Goal: Communication & Community: Answer question/provide support

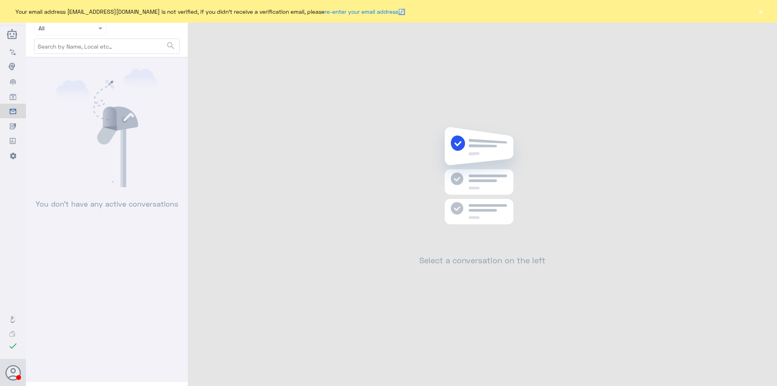
click at [762, 15] on button "×" at bounding box center [761, 11] width 8 height 8
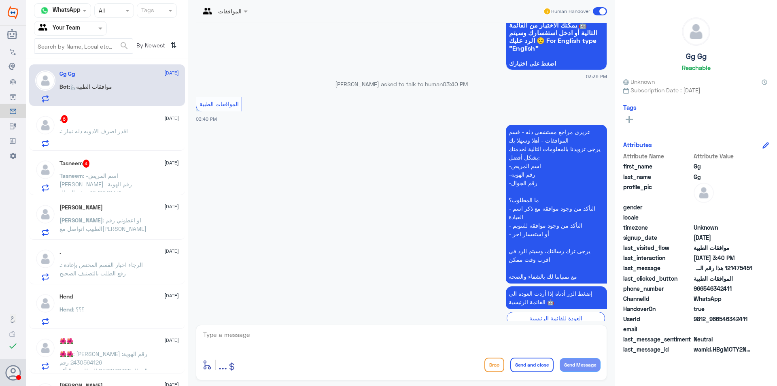
scroll to position [714, 0]
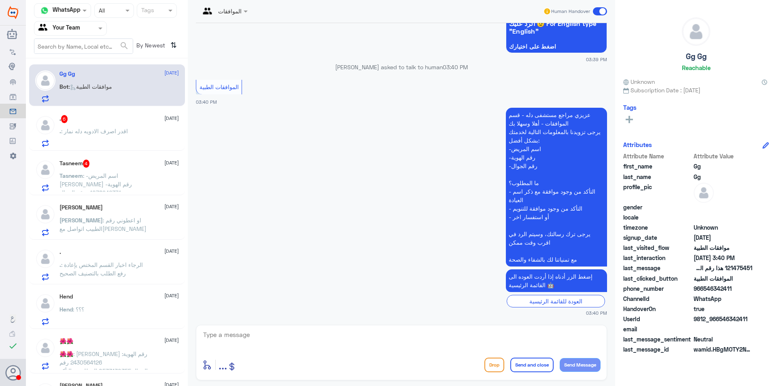
click at [106, 128] on span ": اقدر اصرف الادويه دله نمار" at bounding box center [94, 131] width 67 height 7
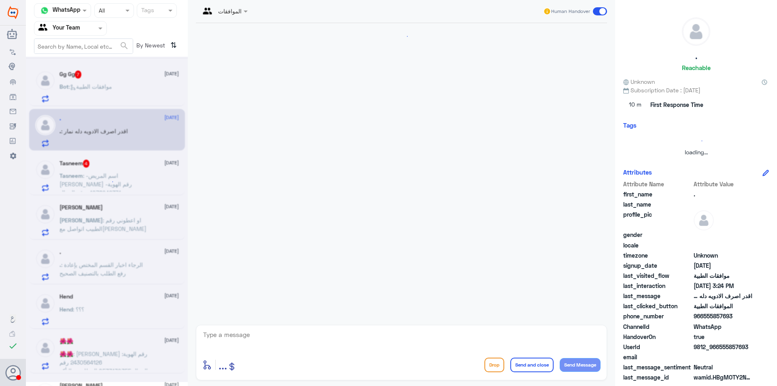
scroll to position [461, 0]
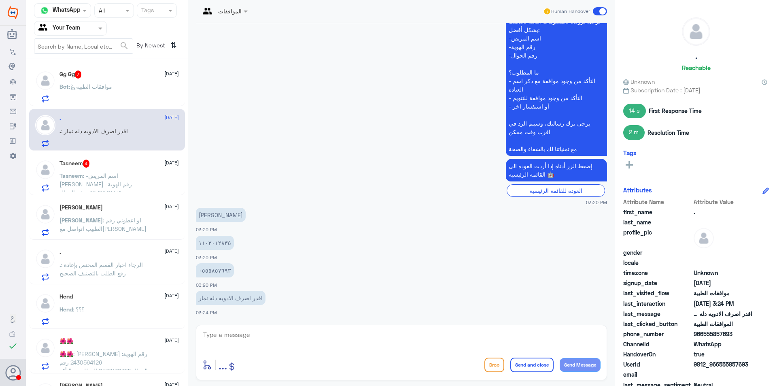
click at [117, 187] on span ": -اسم [PERSON_NAME] -رقم الهوية 1078946371 -رقم الجوال 0550156444 ما المطلوب؟ …" at bounding box center [104, 209] width 89 height 75
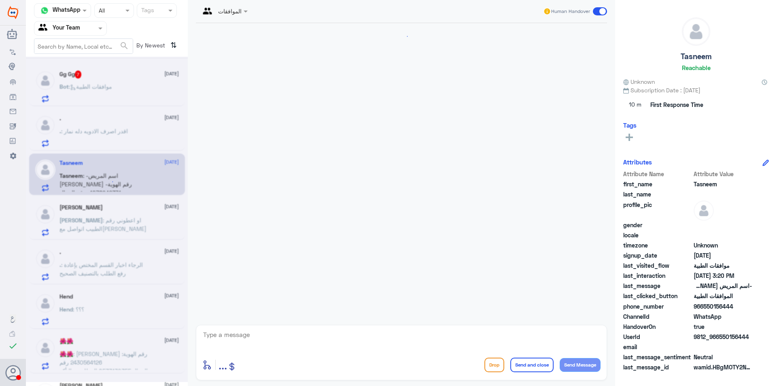
scroll to position [214, 0]
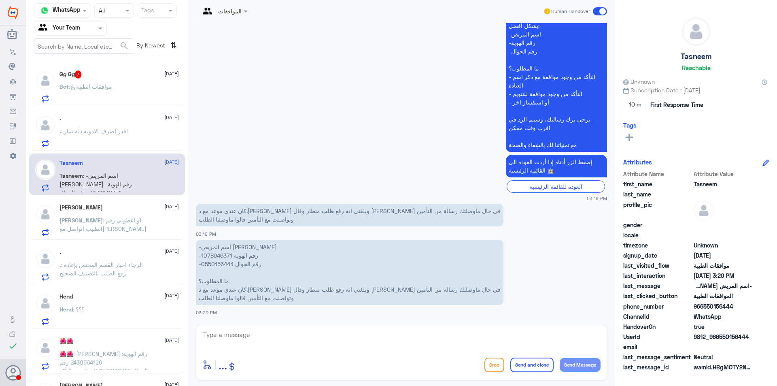
click at [215, 255] on p "-اسم المريض تسنيم ناصر القحطاني -رقم الهوية 1078946371 -رقم الجوال 0550156444 م…" at bounding box center [350, 272] width 308 height 65
copy p "1078946371"
click at [108, 89] on span ": موافقات الطبية" at bounding box center [90, 86] width 43 height 7
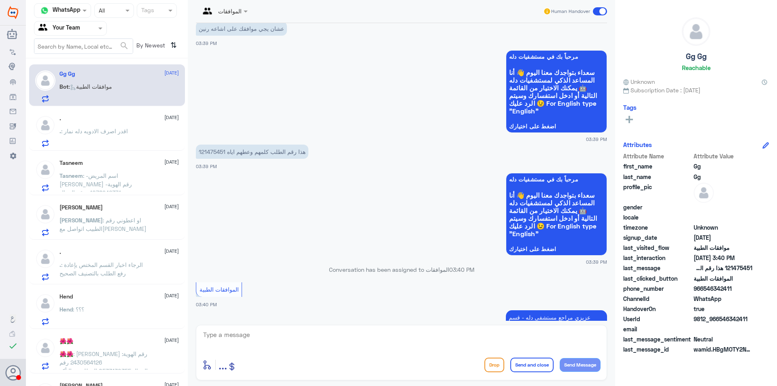
scroll to position [714, 0]
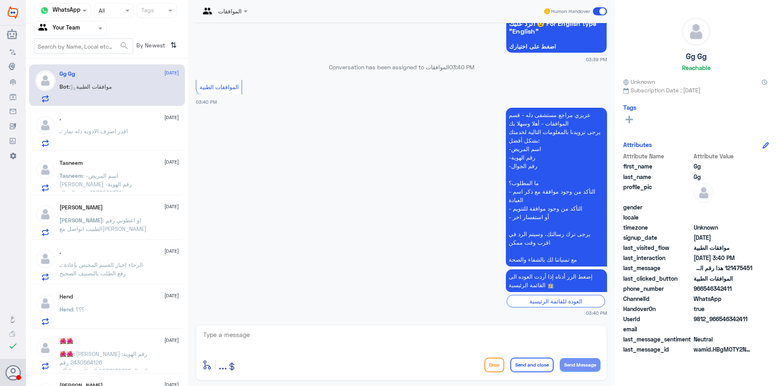
click at [323, 341] on textarea at bounding box center [401, 339] width 398 height 20
type textarea "h"
type textarea "السلام عليكم و رحمة الله"
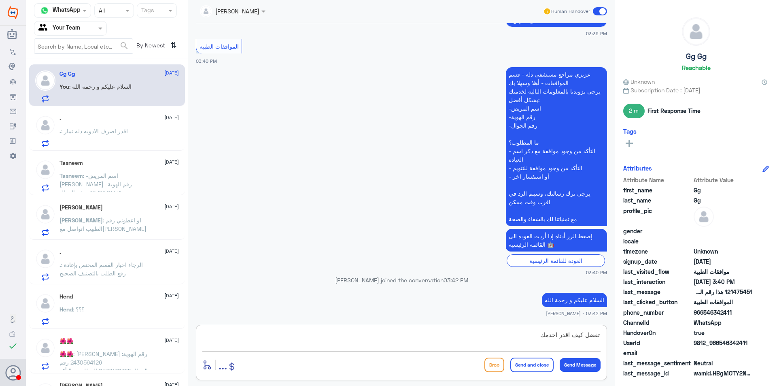
type textarea "تفضل كيف اقدر اخدمك؟"
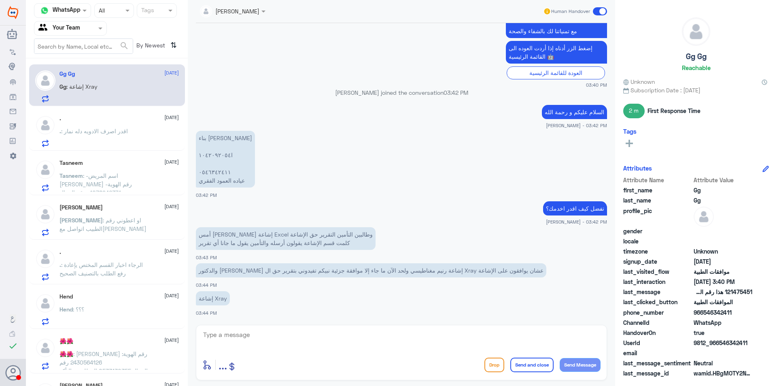
scroll to position [927, 0]
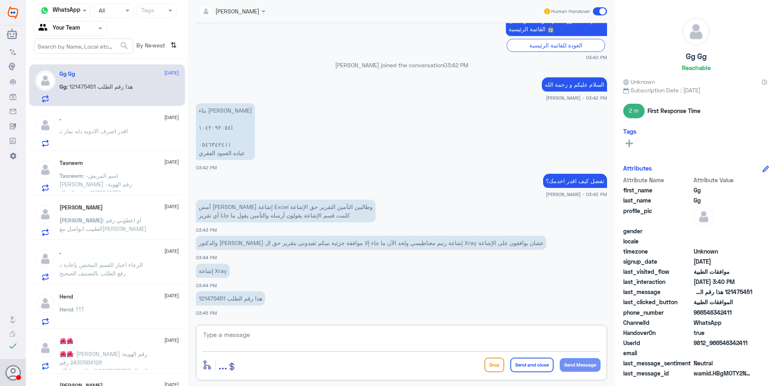
click at [266, 338] on textarea at bounding box center [401, 339] width 398 height 20
type textarea "j"
type textarea "تم رفع تقرير الأشعة على الطلب و بإنتظار رد شركة التأمين"
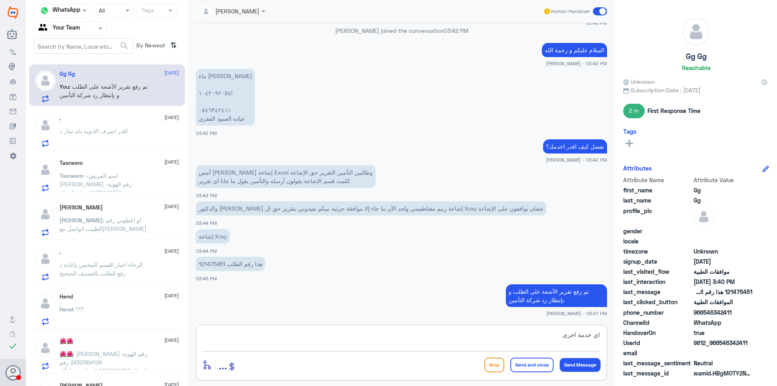
type textarea "اي خدمة اخرى؟"
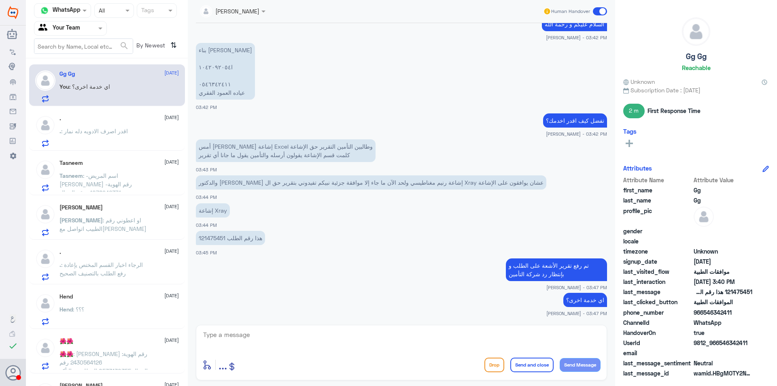
click at [101, 128] on span ": اقدر اصرف الادويه دله نمار" at bounding box center [94, 131] width 67 height 7
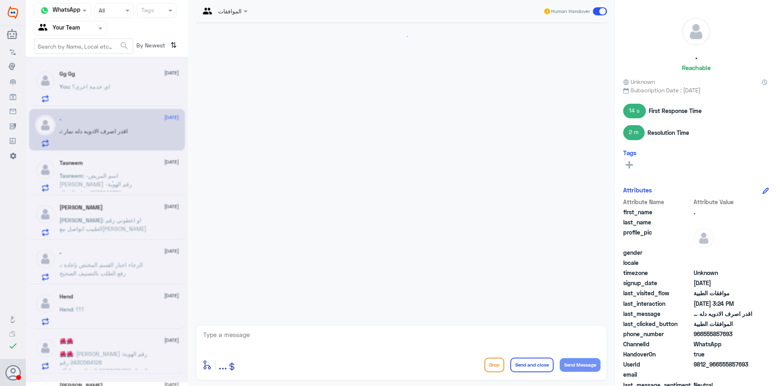
scroll to position [461, 0]
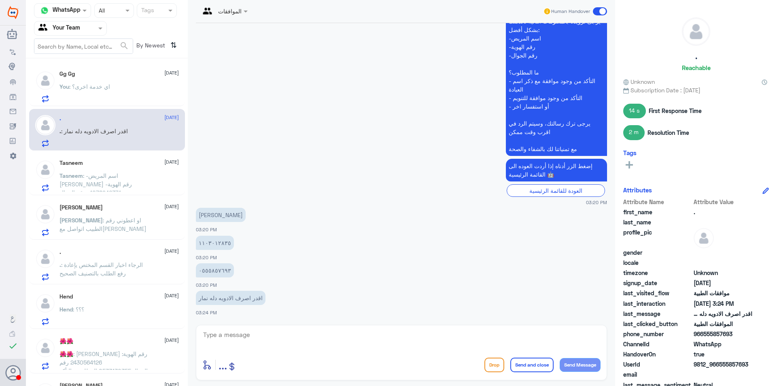
click at [98, 175] on span ": -اسم [PERSON_NAME] -رقم الهوية 1078946371 -رقم الجوال 0550156444 ما المطلوب؟ …" at bounding box center [104, 209] width 89 height 75
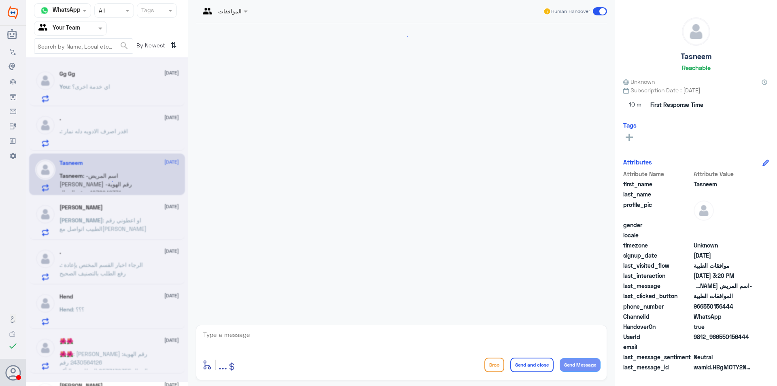
scroll to position [214, 0]
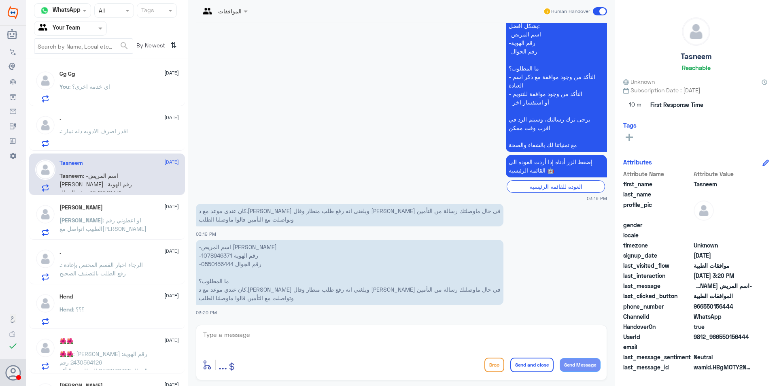
click at [227, 257] on p "-اسم المريض تسنيم ناصر القحطاني -رقم الهوية 1078946371 -رقم الجوال 0550156444 م…" at bounding box center [350, 272] width 308 height 65
copy p "1078946371"
click at [130, 205] on div "Abdullah 28 August" at bounding box center [119, 207] width 119 height 7
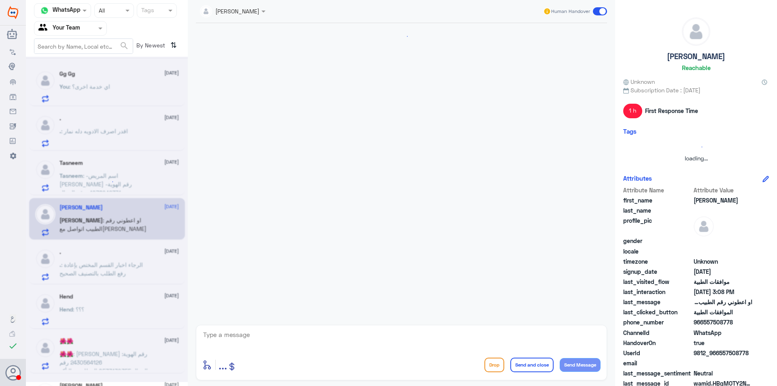
scroll to position [388, 0]
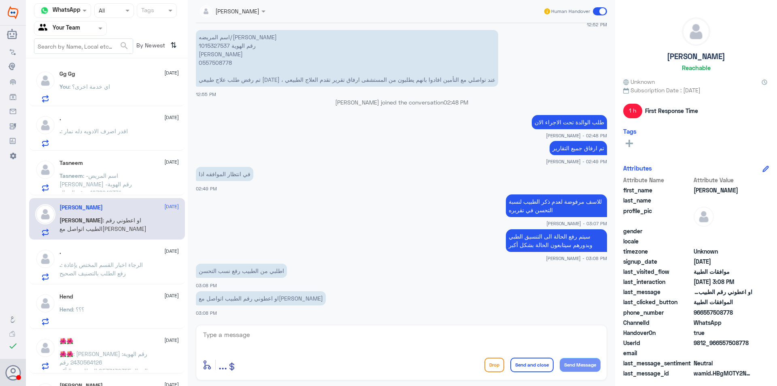
click at [90, 265] on span ": الرجاء اخبار القسم المختص يإعادة رفع الطلب بالتصنيف الصحيح" at bounding box center [101, 268] width 83 height 15
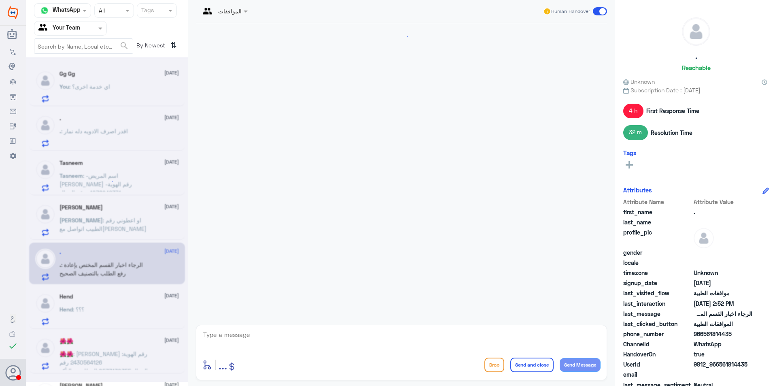
scroll to position [870, 0]
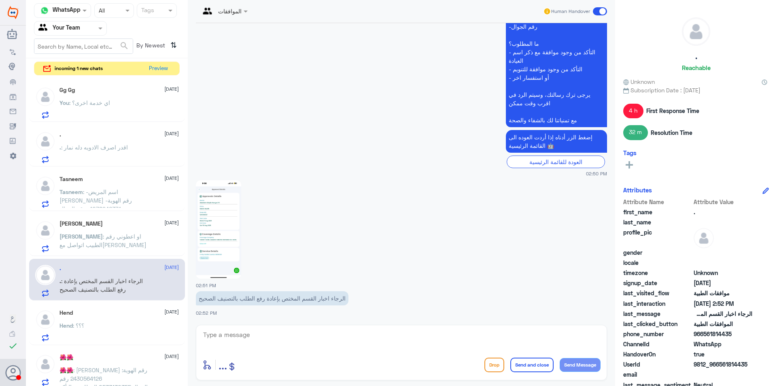
click at [231, 242] on img at bounding box center [218, 229] width 45 height 98
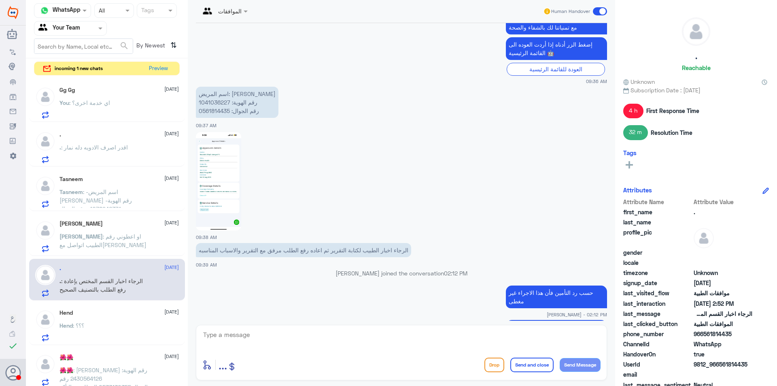
scroll to position [303, 0]
click at [213, 104] on p "اسم المريض: مهاء صبر رقم الهوية: 1041036227 رقم الجوال: 0561814435" at bounding box center [237, 102] width 83 height 31
copy p "1041036227"
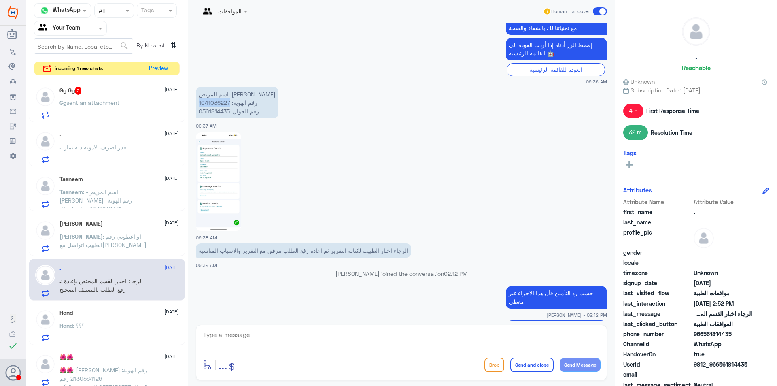
click at [232, 185] on img at bounding box center [218, 181] width 45 height 98
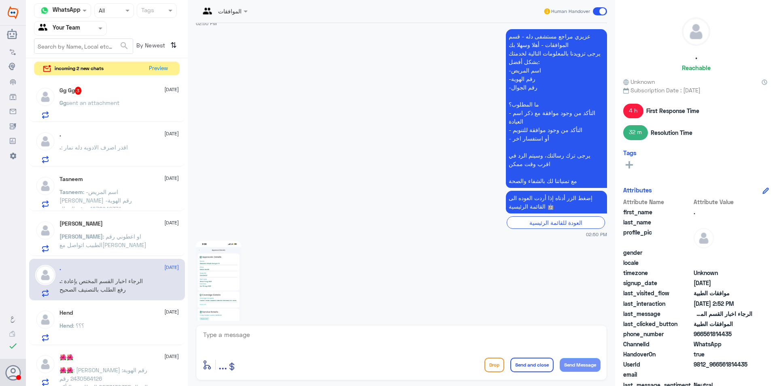
scroll to position [870, 0]
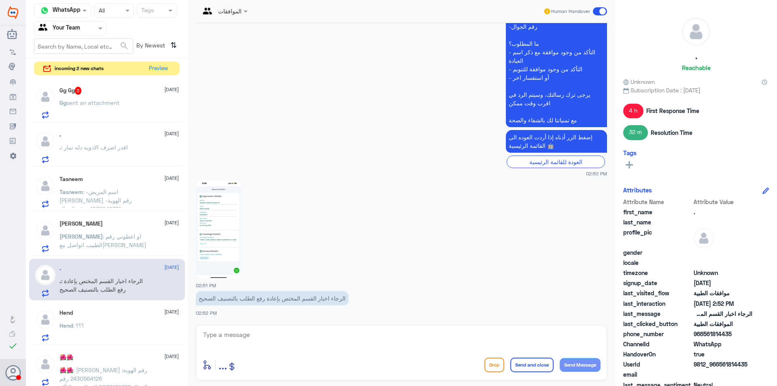
click at [77, 105] on span "sent an attachment" at bounding box center [92, 102] width 53 height 7
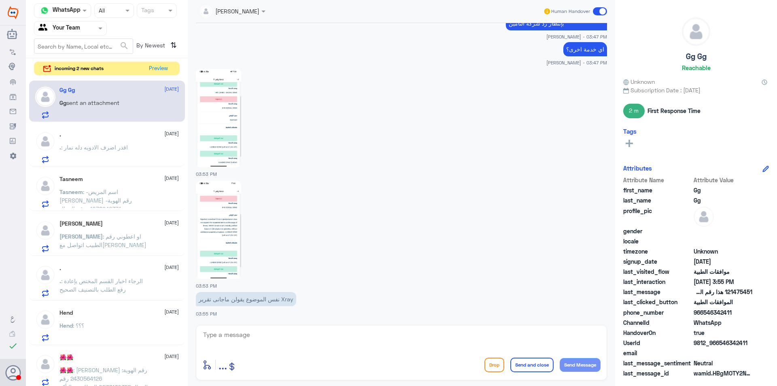
scroll to position [762, 0]
click at [231, 159] on img at bounding box center [218, 117] width 45 height 98
click at [231, 251] on img at bounding box center [218, 229] width 45 height 98
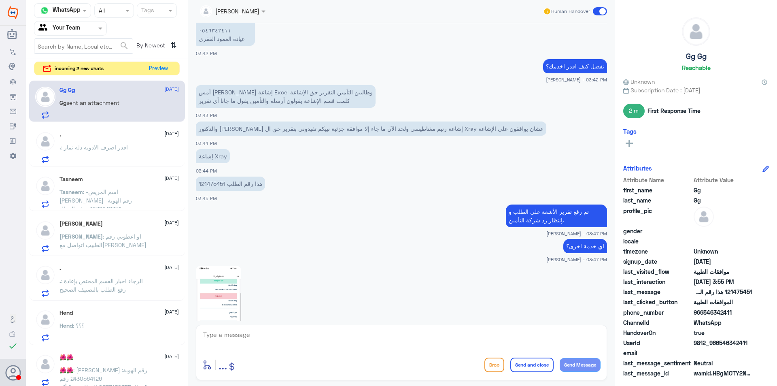
scroll to position [560, 0]
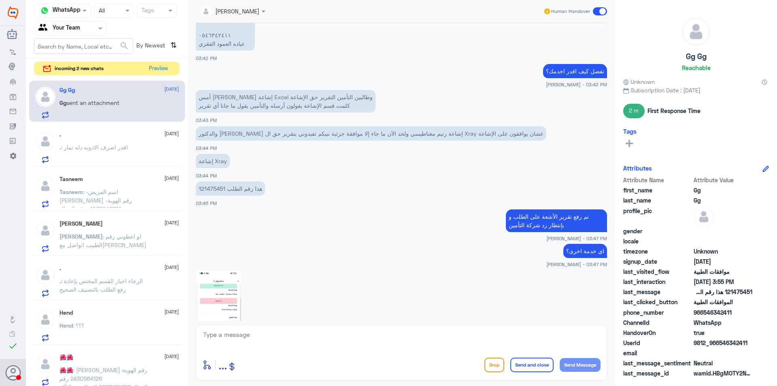
click at [200, 189] on p "121475451 هذا رقم الطلب" at bounding box center [230, 188] width 69 height 14
click at [204, 189] on p "121475451 هذا رقم الطلب" at bounding box center [230, 188] width 69 height 14
click at [281, 332] on textarea at bounding box center [401, 339] width 398 height 20
type textarea "j"
type textarea "تم رفعها مره اخرى"
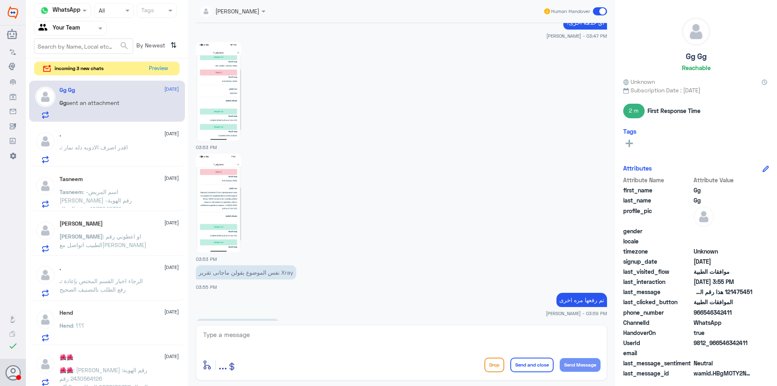
scroll to position [816, 0]
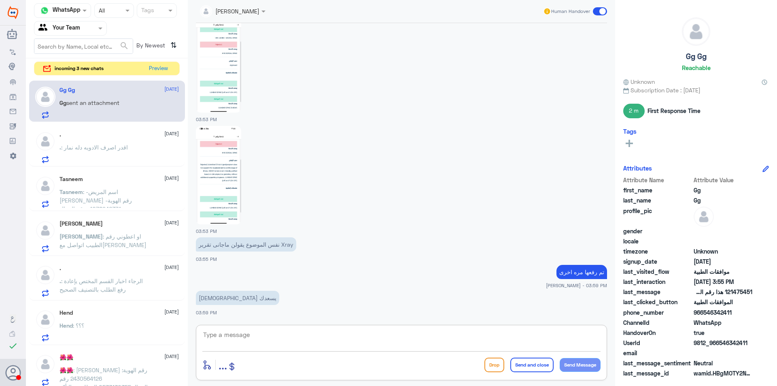
click at [303, 338] on textarea at bounding box center [401, 339] width 398 height 20
type textarea "j"
type textarea "تمت الموافقة"
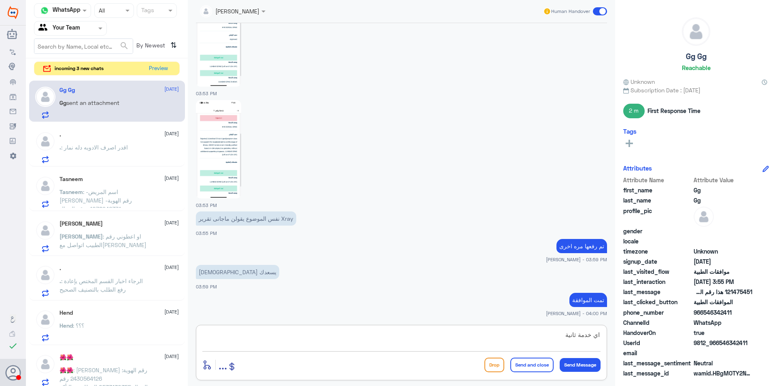
type textarea "اي خدمة ثانية؟"
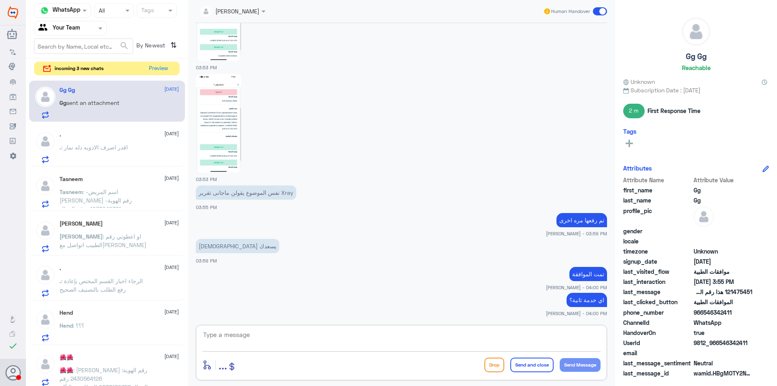
click at [97, 147] on span ": اقدر اصرف الادويه دله نمار" at bounding box center [94, 147] width 67 height 7
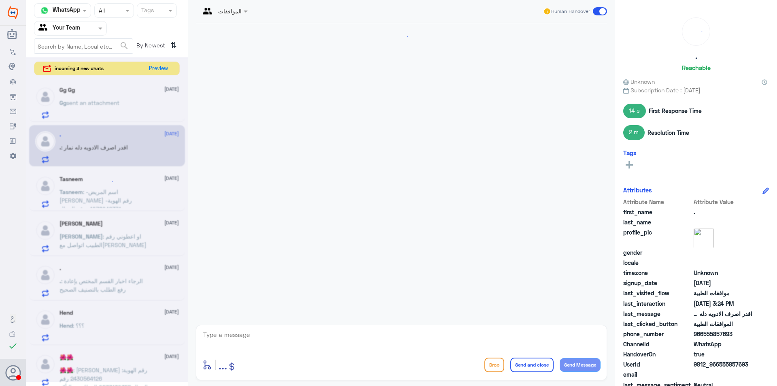
scroll to position [461, 0]
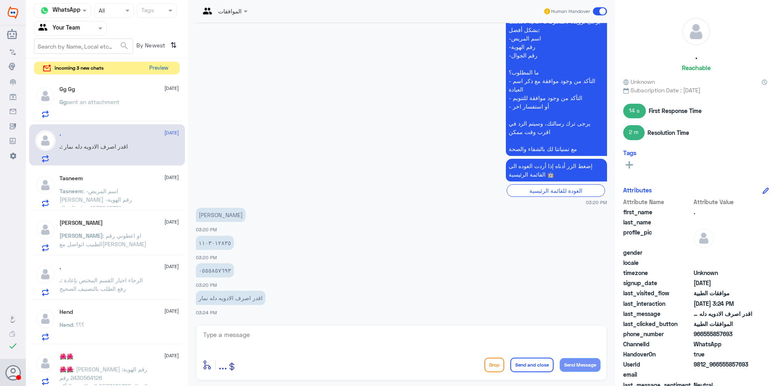
click at [160, 68] on button "Preview" at bounding box center [158, 68] width 25 height 13
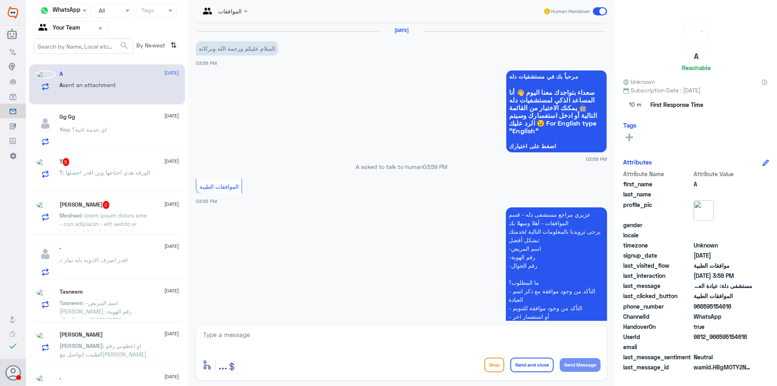
scroll to position [180, 0]
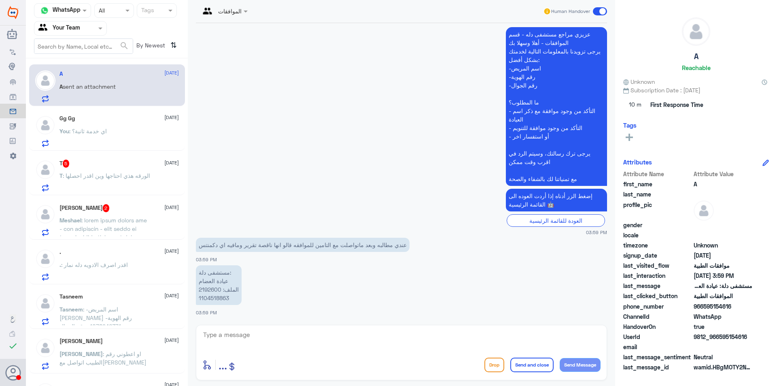
click at [215, 290] on p "مستشفى دلة: عيادة العضام الملف: 2192600 1104518863" at bounding box center [219, 285] width 46 height 40
copy p "2192600"
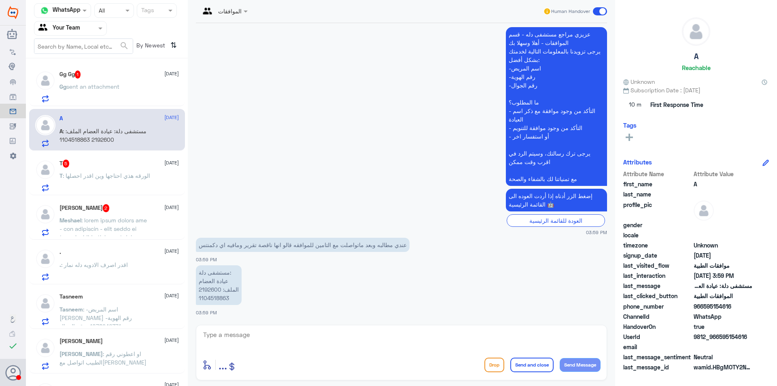
click at [288, 339] on textarea at bounding box center [401, 339] width 398 height 20
type textarea "h"
type textarea "السلام عليكم و رحمة الله"
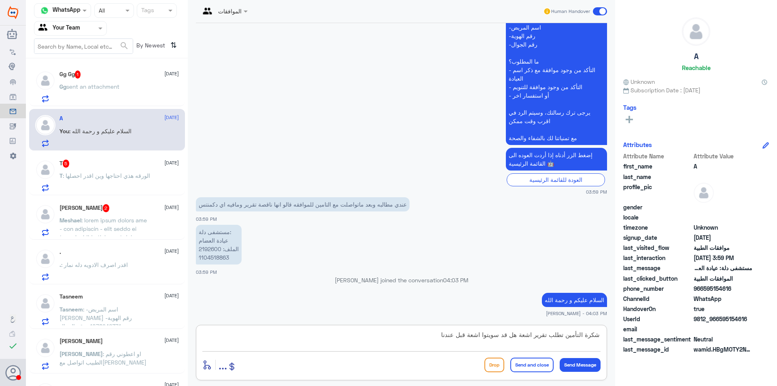
type textarea "شكرة التأمين تطلب تقرير اشعة هل قد سويتوا اشعة قبل عندنا؟"
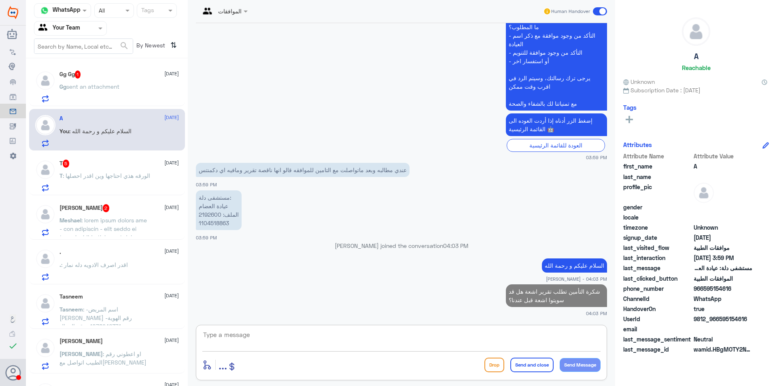
click at [115, 89] on span "sent an attachment" at bounding box center [92, 86] width 53 height 7
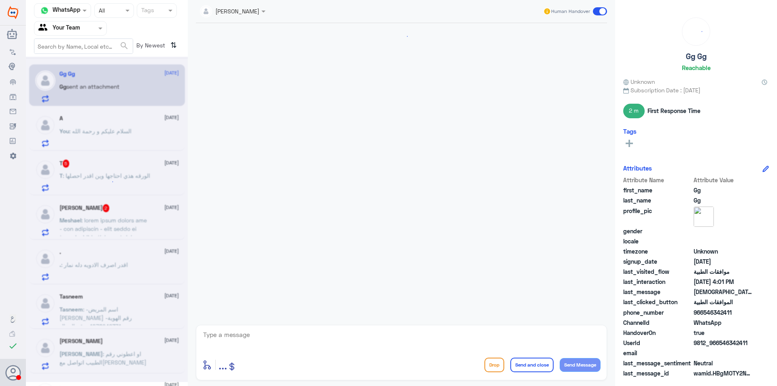
scroll to position [663, 0]
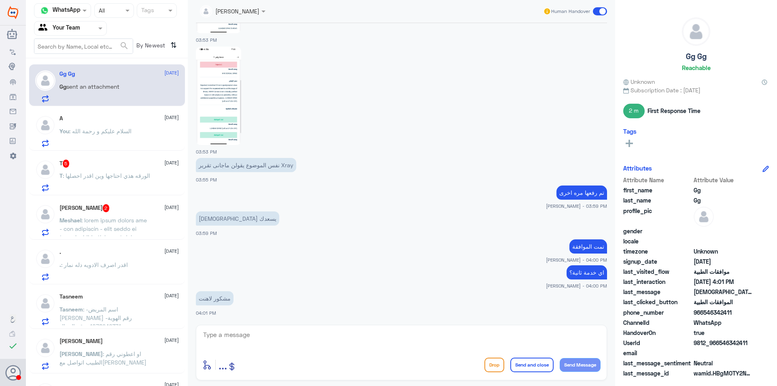
click at [257, 334] on textarea at bounding box center [401, 339] width 398 height 20
type textarea "ولا انت"
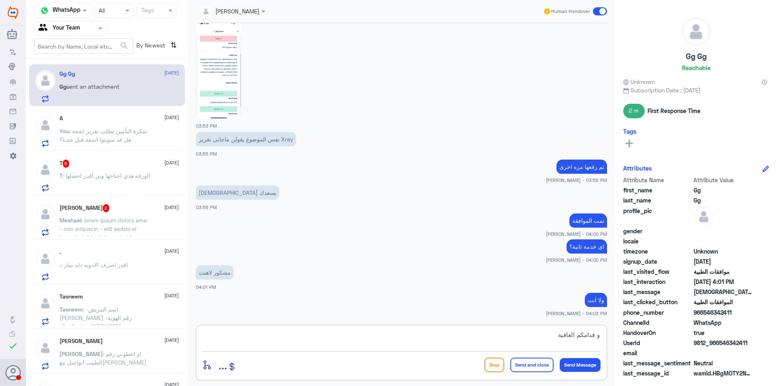
click at [595, 335] on textarea "و قدامكم العافية" at bounding box center [401, 339] width 398 height 20
type textarea "قدامكم العافية"
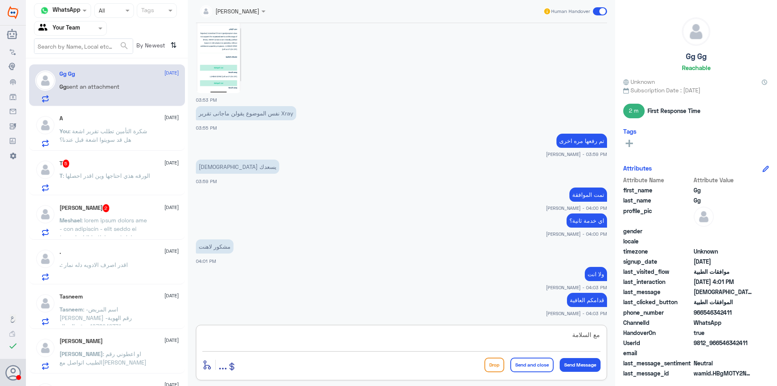
type textarea "مع السلامة"
click at [532, 363] on button "Send and close" at bounding box center [532, 365] width 43 height 15
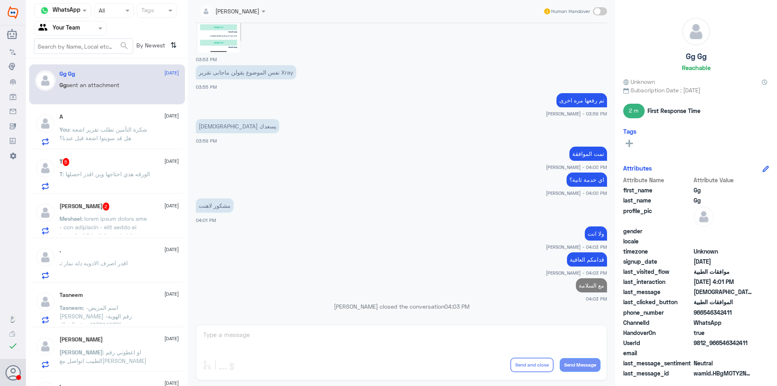
click at [121, 128] on span ": شكرة التأمين تطلب تقرير اشعة هل قد سويتوا اشعة قبل عندنا؟" at bounding box center [104, 133] width 88 height 15
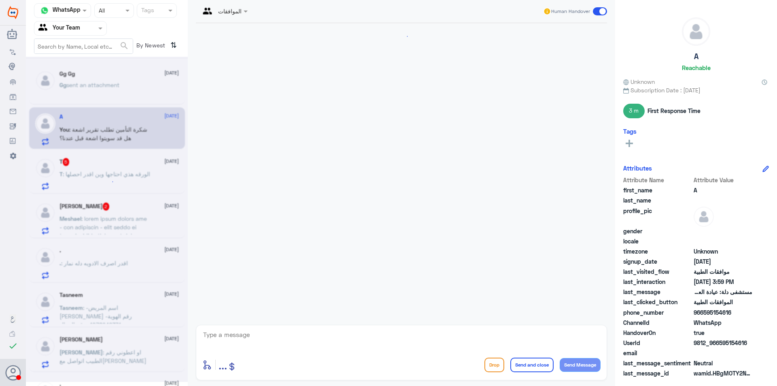
scroll to position [255, 0]
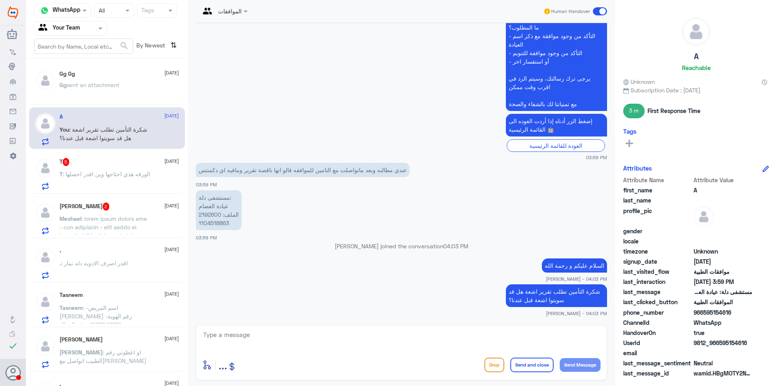
click at [115, 180] on p "T : الورقه هذي احتاجها وين اقدر احصلها" at bounding box center [105, 180] width 91 height 20
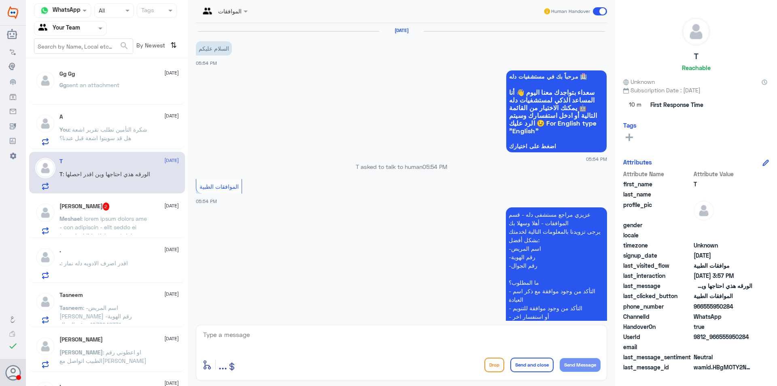
scroll to position [820, 0]
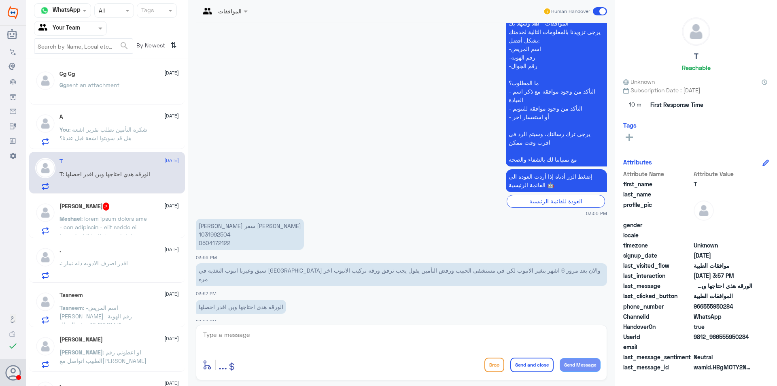
click at [314, 329] on textarea at bounding box center [401, 339] width 398 height 20
type textarea "السلام عليكم و رحمة الله"
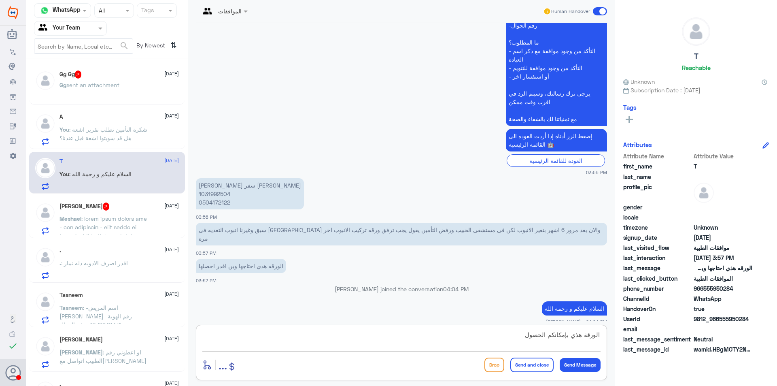
scroll to position [874, 0]
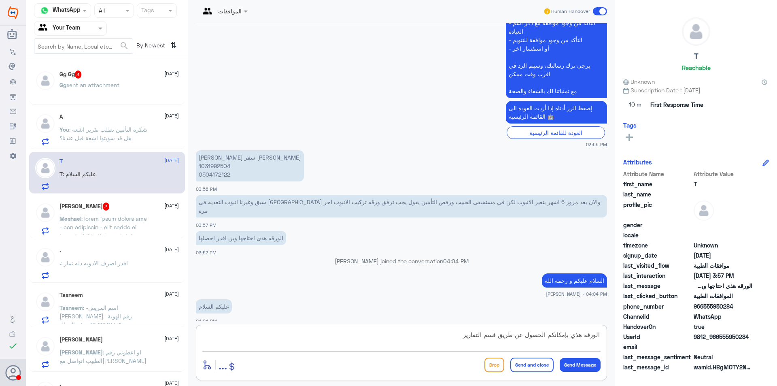
type textarea "الورقة هذي بإمكانكم الحصول عن طريق قسم التقارير"
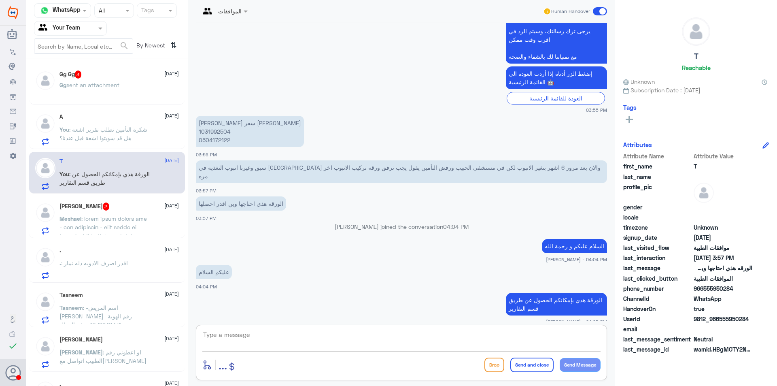
click at [122, 90] on div "Gg sent an attachment" at bounding box center [119, 92] width 119 height 18
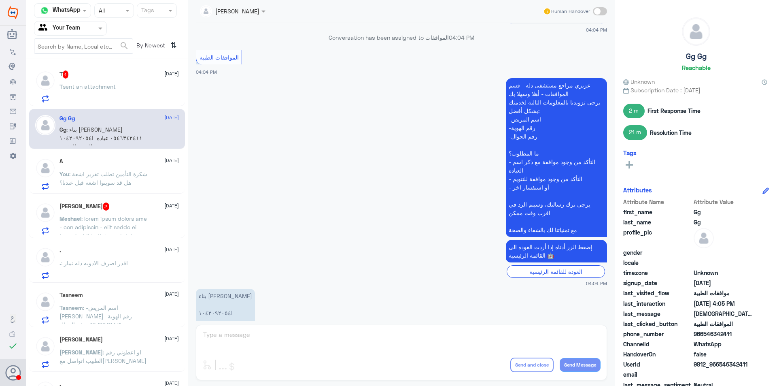
scroll to position [673, 0]
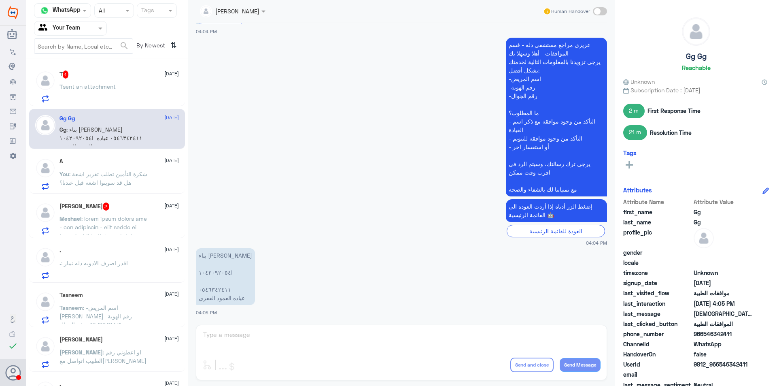
click at [93, 83] on p "T sent an attachment" at bounding box center [88, 92] width 56 height 20
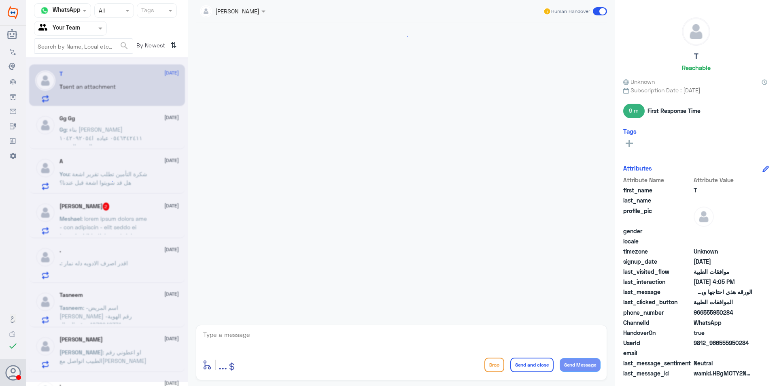
scroll to position [502, 0]
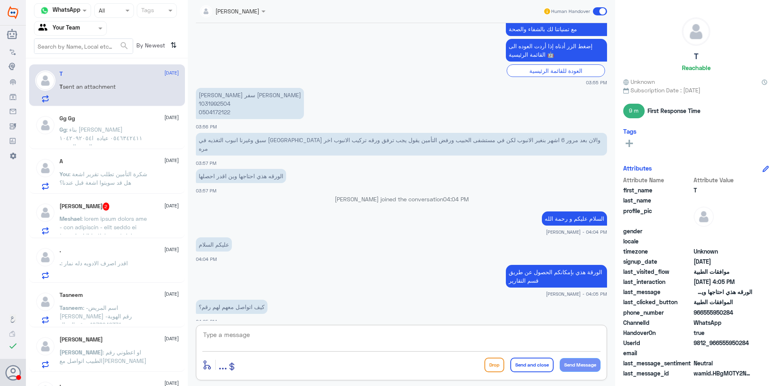
click at [286, 337] on textarea at bounding box center [401, 339] width 398 height 20
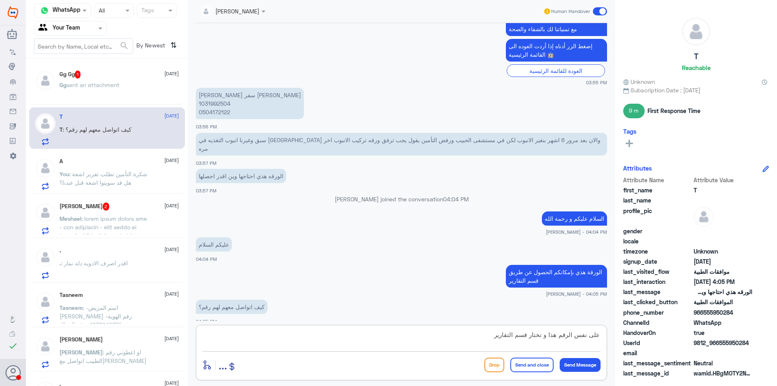
type textarea "على نفس الرقم هذا و تختار قسم التقارير"
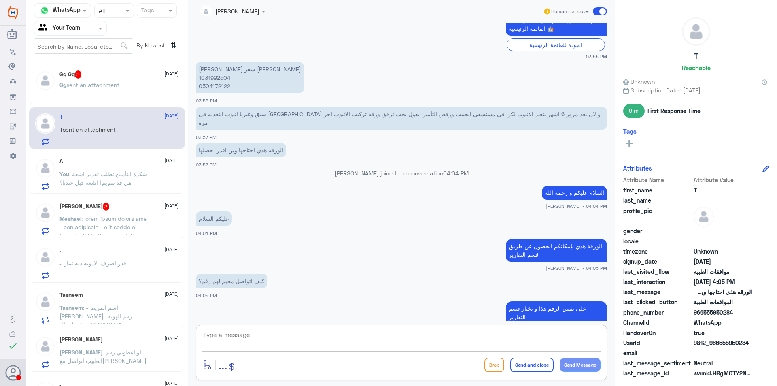
scroll to position [668, 0]
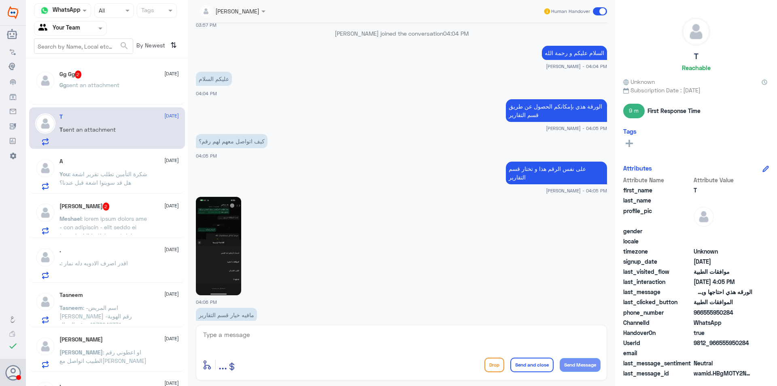
click at [236, 233] on img at bounding box center [218, 246] width 45 height 98
click at [223, 236] on img at bounding box center [218, 246] width 45 height 98
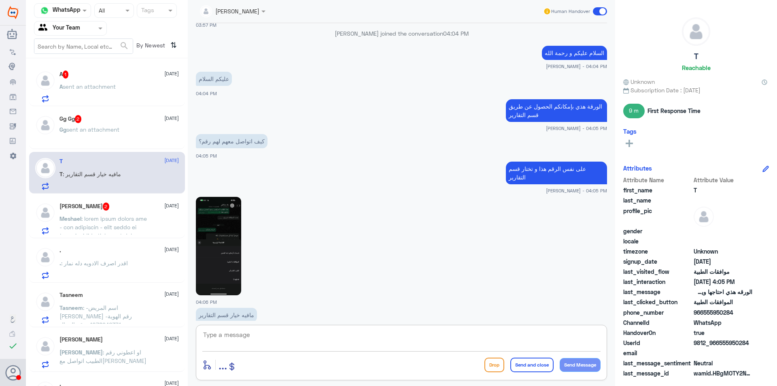
click at [288, 332] on textarea at bounding box center [401, 339] width 398 height 20
paste textarea "0112994881"
type textarea "0112994881"
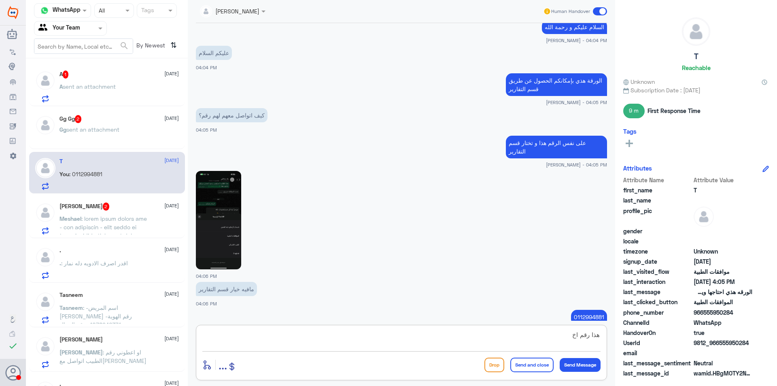
type textarea "هذا رقم اخر"
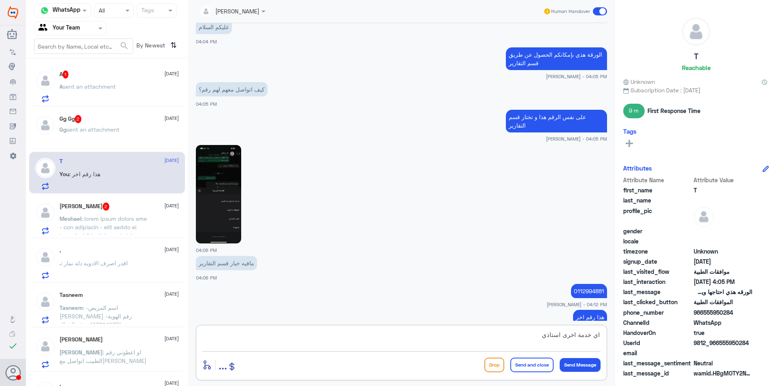
type textarea "اي خدمة اخرى استاذي؟"
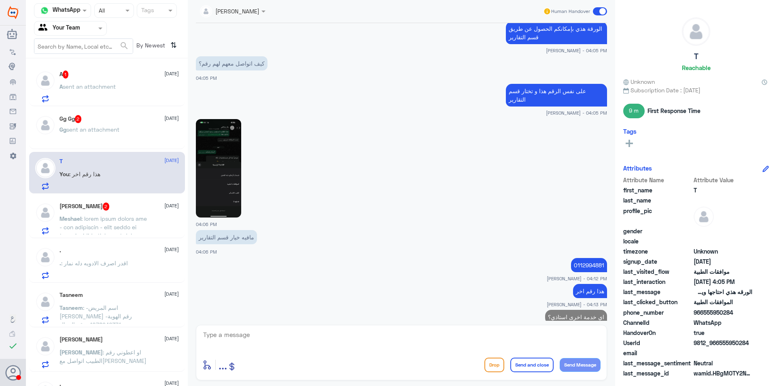
click at [79, 126] on span "sent an attachment" at bounding box center [92, 129] width 53 height 7
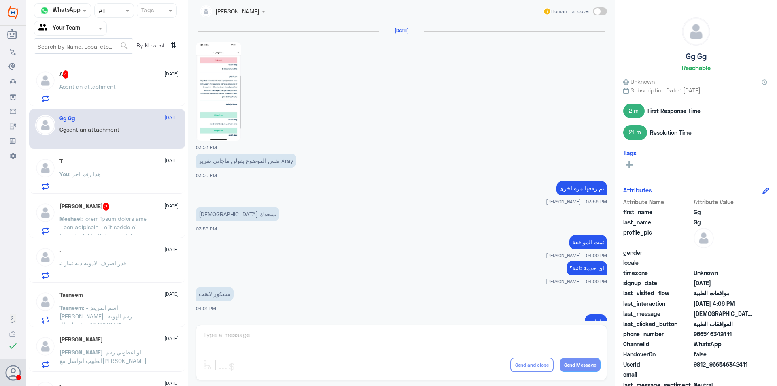
scroll to position [675, 0]
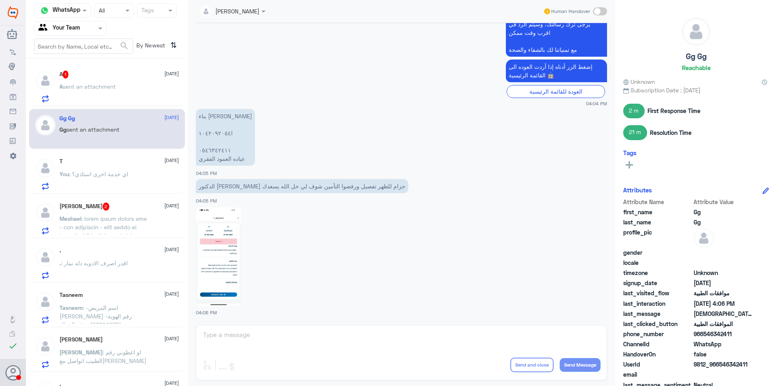
click at [117, 215] on p "Meshael" at bounding box center [105, 224] width 91 height 20
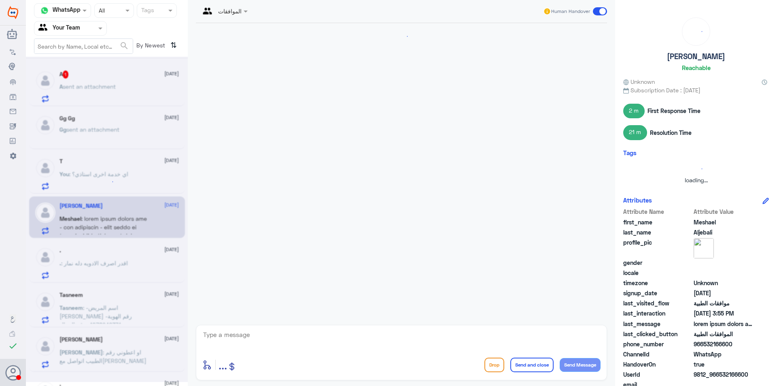
scroll to position [1011, 0]
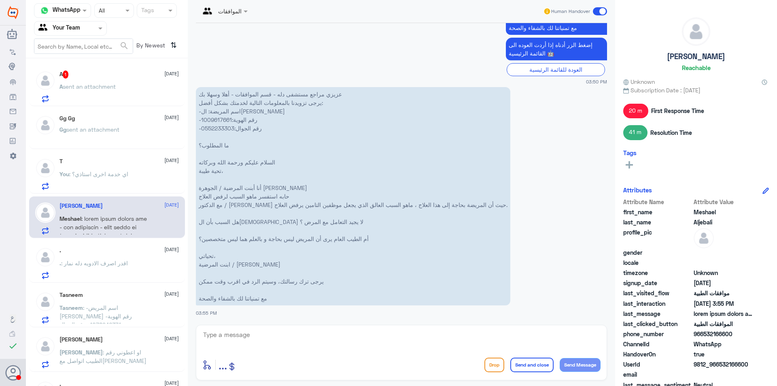
click at [219, 117] on p "عزيزي مراجع مستشفى دله - قسم الموافقات - أهلا وسهلا بك يرجى تزويدنا بالمعلومات …" at bounding box center [353, 196] width 315 height 218
copy p "1009617661"
click at [95, 87] on span "sent an attachment" at bounding box center [89, 86] width 53 height 7
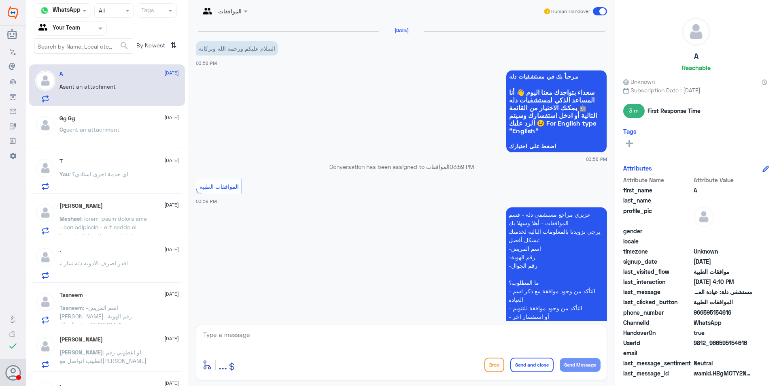
scroll to position [283, 0]
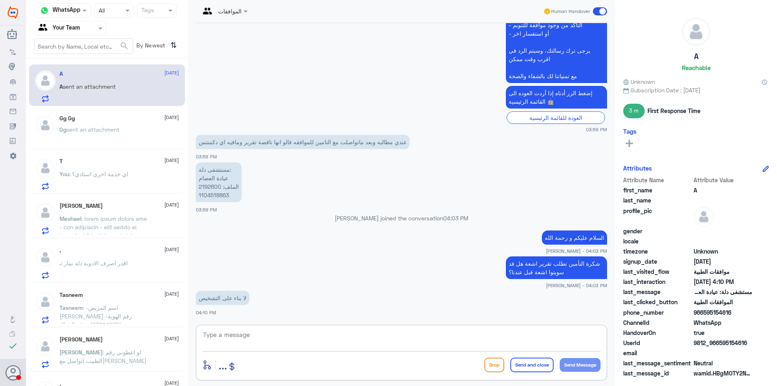
click at [278, 338] on textarea at bounding box center [401, 339] width 398 height 20
type textarea "نرجوا منكم مراجعة الطبيب لرفع طلب اشعة لان شركة التأمين تطلب تقرير اشعة"
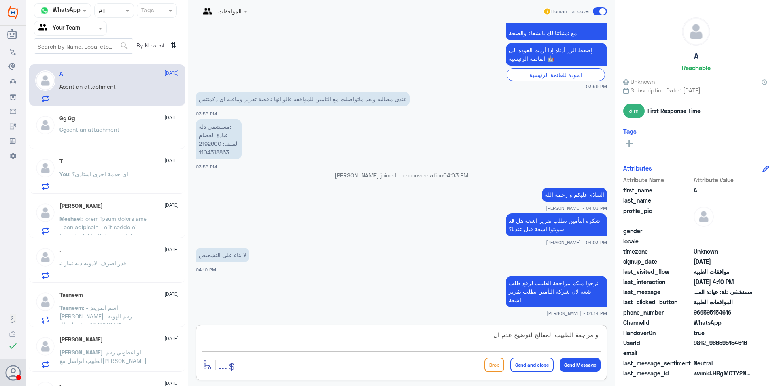
scroll to position [353, 0]
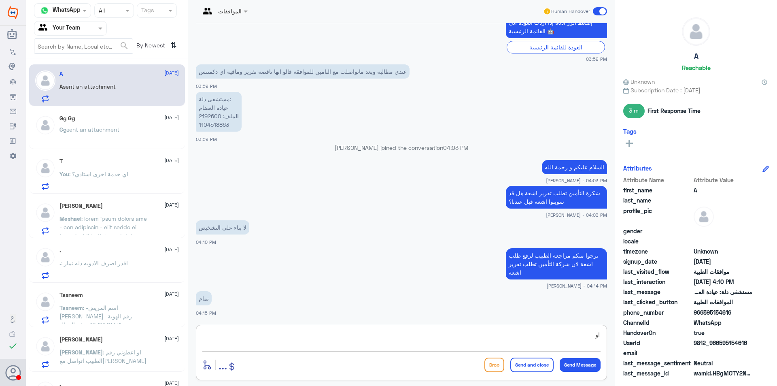
type textarea "ا"
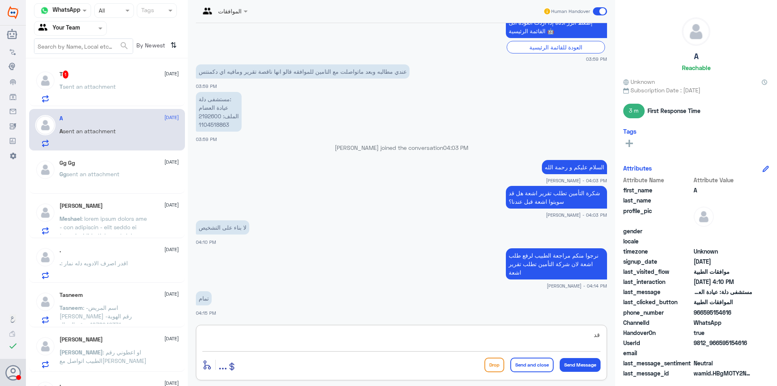
type textarea "ق"
type textarea "اي خدمة ثانية؟"
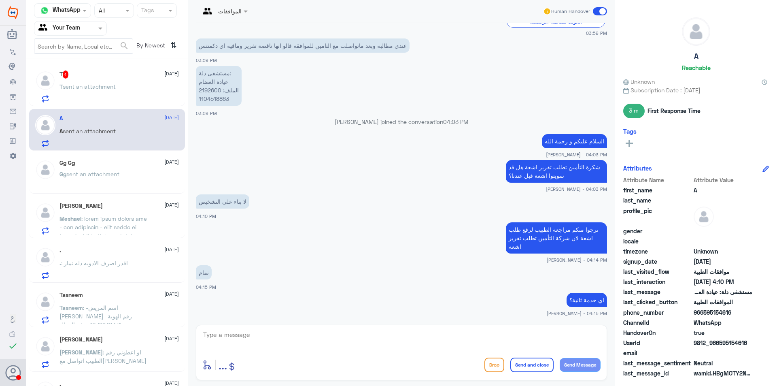
click at [114, 81] on div "T 1 28 August T sent an attachment" at bounding box center [119, 86] width 119 height 32
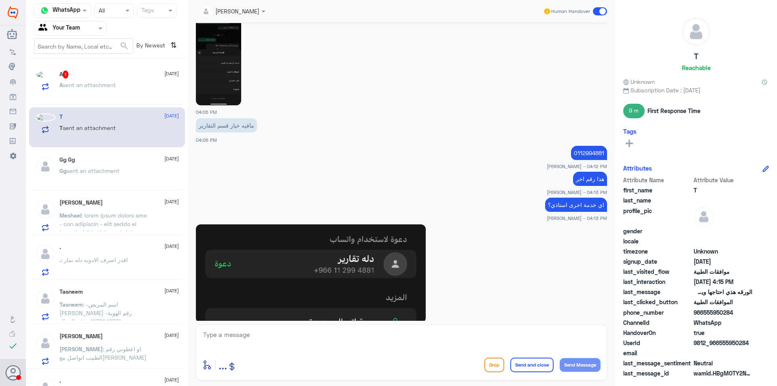
scroll to position [685, 0]
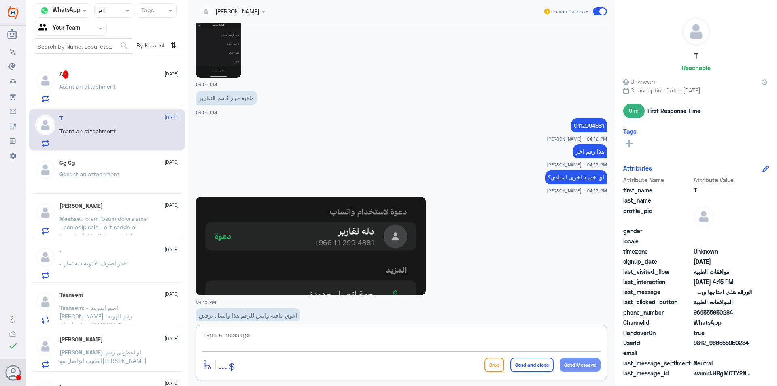
click at [253, 335] on textarea at bounding box center [401, 339] width 398 height 20
type textarea "نرجوا منكم الاتصال على نفس هذا الرقم و اختيار تحويلة التقارير"
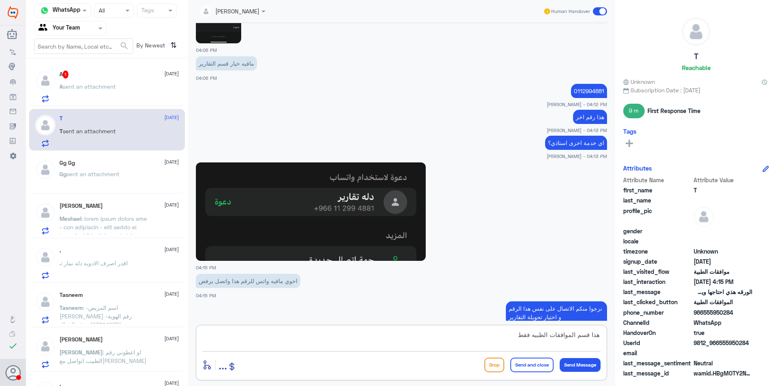
type textarea "هذا قسم الموافقات الطبيه فقط"
drag, startPoint x: 497, startPoint y: 338, endPoint x: 635, endPoint y: 349, distance: 138.5
click at [635, 349] on div "Channel WhatsApp Status × All Tags Agent Filter Your Team search By Newest ⇅ A …" at bounding box center [401, 194] width 751 height 388
click at [85, 86] on span "sent an attachment" at bounding box center [89, 86] width 53 height 7
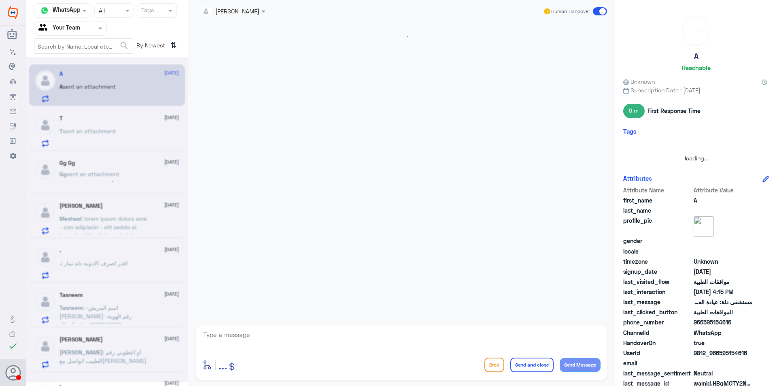
scroll to position [407, 0]
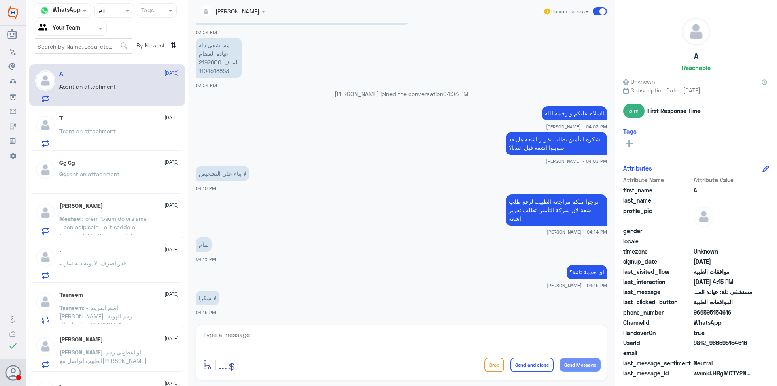
click at [305, 339] on textarea at bounding box center [401, 339] width 398 height 20
type textarea "قدامكم العافية"
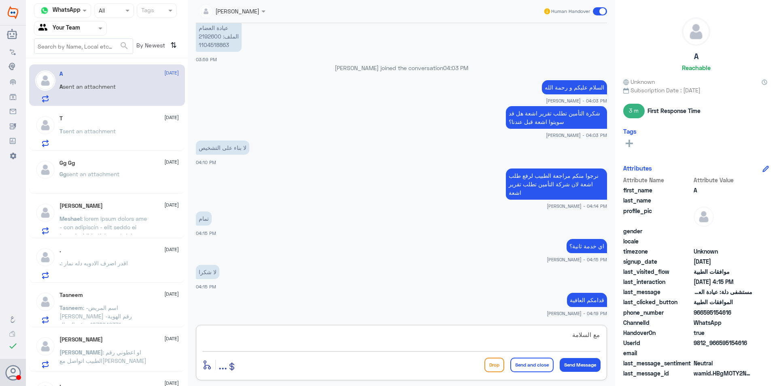
type textarea "مع السلامة"
click at [542, 367] on button "Send and close" at bounding box center [532, 365] width 43 height 15
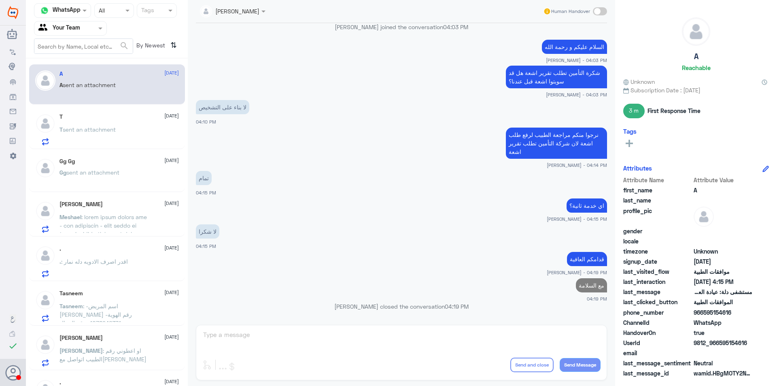
click at [89, 174] on span "sent an attachment" at bounding box center [92, 172] width 53 height 7
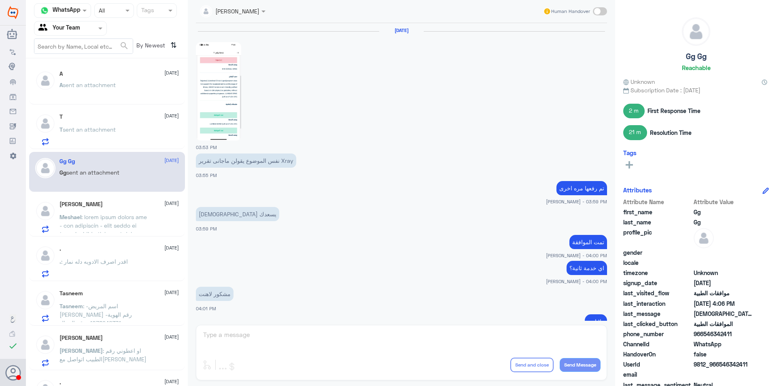
scroll to position [675, 0]
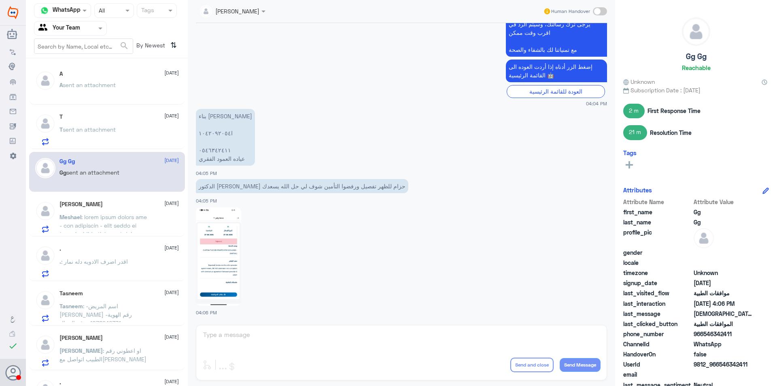
click at [229, 255] on img at bounding box center [218, 256] width 45 height 98
click at [267, 332] on div "Abdullah Alnouwasir Human Handover 28 Aug 2025 03:53 PM نفس الموضوع يقولن ماجان…" at bounding box center [402, 194] width 428 height 388
click at [251, 336] on div "Abdullah Alnouwasir Human Handover 28 Aug 2025 03:53 PM نفس الموضوع يقولن ماجان…" at bounding box center [402, 194] width 428 height 388
click at [239, 334] on div "Abdullah Alnouwasir Human Handover 28 Aug 2025 03:53 PM نفس الموضوع يقولن ماجان…" at bounding box center [402, 194] width 428 height 388
drag, startPoint x: 251, startPoint y: 275, endPoint x: 272, endPoint y: 228, distance: 50.6
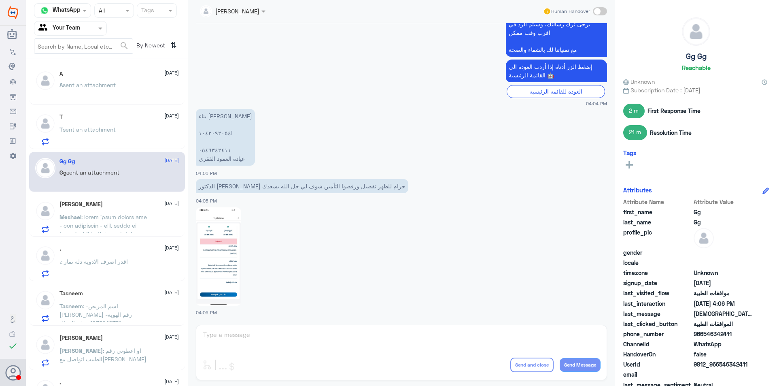
click at [252, 274] on div at bounding box center [401, 255] width 411 height 99
click at [216, 338] on div "Abdullah Alnouwasir Human Handover 28 Aug 2025 03:53 PM نفس الموضوع يقولن ماجان…" at bounding box center [402, 194] width 428 height 388
click at [219, 337] on div "Abdullah Alnouwasir Human Handover 28 Aug 2025 03:53 PM نفس الموضوع يقولن ماجان…" at bounding box center [402, 194] width 428 height 388
click at [237, 143] on p "بناء فايز الشمراني ‭١٠٤٢٠٩٢٠٥٤ا ‬ ٠٥٤٦٣٤٢٤١١ عياده العمود الفقري" at bounding box center [225, 137] width 59 height 57
click at [246, 187] on p "‏الدكتور طالب حزام للظهر تفصيل ورفضوا التأمين شوف لي حل الله يسعدك" at bounding box center [302, 186] width 213 height 14
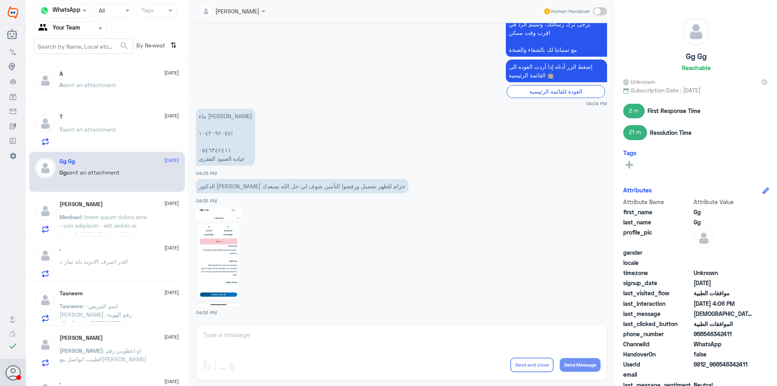
click at [437, 228] on div at bounding box center [401, 255] width 411 height 99
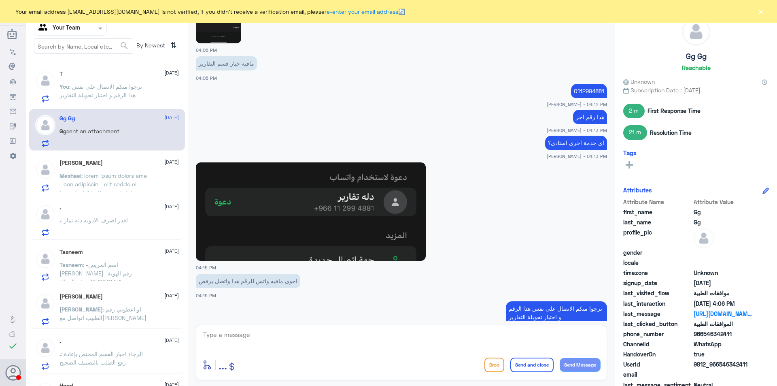
scroll to position [654, 0]
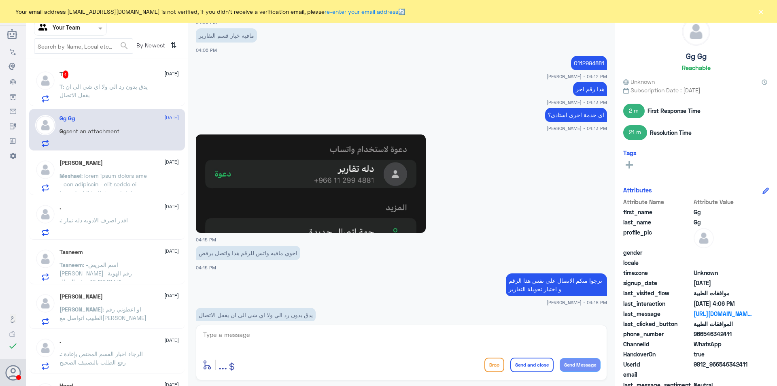
click at [762, 13] on button "×" at bounding box center [761, 11] width 8 height 8
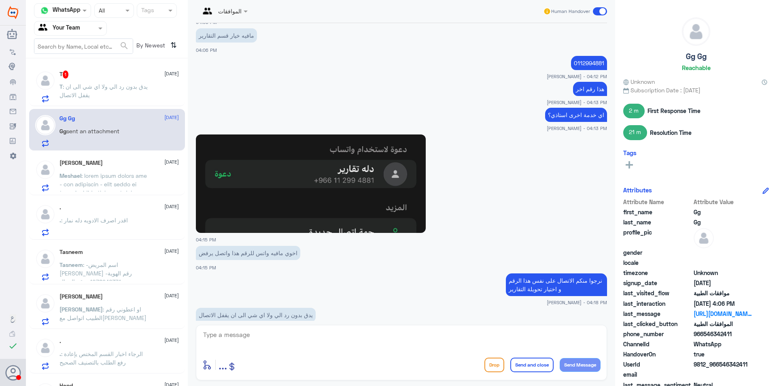
click at [357, 334] on textarea at bounding box center [401, 339] width 398 height 20
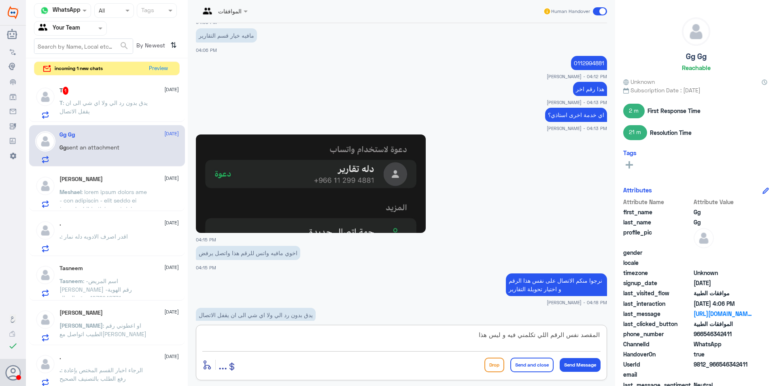
click at [458, 333] on textarea "المقصد نفس الرقم اللي تكلمني فيه و ليس هذا" at bounding box center [401, 339] width 398 height 20
drag, startPoint x: 572, startPoint y: 45, endPoint x: 602, endPoint y: 45, distance: 30.0
click at [602, 56] on p "0112994881" at bounding box center [589, 63] width 36 height 14
copy p "0112994881"
click at [446, 339] on textarea "المقصد نفس الرقم اللي تكلمني فيه و ليس هذا" at bounding box center [401, 339] width 398 height 20
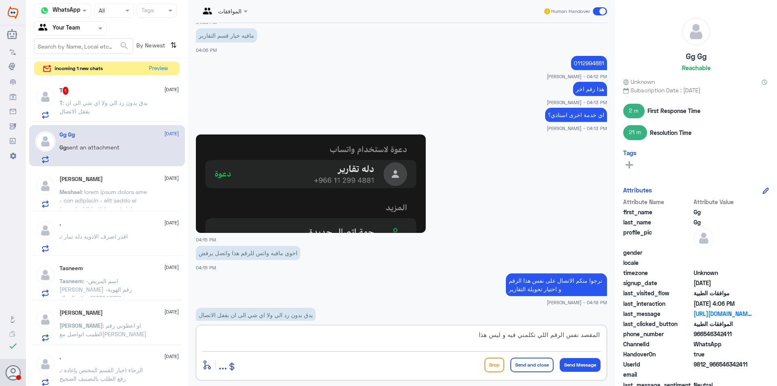
paste textarea "0112994881"
type textarea "المقصد نفس الرقم اللي تكلمني فيه و ليس هذا 0112994881"
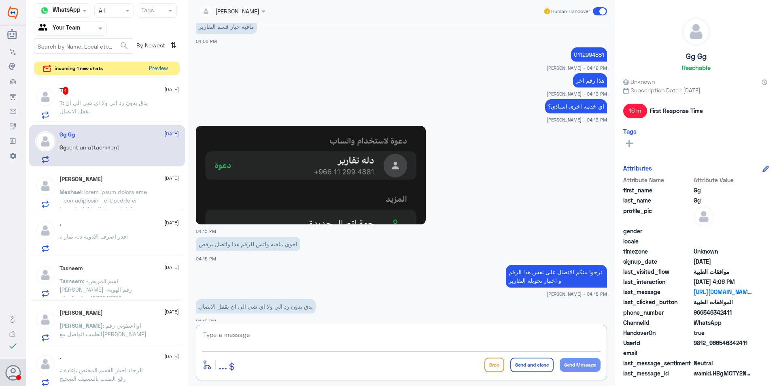
scroll to position [687, 0]
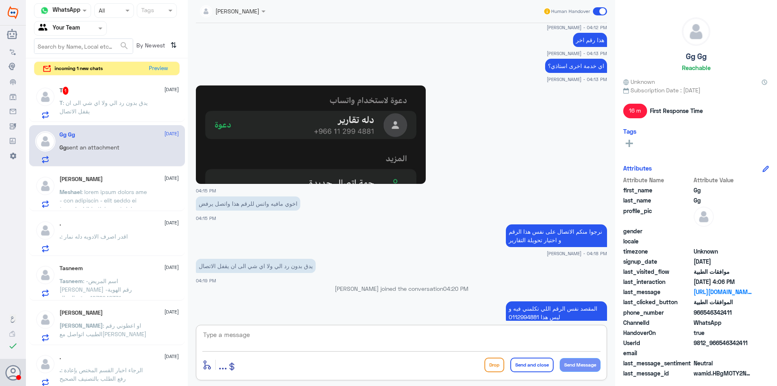
click at [438, 338] on textarea at bounding box center [401, 339] width 398 height 20
type textarea "و اختيار تحويله التقارير"
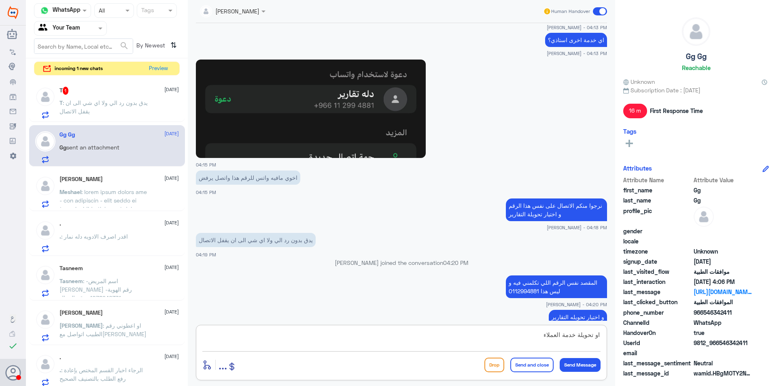
type textarea "او تحويلة خدمة العملاء"
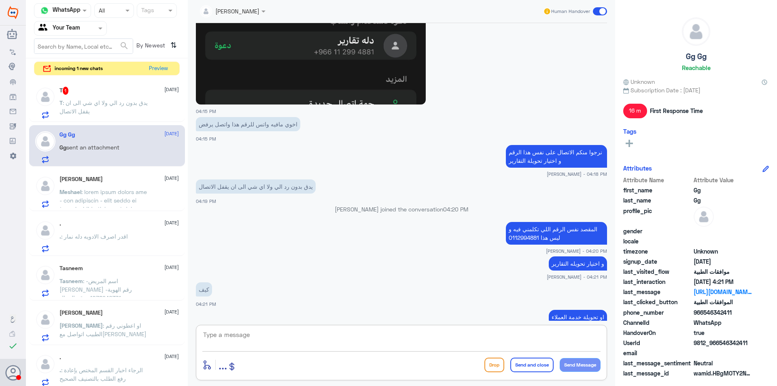
scroll to position [794, 0]
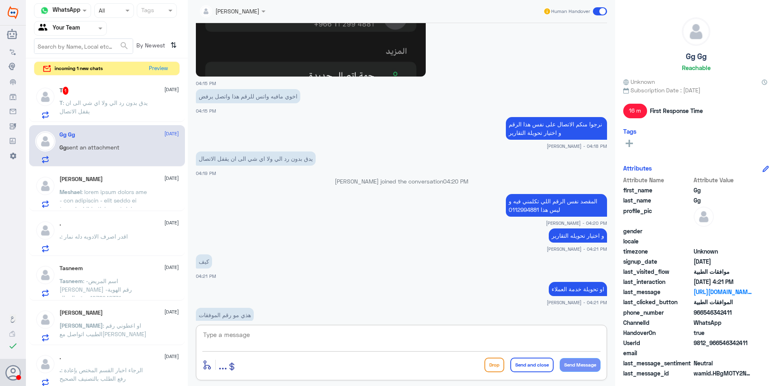
click at [290, 333] on textarea at bounding box center [401, 339] width 398 height 20
type textarea "هذا رقم التواصل مع مستشفى دله و تم اختيار قسم الموافقات من قبلكم استاذي"
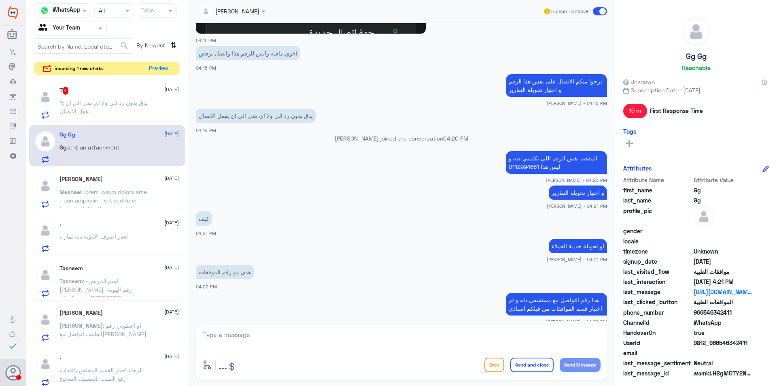
scroll to position [864, 0]
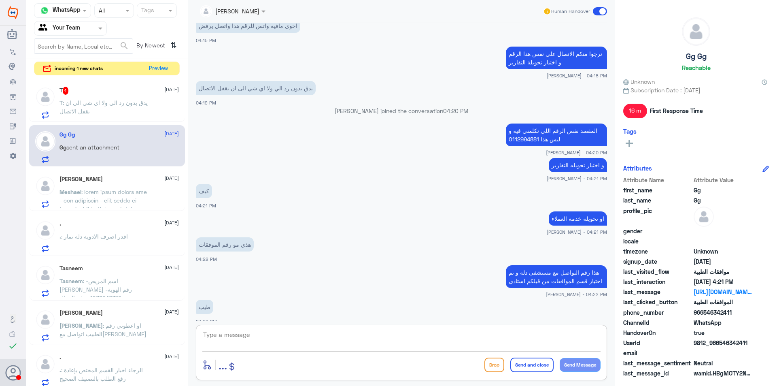
click at [326, 334] on textarea at bounding box center [401, 339] width 398 height 20
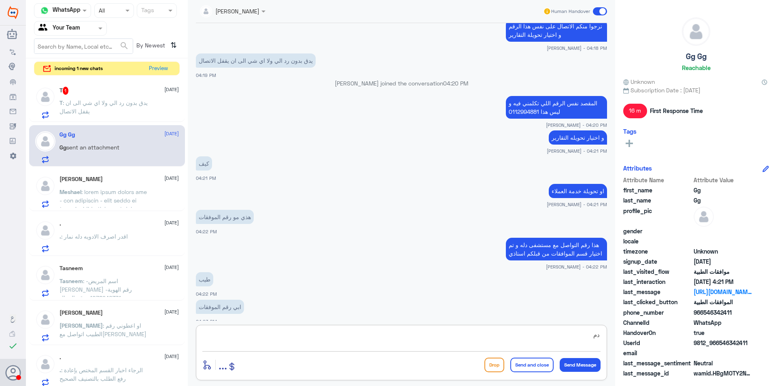
type textarea "د"
type textarea "ه"
type textarea "ِ"
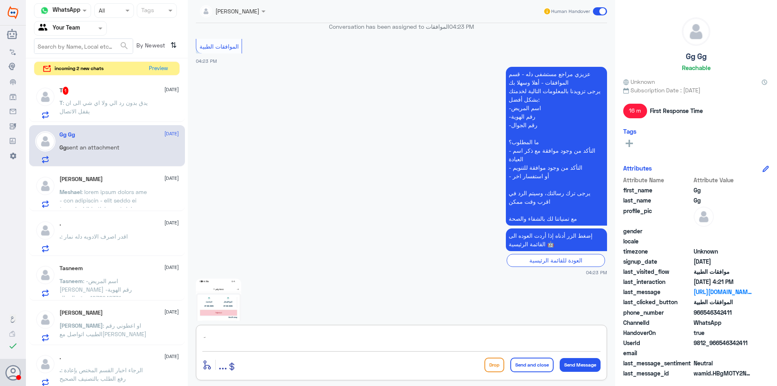
scroll to position [1405, 0]
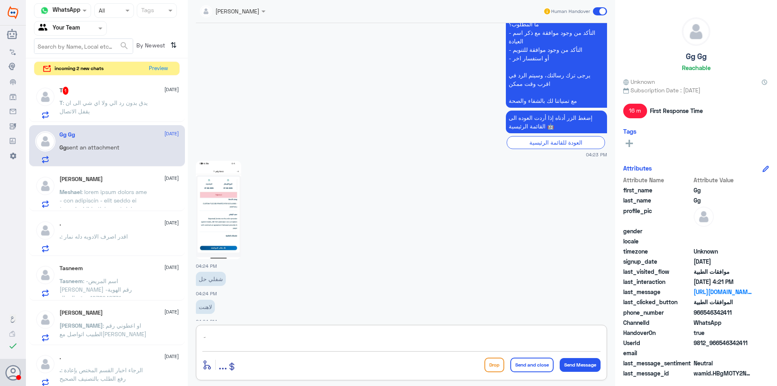
click at [100, 109] on p "T : يدق بدون رد الي ولا اي شي الى ان يقفل الاتصال" at bounding box center [105, 108] width 91 height 20
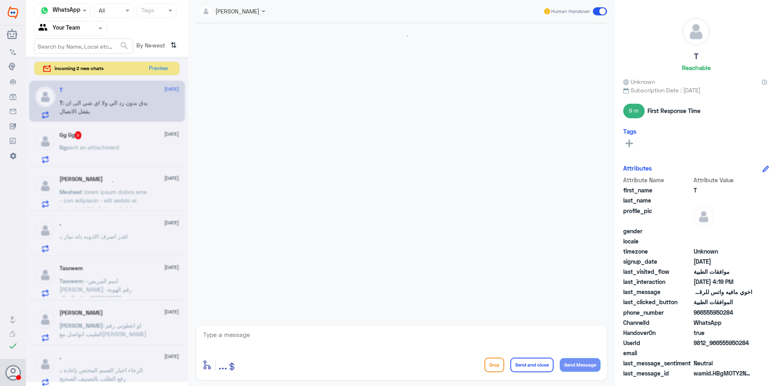
scroll to position [637, 0]
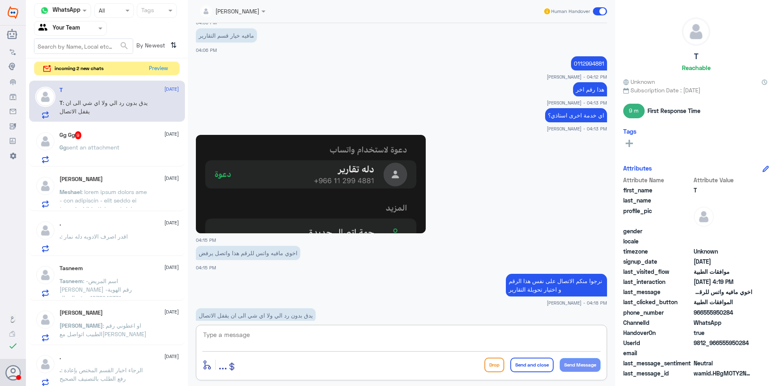
click at [323, 339] on textarea at bounding box center [401, 339] width 398 height 20
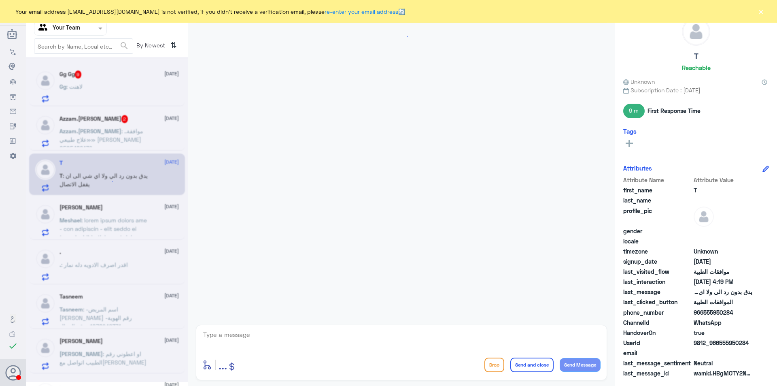
scroll to position [587, 0]
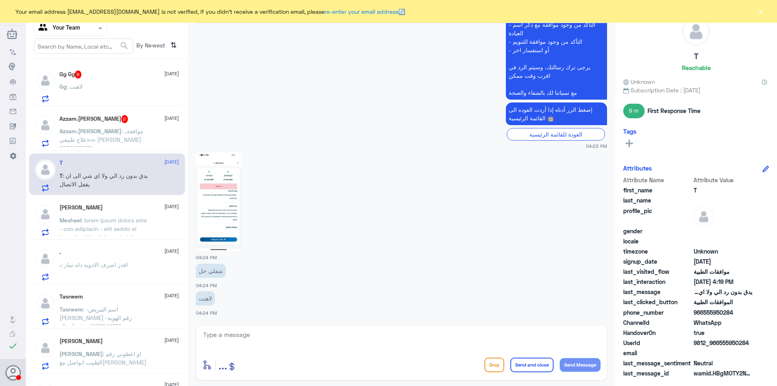
click at [101, 98] on div "Gg : لاهنت" at bounding box center [119, 93] width 119 height 18
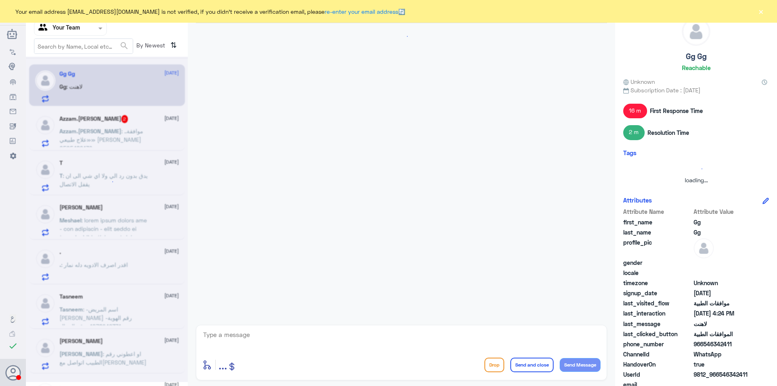
scroll to position [587, 0]
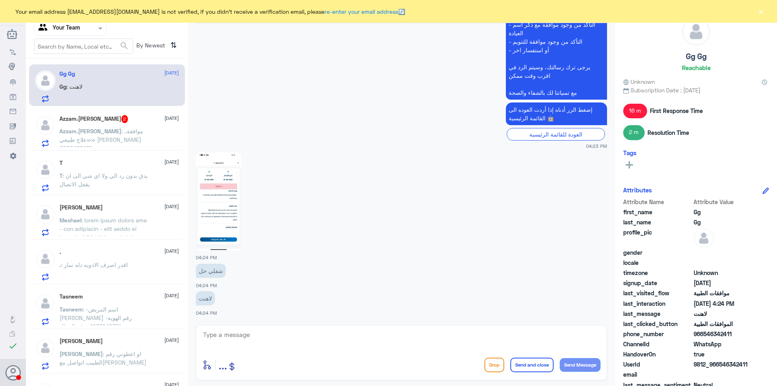
click at [285, 338] on textarea at bounding box center [401, 339] width 398 height 20
type textarea "ممكن تزودني برقم الموافقة؟"
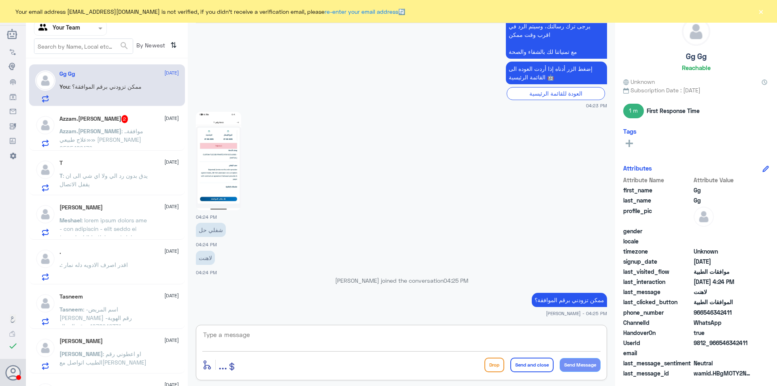
click at [112, 183] on p "T : يدق بدون رد الي ولا اي شي الى ان يقفل الاتصال" at bounding box center [105, 181] width 91 height 20
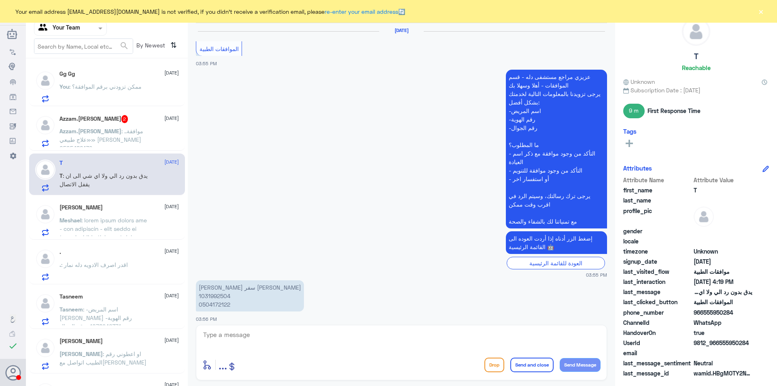
scroll to position [637, 0]
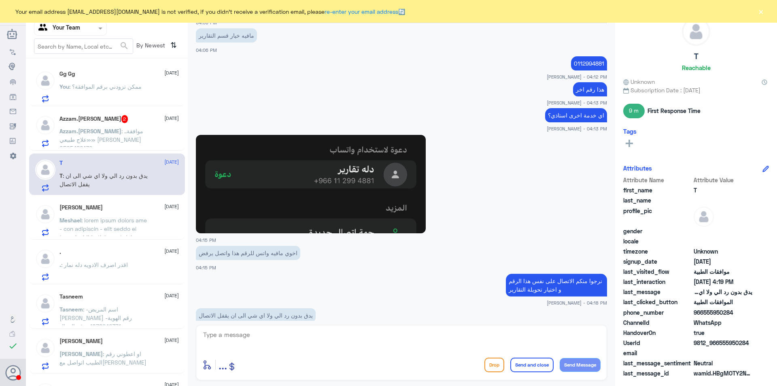
click at [339, 337] on textarea at bounding box center [401, 339] width 398 height 20
type textarea "نرجوا منكم الاتصال على الرقم الموحد و اختيار قسم التقارير او خدمة العملاء"
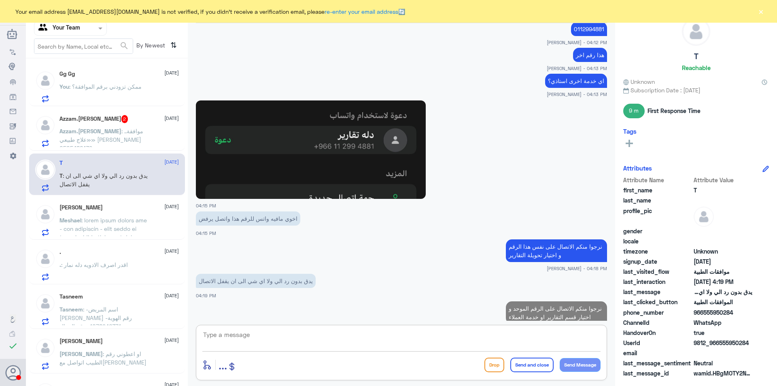
click at [111, 84] on span ": ممكن تزودني برقم الموافقة؟" at bounding box center [105, 86] width 72 height 7
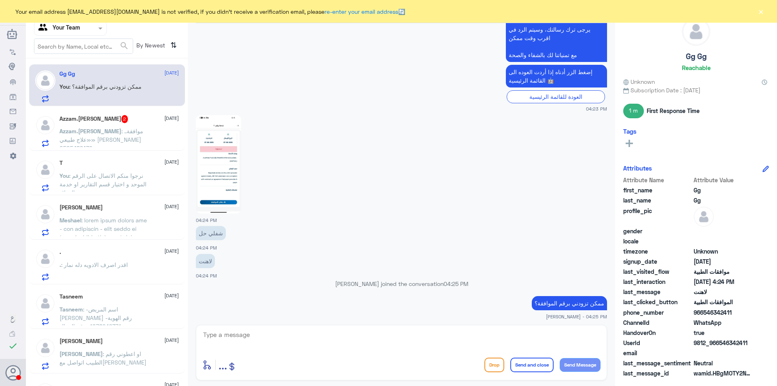
scroll to position [1356, 0]
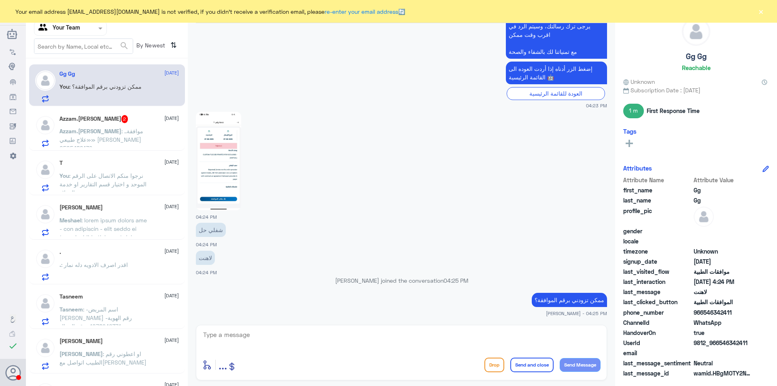
click at [95, 183] on span ": نرجوا منكم الاتصال على الرقم الموحد و اختيار قسم التقارير او خدمة العملاء" at bounding box center [103, 184] width 87 height 24
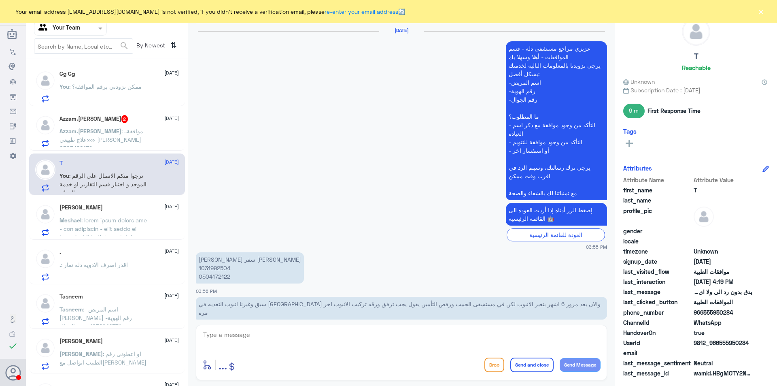
scroll to position [644, 0]
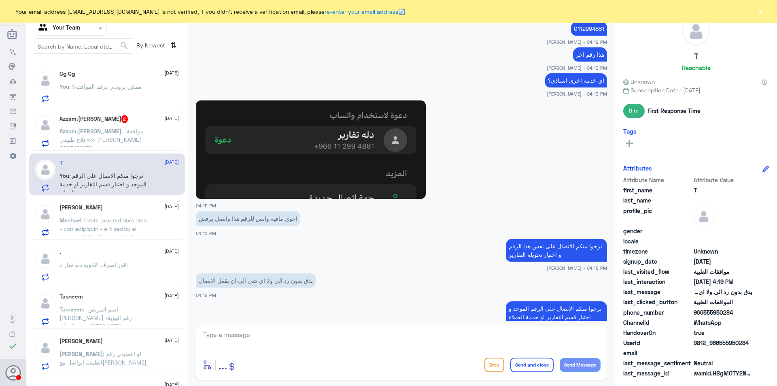
click at [299, 337] on textarea at bounding box center [401, 339] width 398 height 20
type textarea "د"
type textarea "اي خدمة اخرى؟"
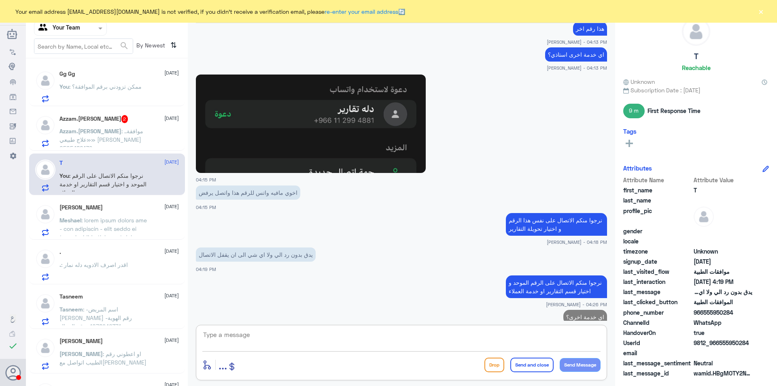
click at [103, 103] on div "Gg Gg 28 August You : ممكن تزودني برقم الموافقة؟" at bounding box center [107, 85] width 156 height 42
click at [92, 75] on div "Gg Gg 28 August" at bounding box center [119, 73] width 119 height 7
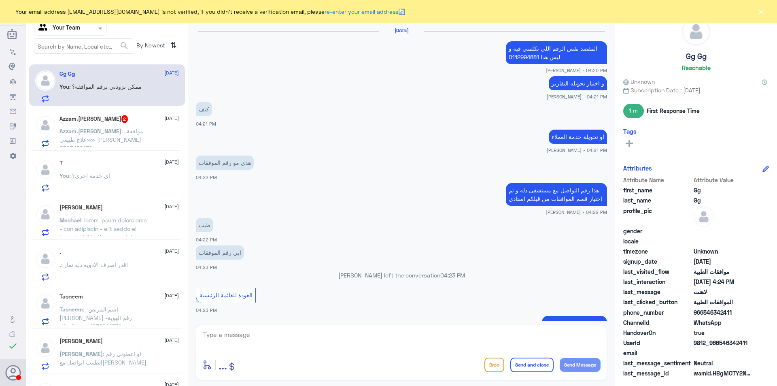
scroll to position [502, 0]
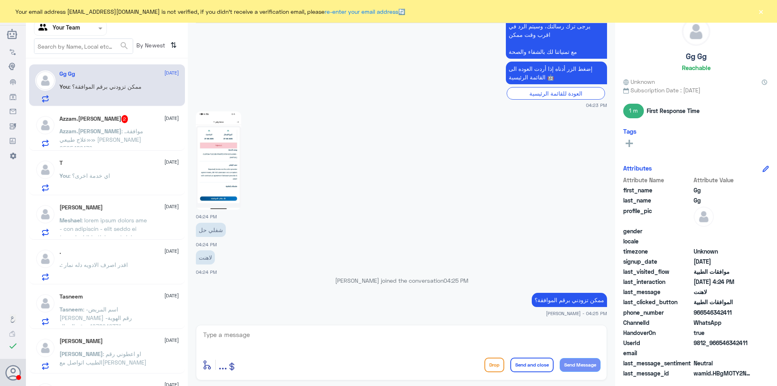
click at [335, 340] on textarea at bounding box center [401, 339] width 398 height 20
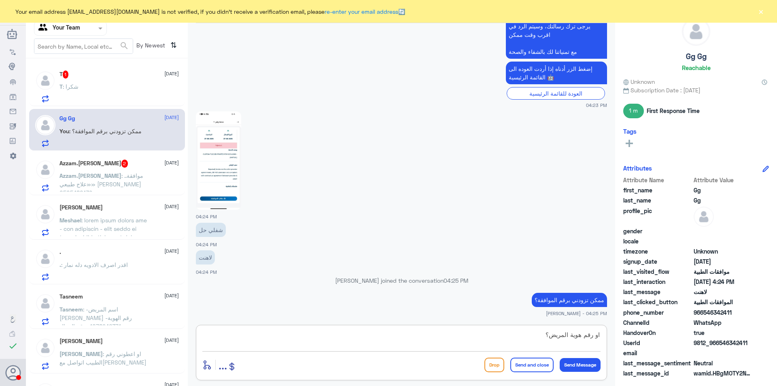
type textarea "او رقم هوية المريض؟"
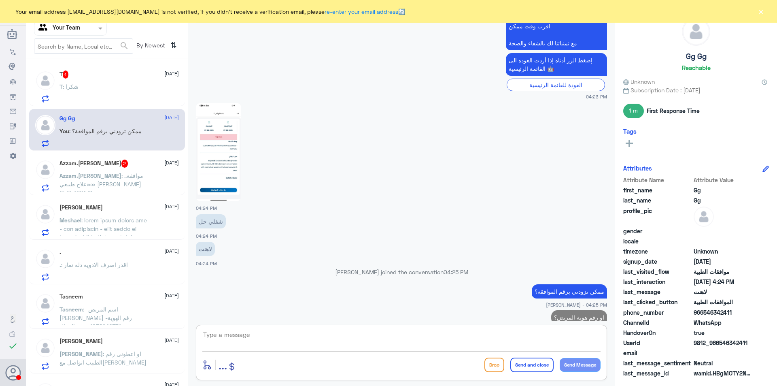
scroll to position [528, 0]
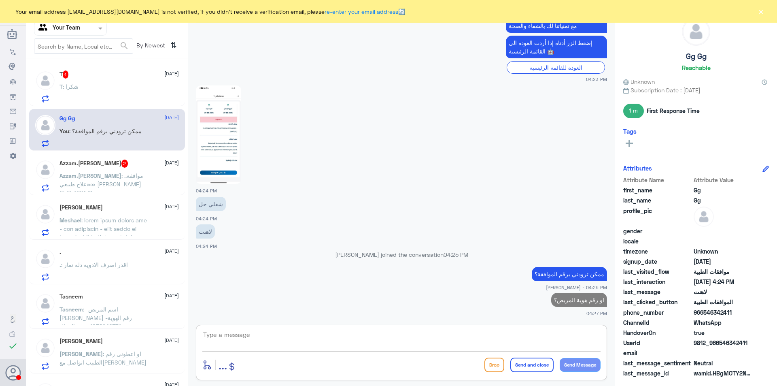
click at [103, 55] on nav "Channel WhatsApp Status × All Tags Agent Filter Your Team search By Newest ⇅" at bounding box center [107, 30] width 162 height 55
click at [103, 72] on div "T 1 28 August" at bounding box center [119, 74] width 119 height 8
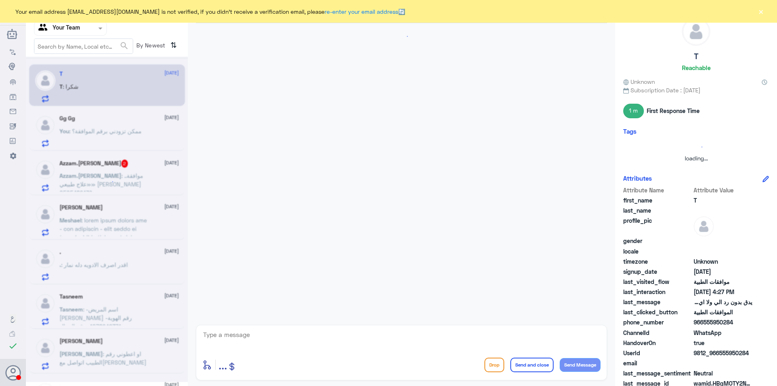
scroll to position [442, 0]
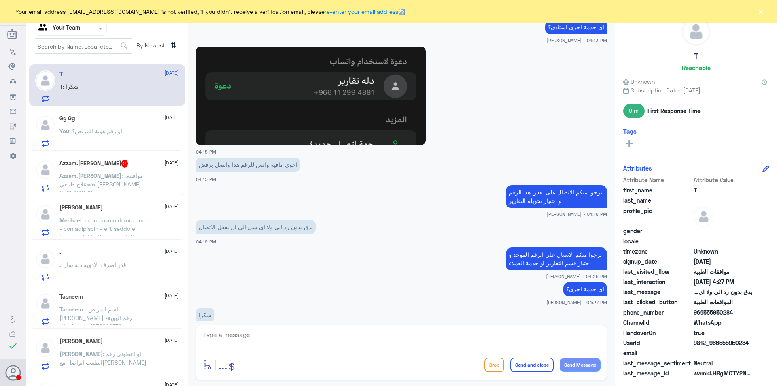
click at [287, 332] on textarea at bounding box center [401, 339] width 398 height 20
type textarea "العفو و قدماكم العافيه"
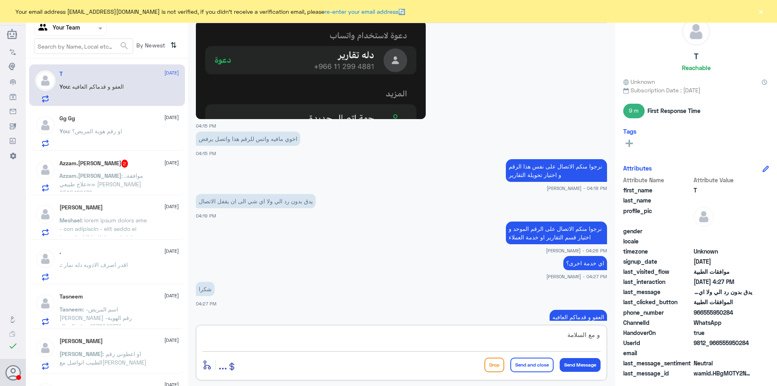
type textarea "و مع السلامة"
click at [513, 366] on button "Send and close" at bounding box center [532, 365] width 43 height 15
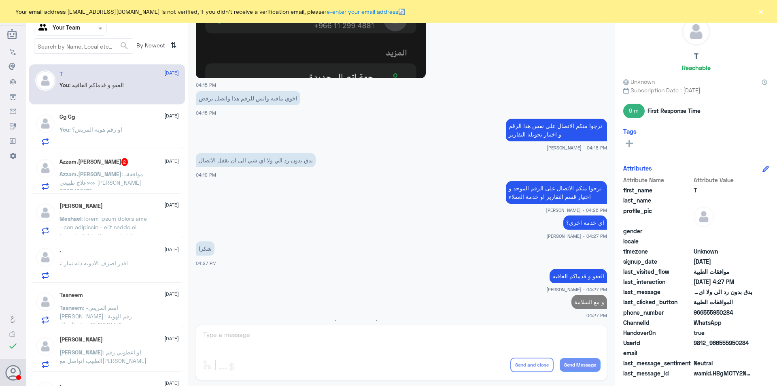
click at [99, 128] on span ": او رقم هوية المريض؟" at bounding box center [95, 129] width 53 height 7
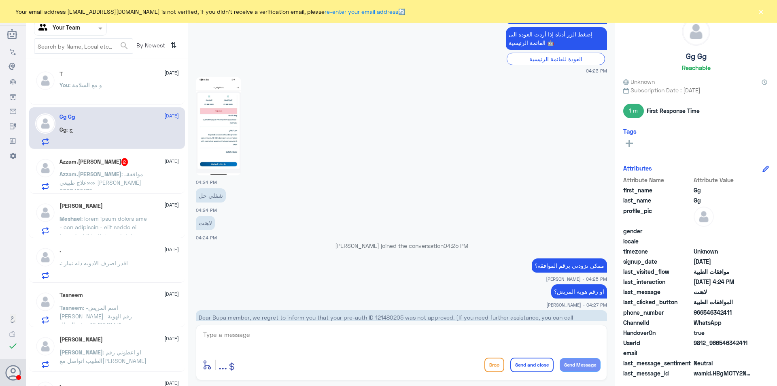
scroll to position [593, 0]
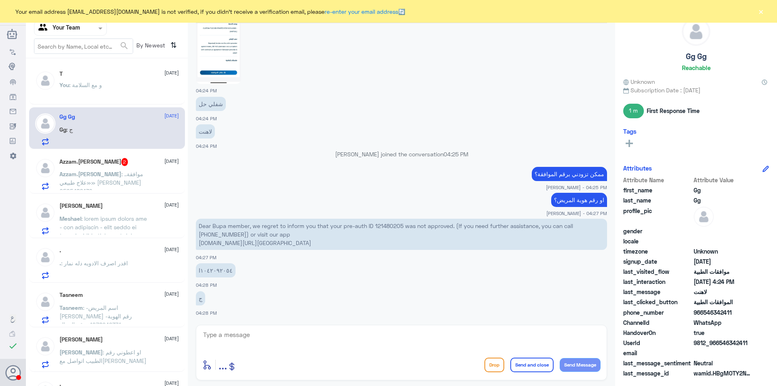
click at [382, 226] on p "Dear Bupa member, we regret to inform you that your pre-auth ID 121480205 was n…" at bounding box center [401, 234] width 411 height 31
copy p "121480205"
click at [269, 332] on textarea at bounding box center [401, 339] width 398 height 20
type textarea "مع الأسف استاذي الخدمة غير متعاقد عليها"
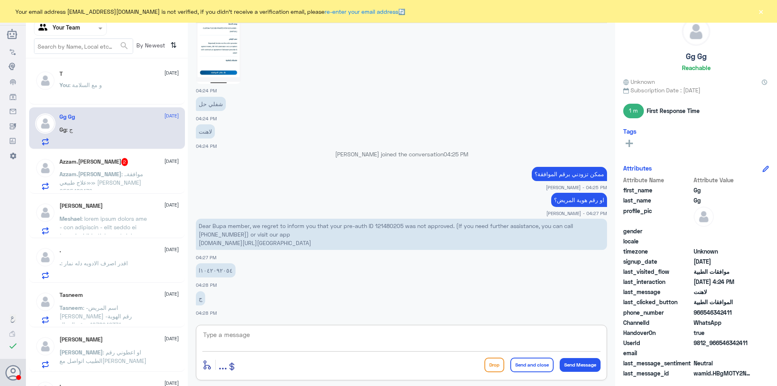
scroll to position [628, 0]
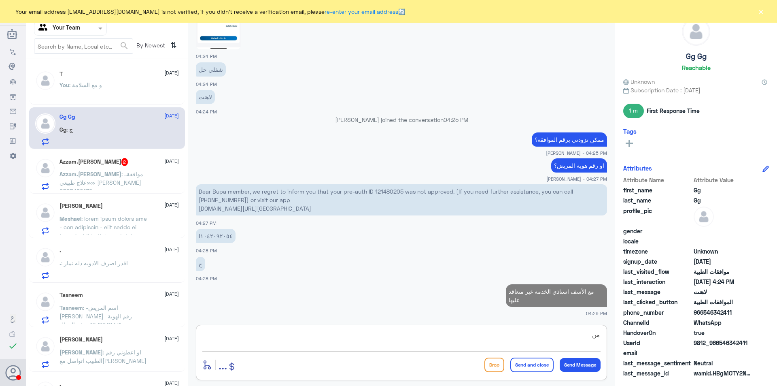
type textarea "م"
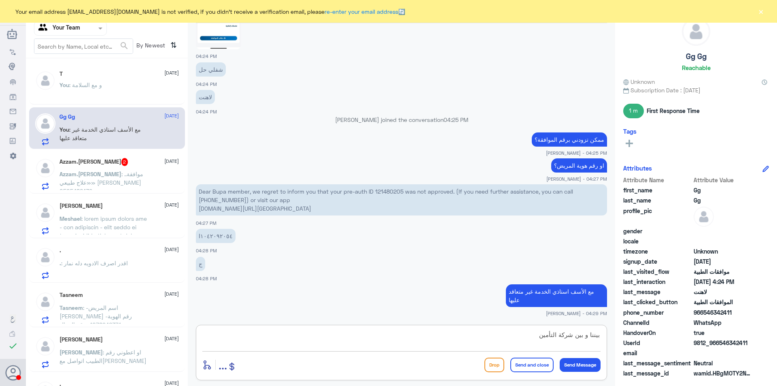
type textarea "بيننا و بين شركة التأمين"
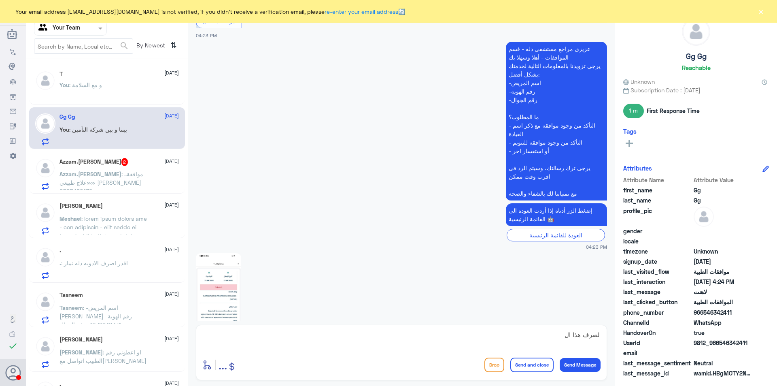
scroll to position [1381, 0]
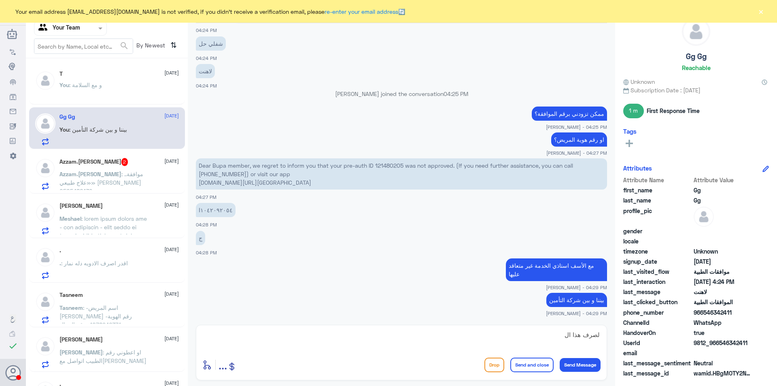
click at [505, 340] on textarea "لصرف هذا ال" at bounding box center [401, 339] width 398 height 20
type textarea "ل"
type textarea "لصرف حزام الظهر"
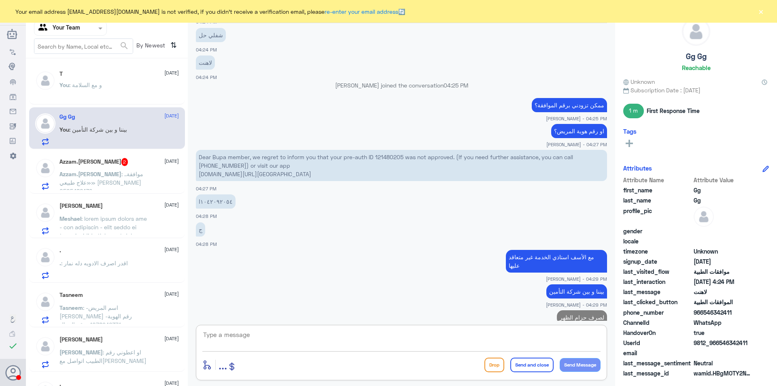
scroll to position [1408, 0]
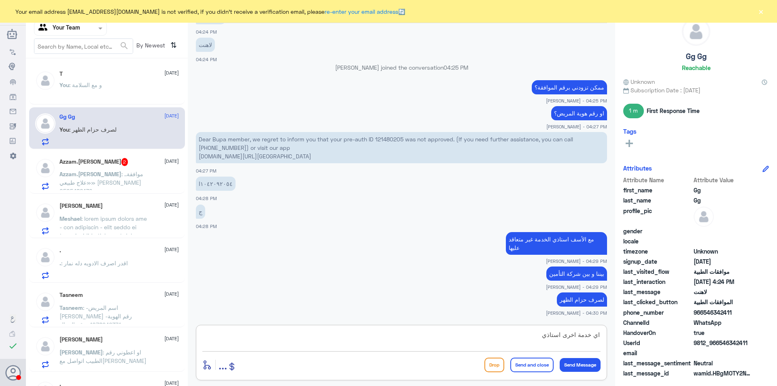
type textarea "اي خدمة اخرى استاذي؟"
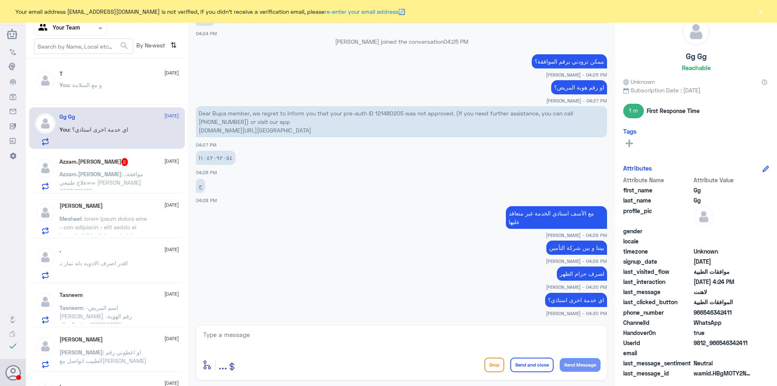
click at [92, 165] on h5 "Azzam.Faisal 2" at bounding box center [94, 162] width 69 height 8
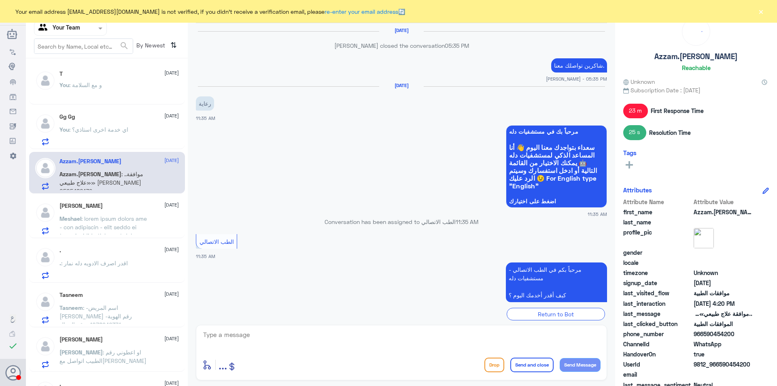
scroll to position [574, 0]
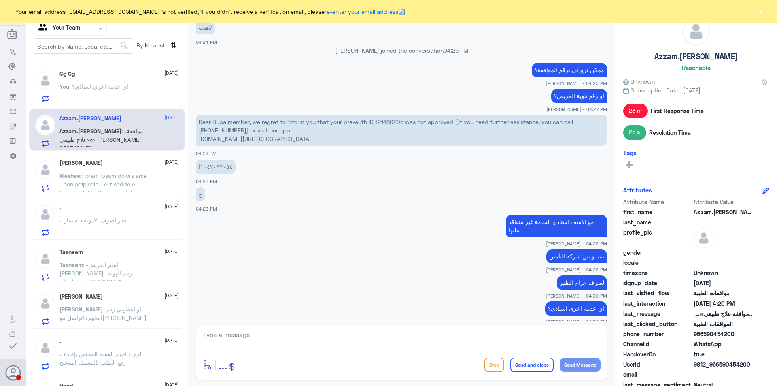
scroll to position [502, 0]
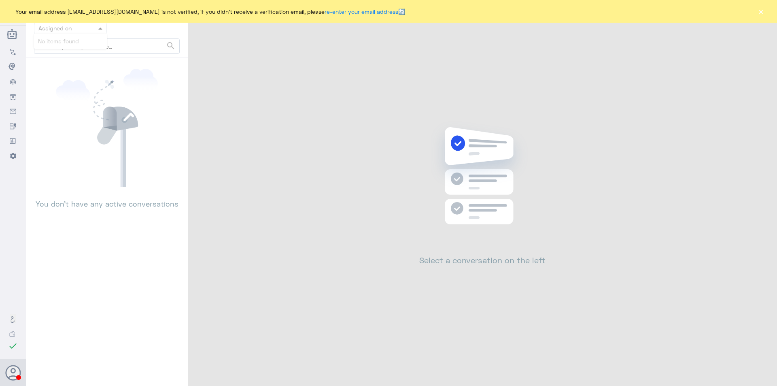
click at [85, 30] on div at bounding box center [70, 27] width 72 height 9
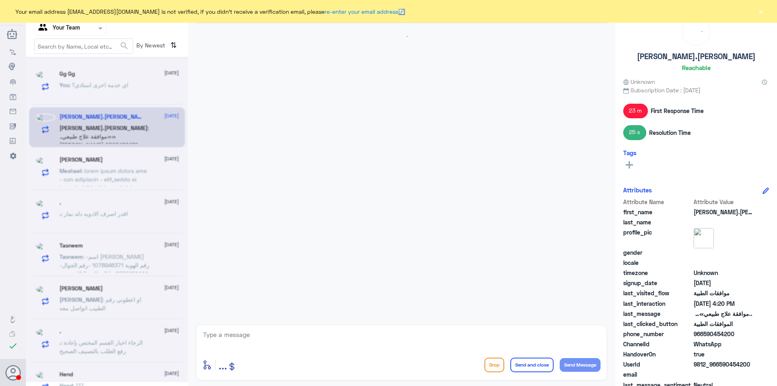
click at [85, 30] on div at bounding box center [70, 27] width 72 height 9
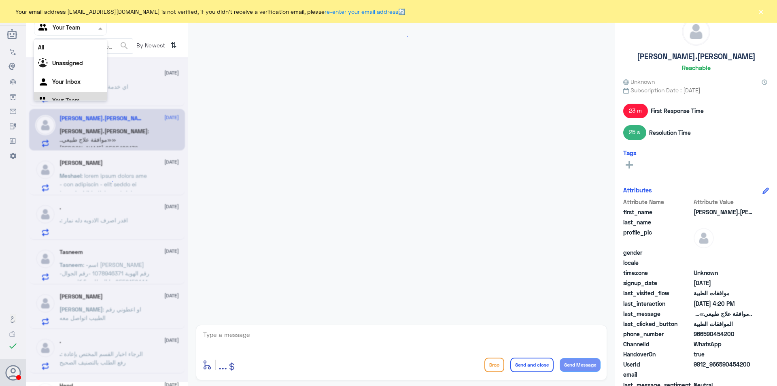
scroll to position [502, 0]
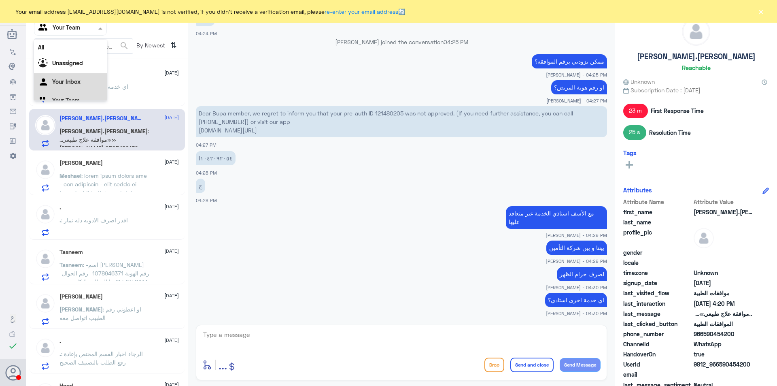
click at [88, 78] on div "Your Inbox" at bounding box center [70, 82] width 73 height 19
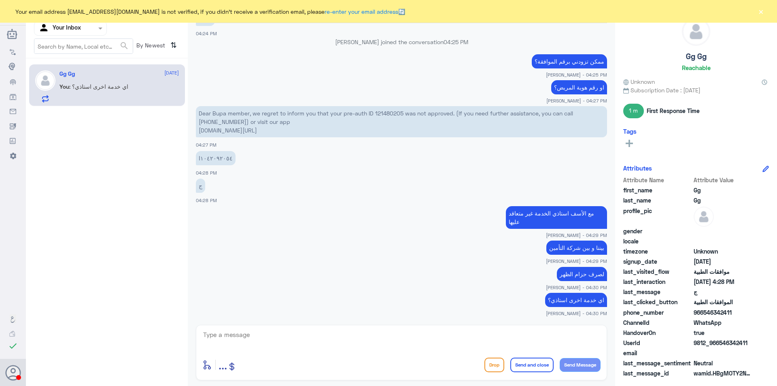
click at [78, 23] on input "text" at bounding box center [60, 27] width 45 height 9
click at [78, 91] on Team "Your Team" at bounding box center [66, 90] width 28 height 7
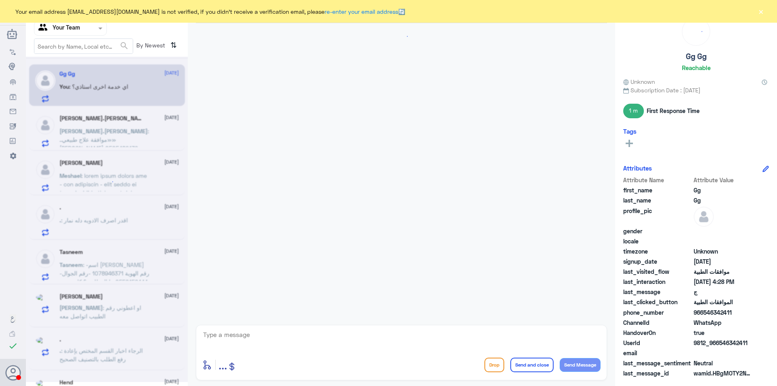
scroll to position [502, 0]
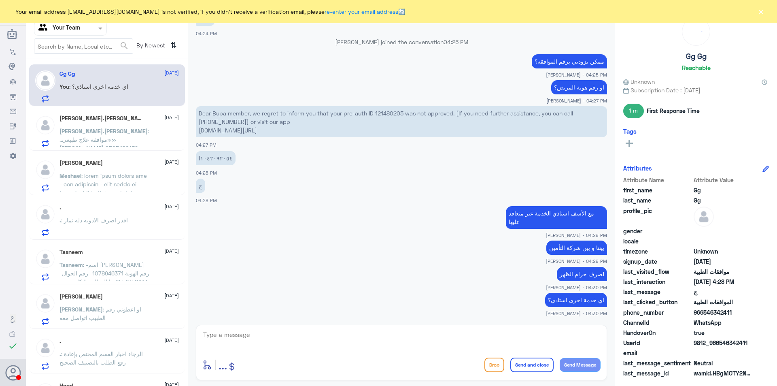
click at [100, 134] on span ": ..موافقة علاج طبيعي»» فيصل بامقدم 0505480139" at bounding box center [104, 140] width 89 height 24
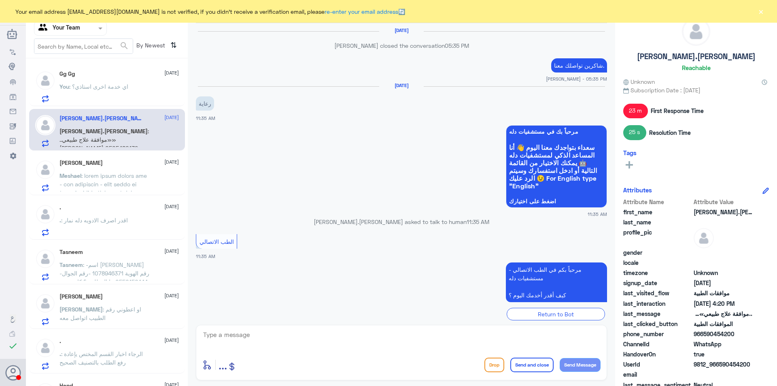
scroll to position [574, 0]
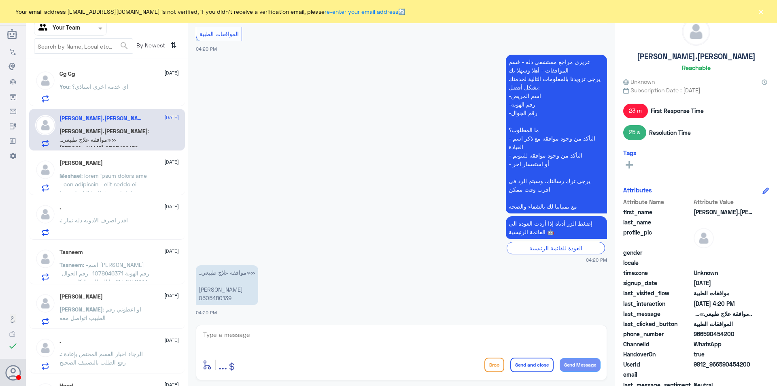
click at [762, 15] on button "×" at bounding box center [761, 11] width 8 height 8
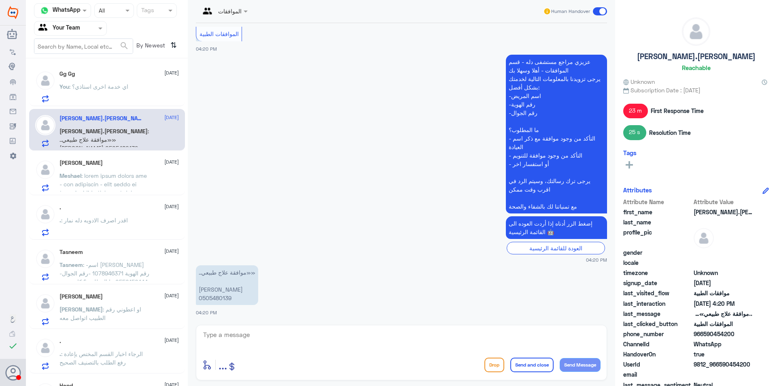
click at [224, 297] on p "..موافقة علاج طبيعي»» [PERSON_NAME] 0505480139" at bounding box center [227, 285] width 62 height 40
copy p "0505480139"
click at [317, 333] on textarea at bounding box center [401, 339] width 398 height 20
type textarea "hgsghl ugd;l , vplm hggi"
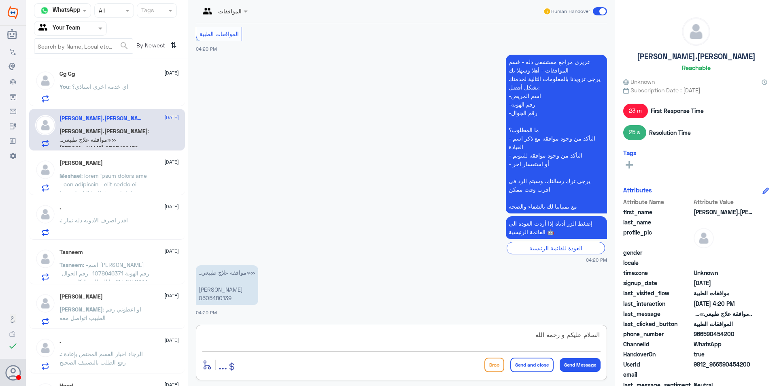
type textarea "السلام عليكم و رحمة الله"
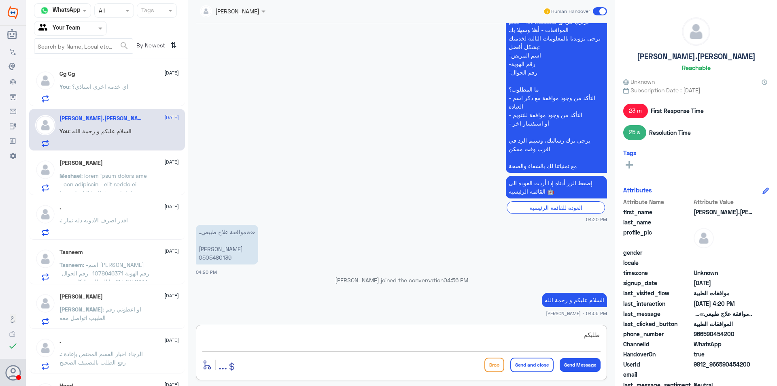
scroll to position [598, 0]
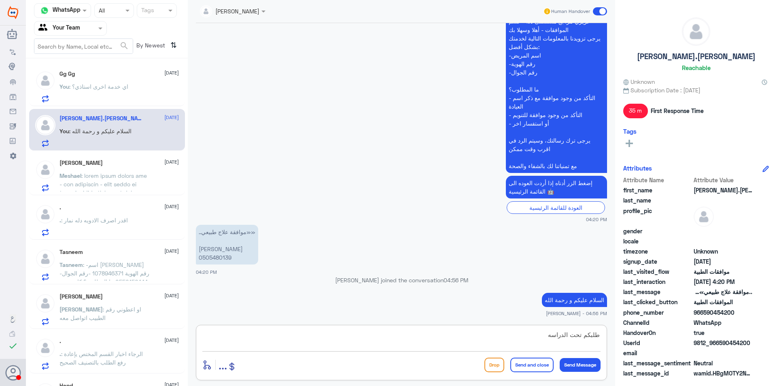
type textarea "طلبكم تحت الدراسه"
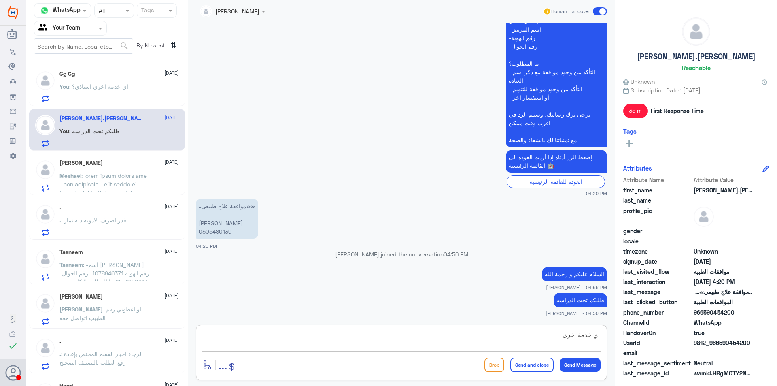
type textarea "اي خدمة اخرى؟"
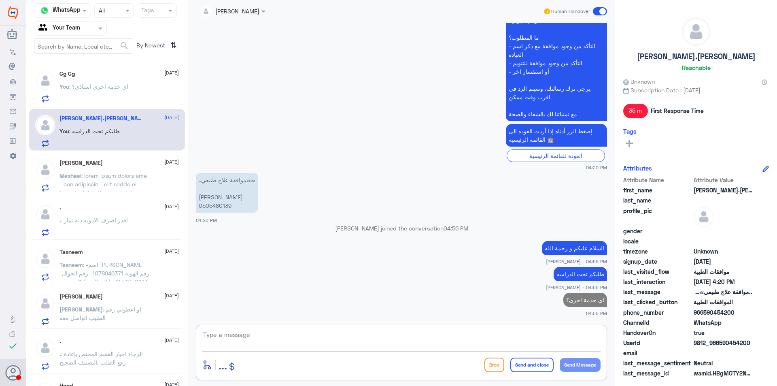
click at [112, 168] on div "Meshael Aljebali 28 August Meshael" at bounding box center [119, 176] width 119 height 32
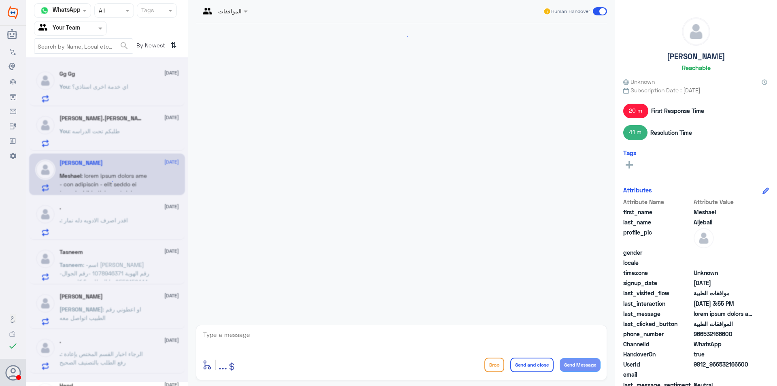
scroll to position [1011, 0]
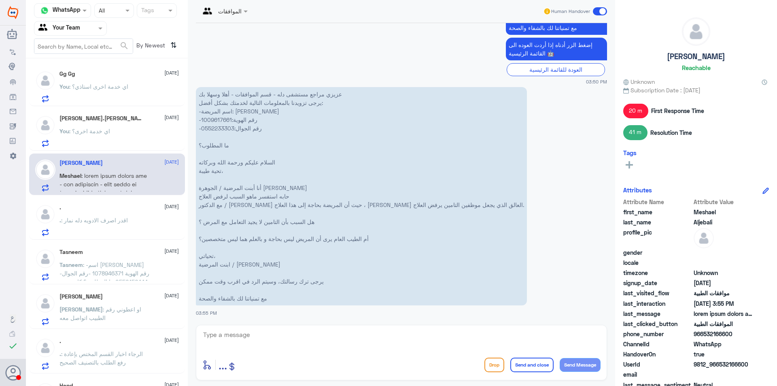
click at [101, 219] on span ": اقدر اصرف الادويه دله نمار" at bounding box center [94, 220] width 67 height 7
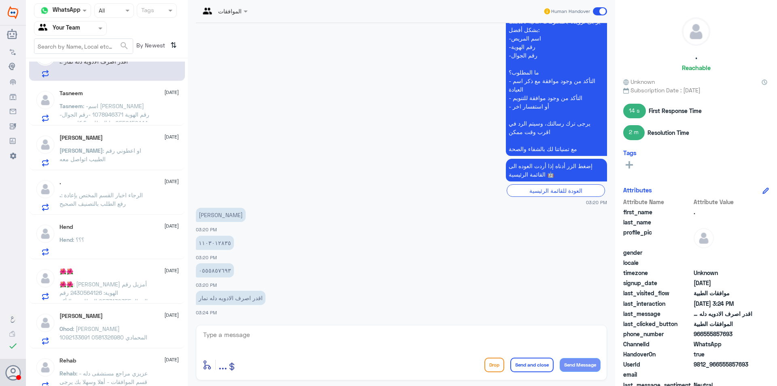
scroll to position [162, 0]
click at [146, 238] on div "Hend : ؟؟؟" at bounding box center [119, 243] width 119 height 18
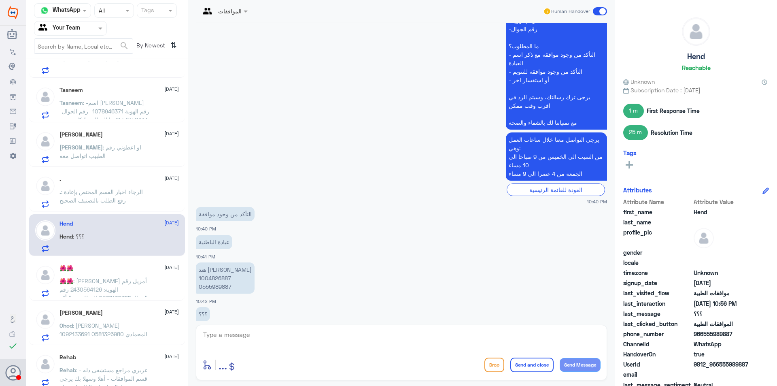
scroll to position [790, 0]
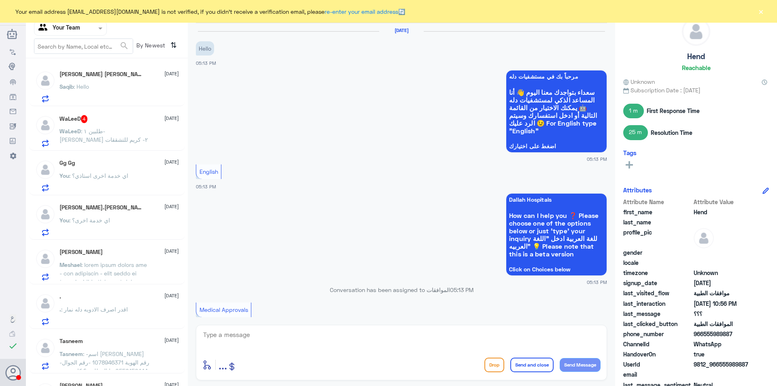
scroll to position [323, 0]
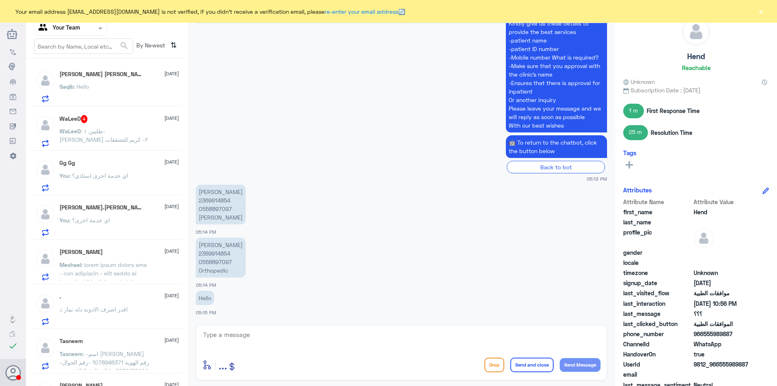
click at [100, 93] on div "[PERSON_NAME] : Hello" at bounding box center [119, 93] width 119 height 18
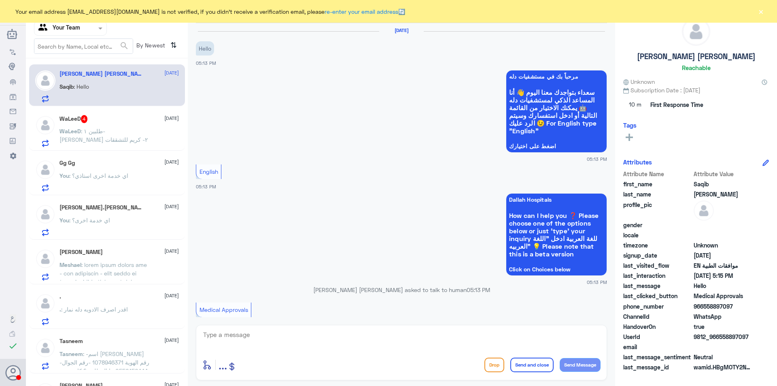
scroll to position [323, 0]
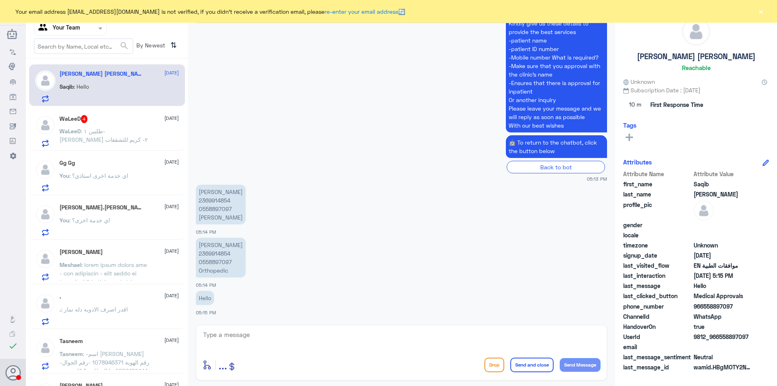
click at [219, 250] on p "[PERSON_NAME] 2369914854 0558897097 Orthopedic" at bounding box center [221, 258] width 50 height 40
copy p "2369914854"
click at [263, 332] on textarea at bounding box center [401, 339] width 398 height 20
type textarea "hello, how may i help you?"
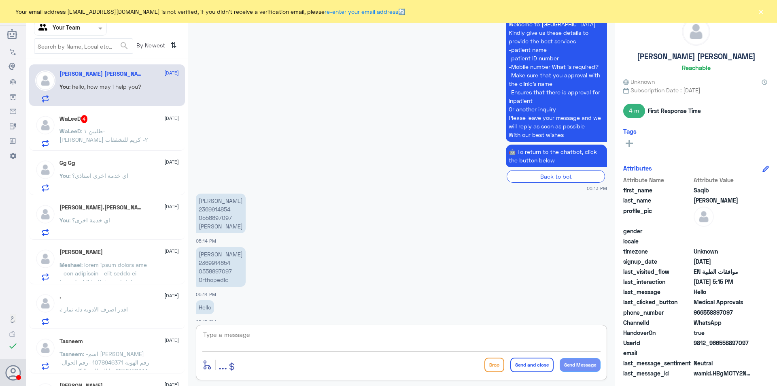
scroll to position [349, 0]
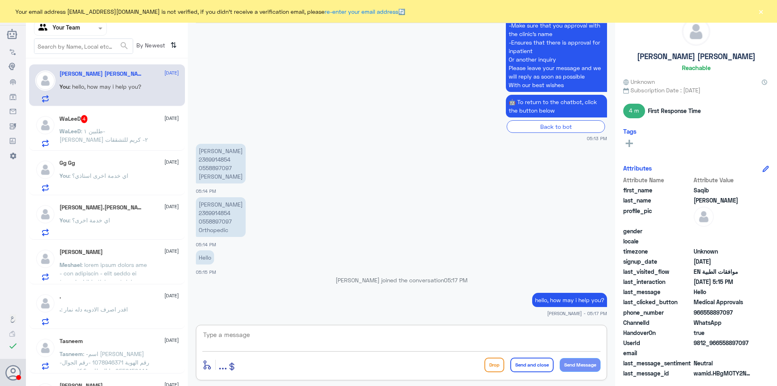
click at [113, 179] on p "You : اي خدمة اخرى استاذي؟" at bounding box center [94, 181] width 69 height 20
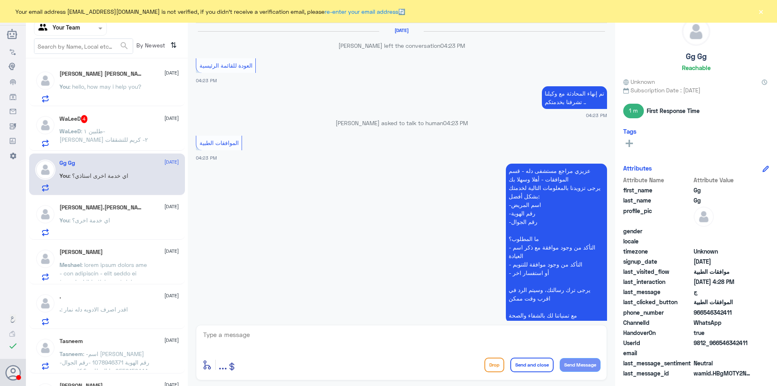
scroll to position [502, 0]
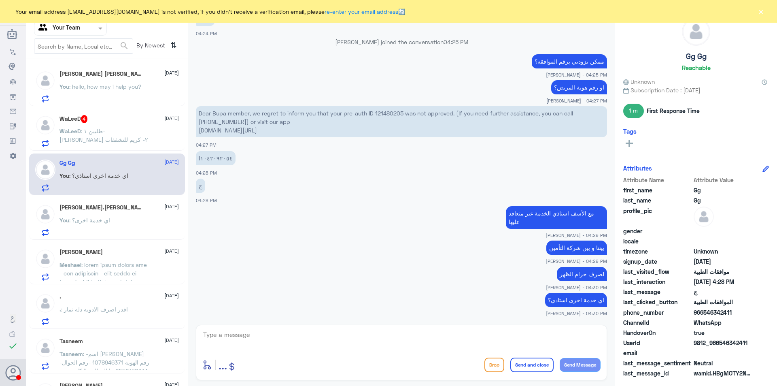
click at [104, 217] on span ": اي خدمة اخرى؟" at bounding box center [89, 220] width 41 height 7
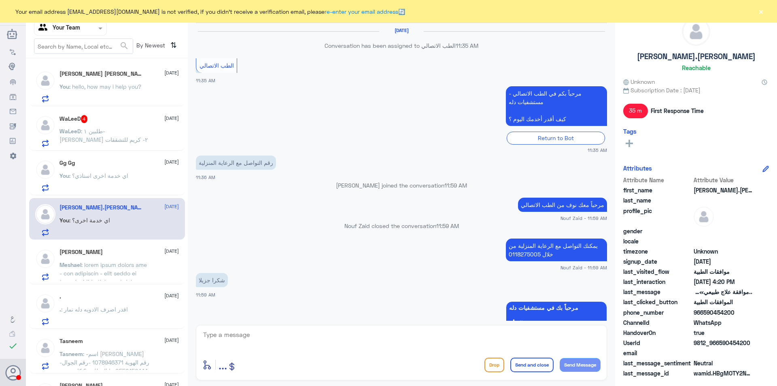
scroll to position [491, 0]
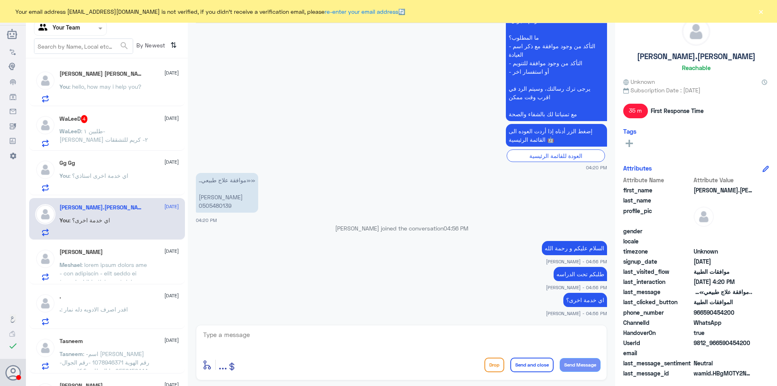
click at [222, 206] on p "..موافقة علاج طبيعي»» [PERSON_NAME] 0505480139" at bounding box center [227, 193] width 62 height 40
copy p "0505480139"
click at [289, 335] on textarea at bounding box center [401, 339] width 398 height 20
type textarea "j"
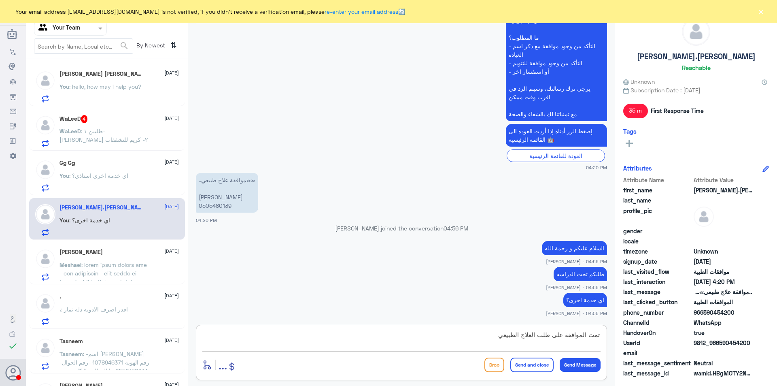
type textarea "تمت الموافقة على طلب العلاج الطبيعي"
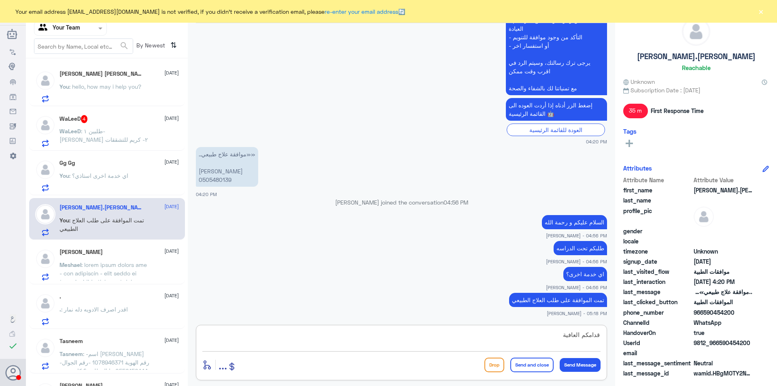
type textarea "قدامكم العافية"
click at [517, 360] on button "Send and close" at bounding box center [532, 365] width 43 height 15
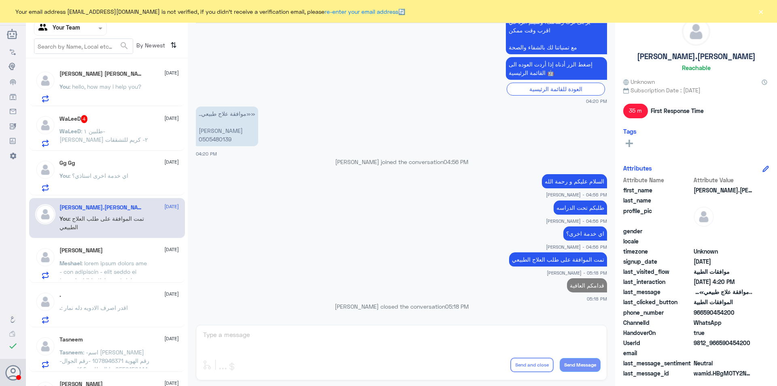
scroll to position [541, 0]
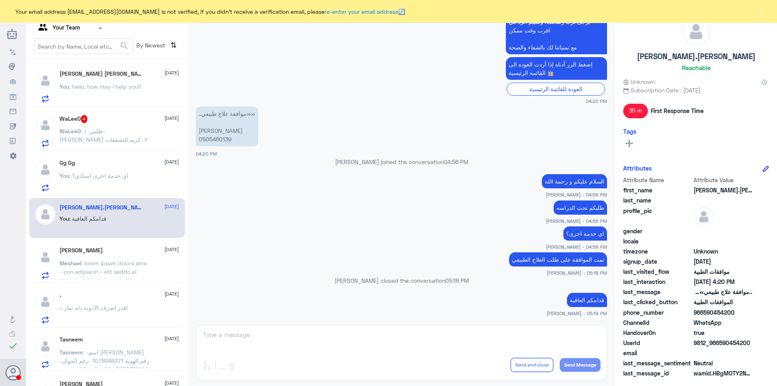
click at [104, 136] on p "WaLeeD : طلبين ١- [PERSON_NAME] ٢- كريم للتشققات" at bounding box center [105, 137] width 91 height 20
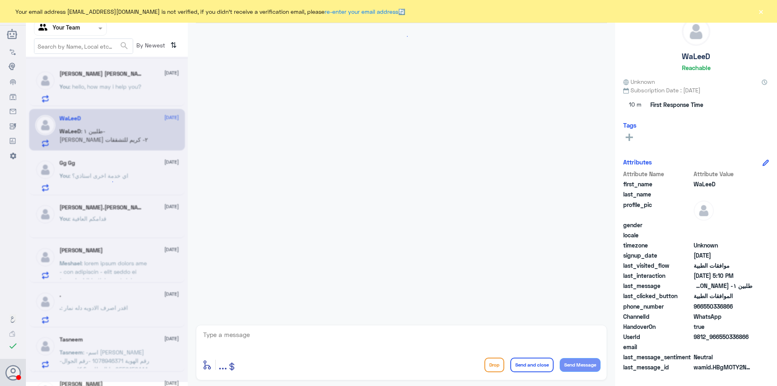
scroll to position [274, 0]
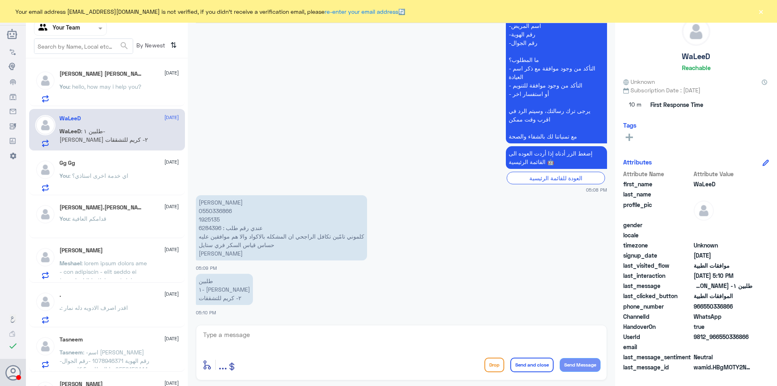
click at [215, 219] on p "[PERSON_NAME] 0550336866 1925135 عندي رقم طلب : 6284396 كلموني تامّين تكافل الر…" at bounding box center [281, 227] width 171 height 65
copy p "1925135"
click at [91, 93] on span ": I need to know the approval status of patient with ID [MEDICAL_RECORD_NUMBER]" at bounding box center [104, 95] width 89 height 24
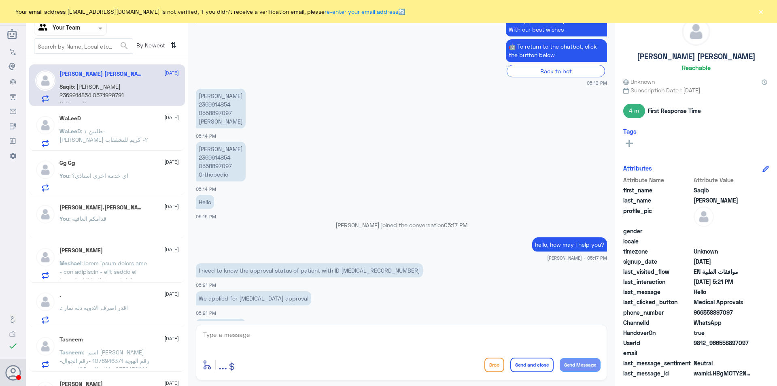
scroll to position [472, 0]
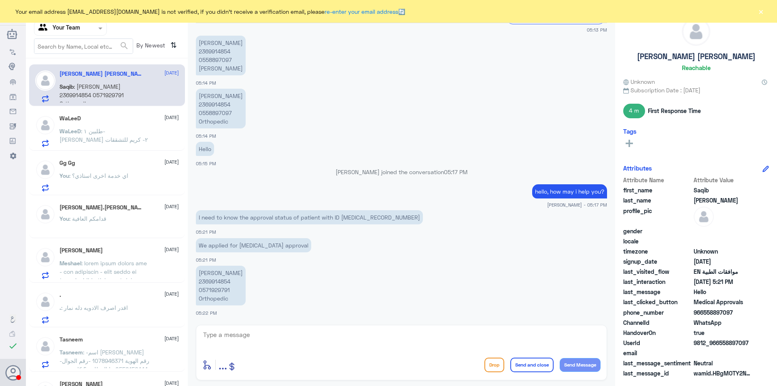
click at [283, 342] on textarea at bounding box center [401, 339] width 398 height 20
type textarea "i"
type textarea "It was rejected. Now sent again to insurance with X-Ray report"
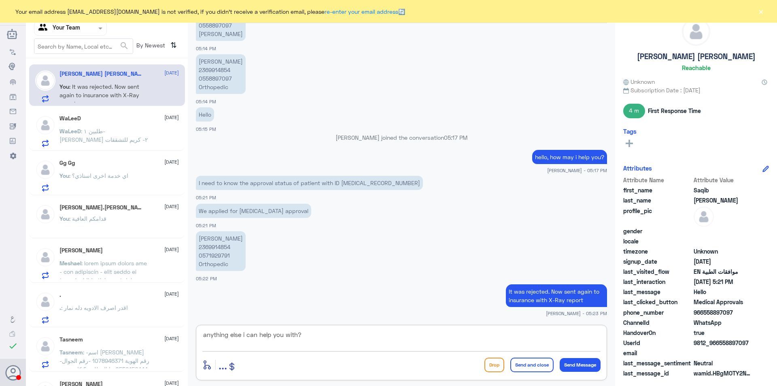
click at [245, 335] on textarea "anything else i can help you with?" at bounding box center [401, 339] width 398 height 20
type textarea "anything else I can help you with?"
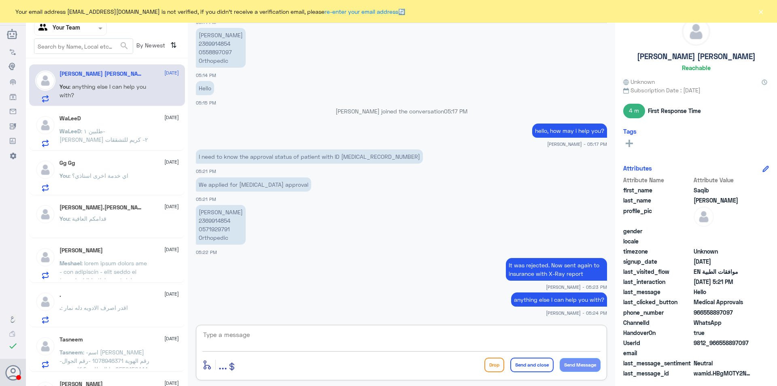
click at [761, 14] on button "×" at bounding box center [761, 11] width 8 height 8
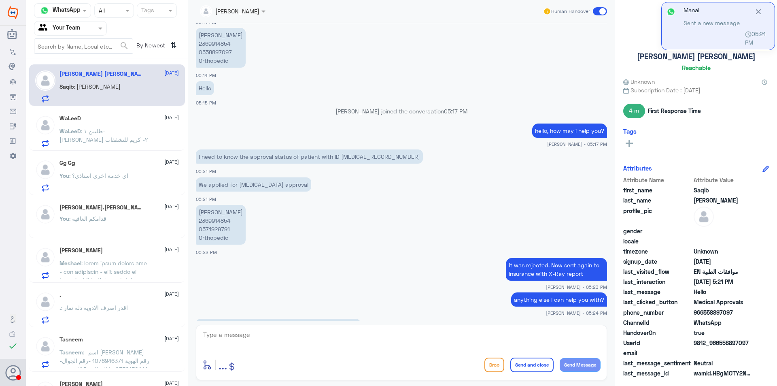
scroll to position [615, 0]
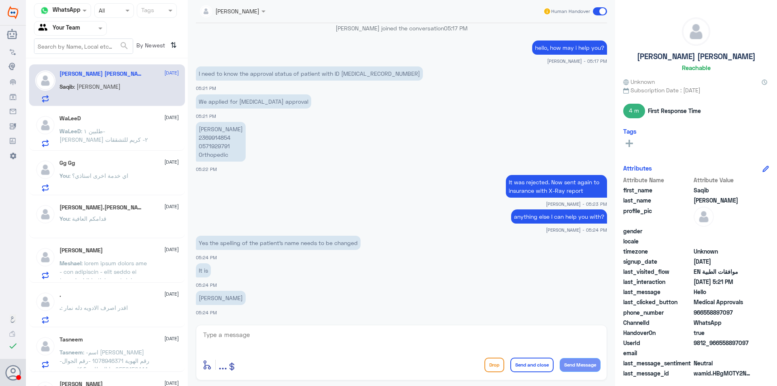
click at [244, 337] on textarea at bounding box center [401, 339] width 398 height 20
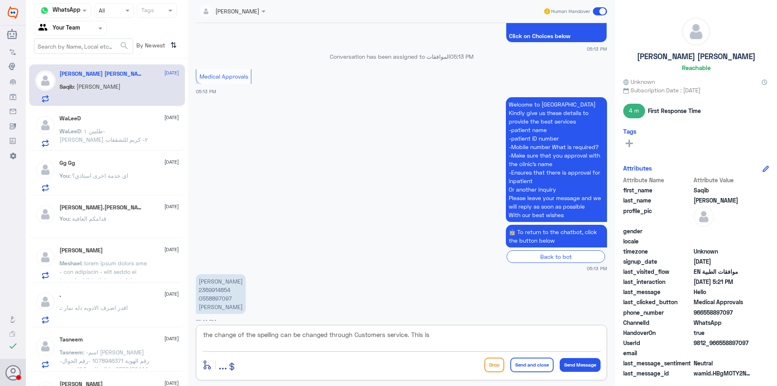
scroll to position [211, 0]
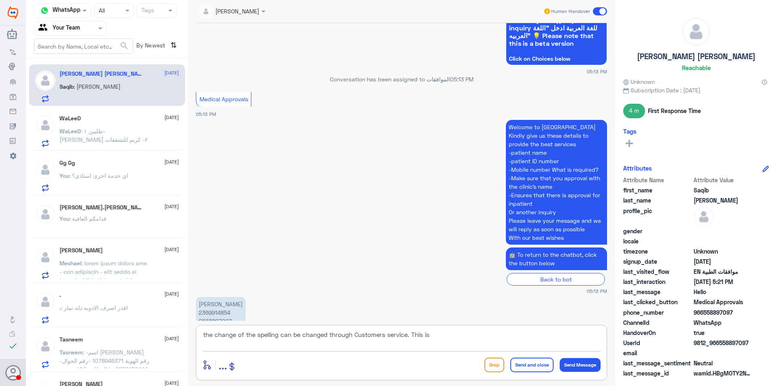
click at [441, 340] on textarea "the change of the spelling can be changed through Customers service. This is" at bounding box center [401, 339] width 398 height 20
type textarea "the change of the spelling can be changed through Customers service. This is Me…"
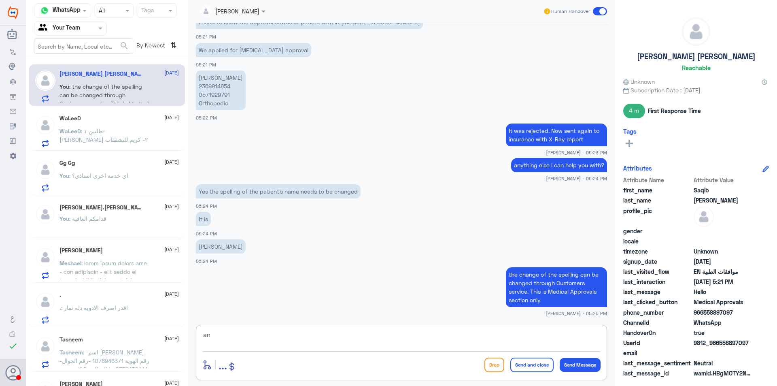
type textarea "a"
type textarea "Or through the reception"
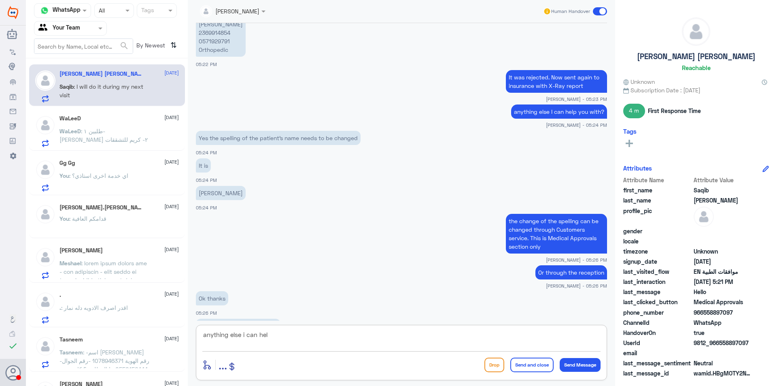
scroll to position [748, 0]
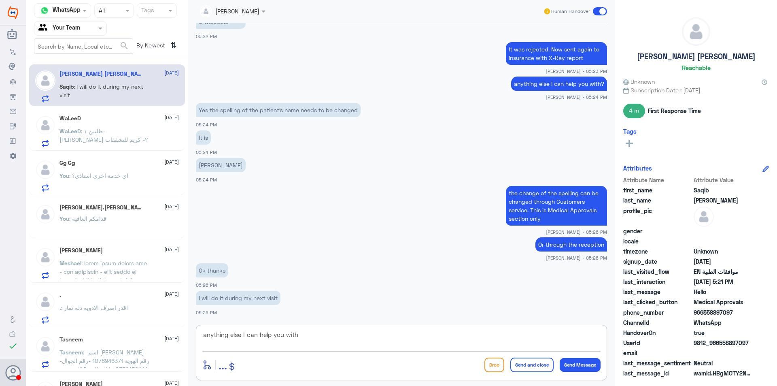
type textarea "anything else I can help you with?"
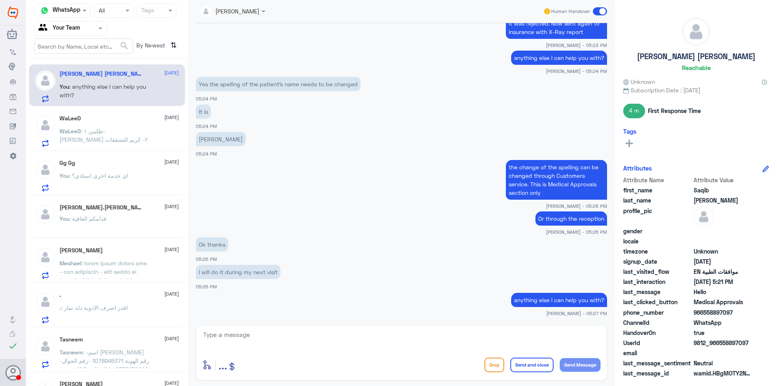
scroll to position [802, 0]
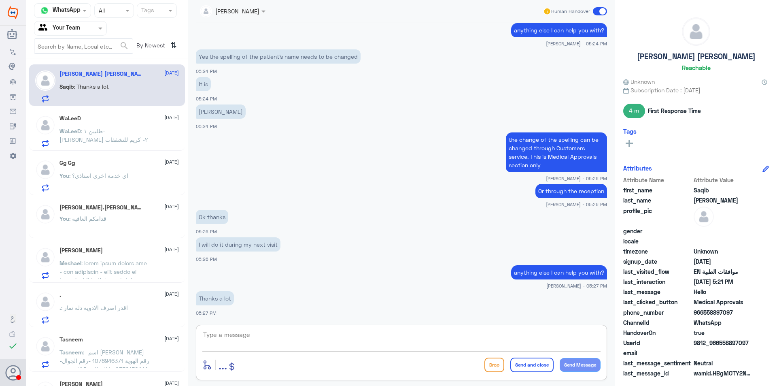
click at [309, 337] on textarea at bounding box center [401, 339] width 398 height 20
type textarea "y"
type textarea "You're welcome"
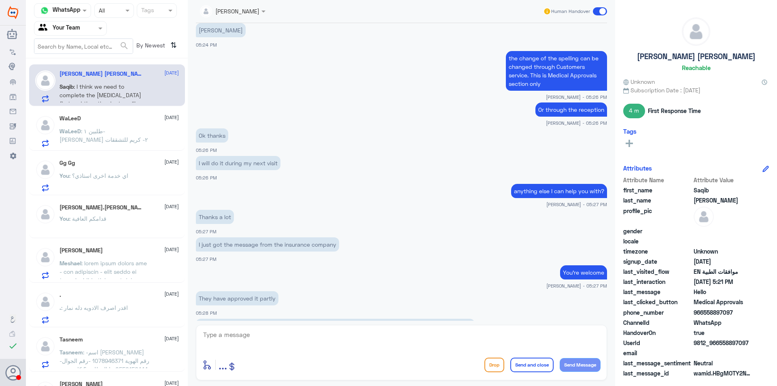
scroll to position [911, 0]
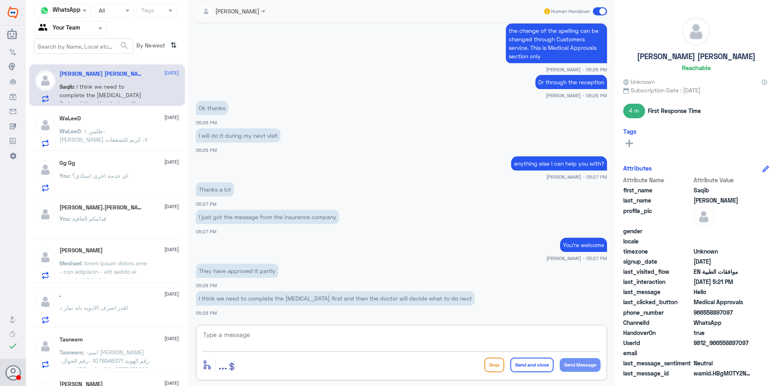
click at [253, 332] on textarea at bounding box center [401, 339] width 398 height 20
click at [259, 334] on textarea at bounding box center [401, 339] width 398 height 20
type textarea "t"
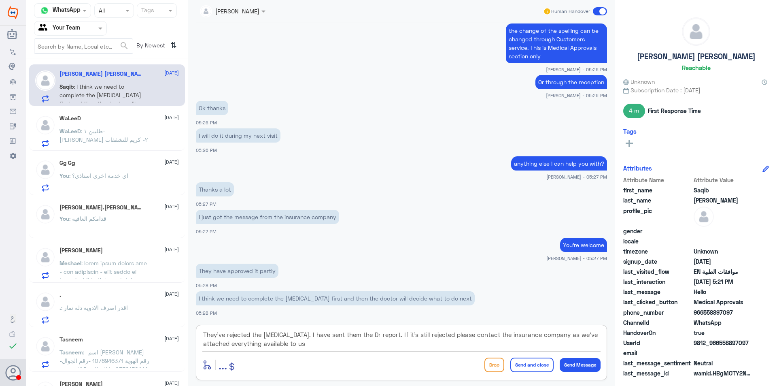
type textarea "They've rejected the [MEDICAL_DATA]. I have sent them the Dr report. If it's st…"
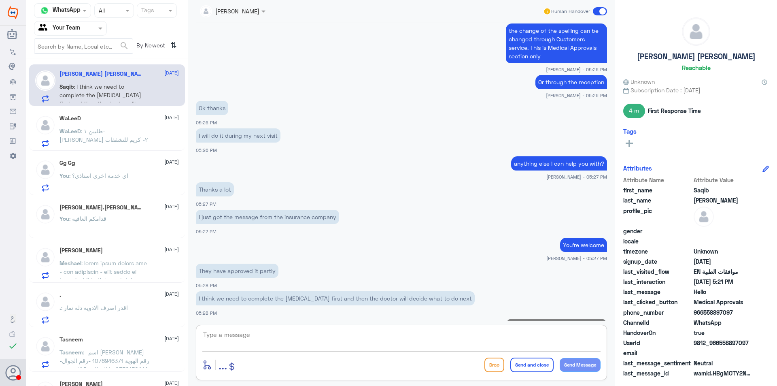
scroll to position [970, 0]
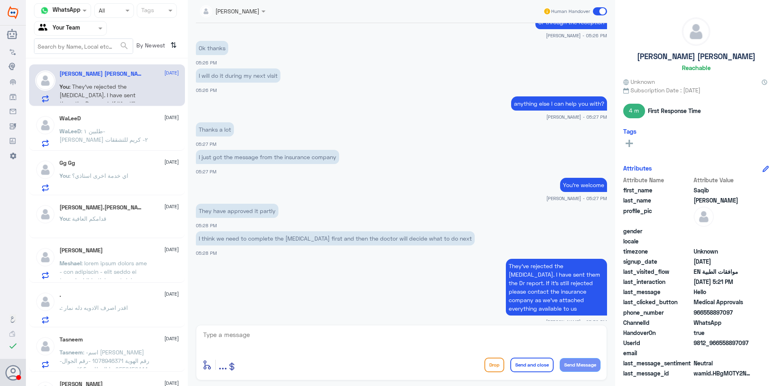
drag, startPoint x: 448, startPoint y: 282, endPoint x: 443, endPoint y: 241, distance: 41.5
click at [360, 343] on textarea at bounding box center [401, 339] width 398 height 20
click at [375, 334] on textarea at bounding box center [401, 339] width 398 height 20
click at [91, 130] on span ": طلبين ١- [PERSON_NAME] ٢- كريم للتشققات" at bounding box center [104, 135] width 89 height 15
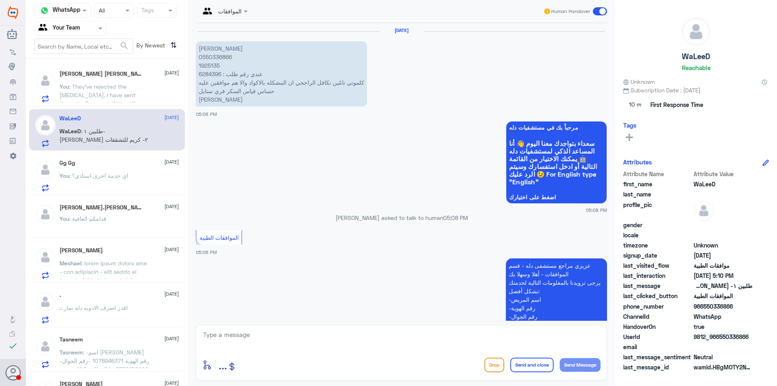
scroll to position [274, 0]
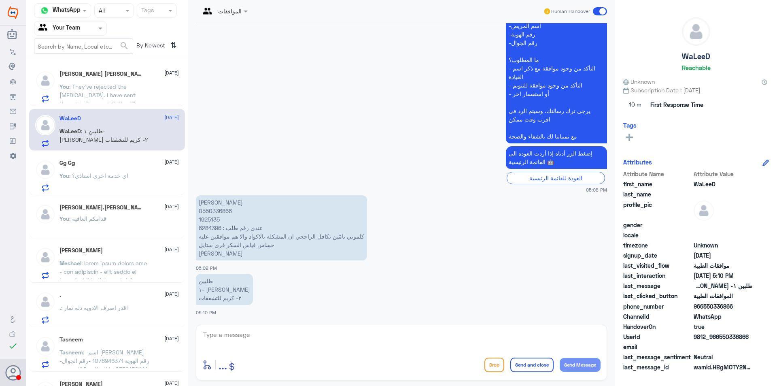
click at [215, 230] on p "[PERSON_NAME] 0550336866 1925135 عندي رقم طلب : 6284396 كلموني تامّين تكافل الر…" at bounding box center [281, 227] width 171 height 65
copy p "6284396"
click at [213, 220] on p "وليد نعمان علي المعطري 0550336866 1925135 عندي رقم طلب : 6284396 كلموني تامّين …" at bounding box center [281, 227] width 171 height 65
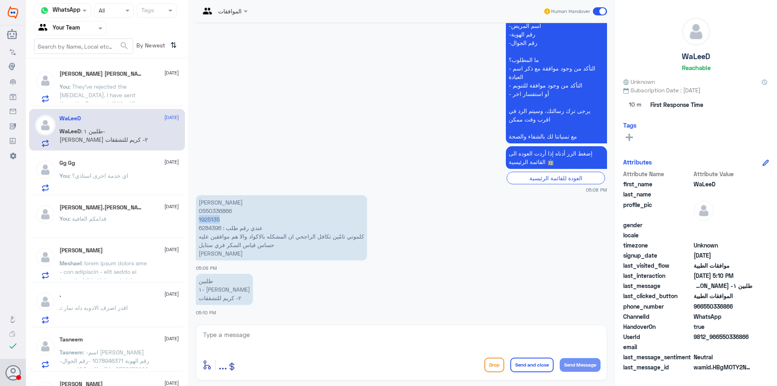
copy p "1925135"
click at [81, 80] on div "Saqib Mansoor Ahmed 1 28 August Saqib : The message I got is saying that it is …" at bounding box center [119, 86] width 119 height 32
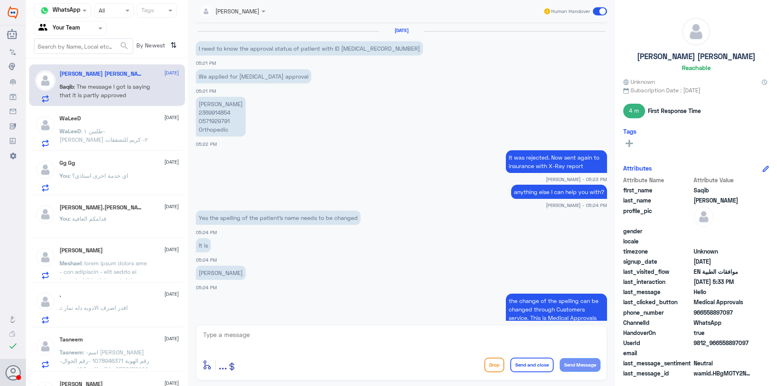
scroll to position [358, 0]
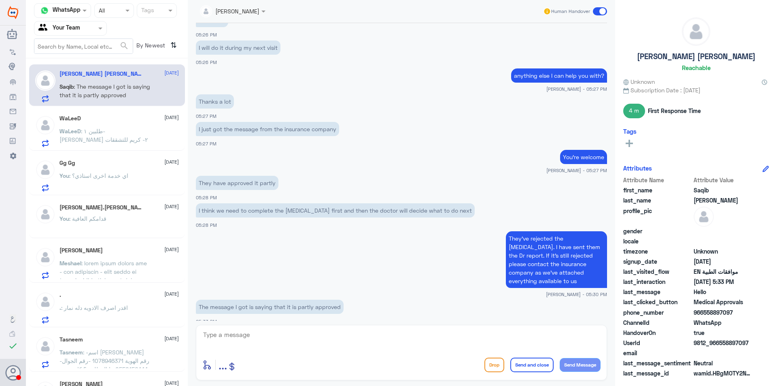
click at [266, 338] on textarea at bounding box center [401, 339] width 398 height 20
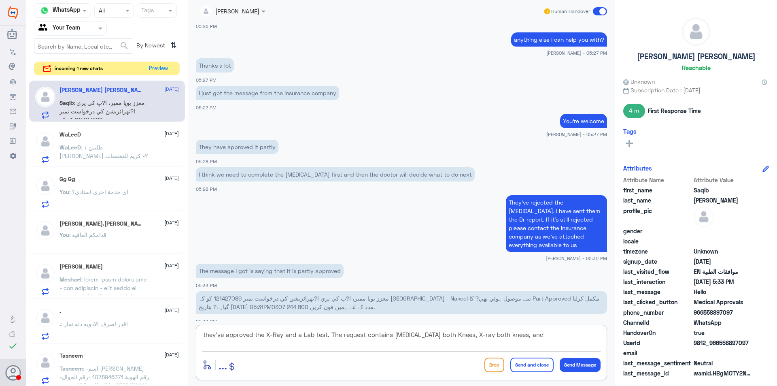
paste textarea "SERUM URIC ACID"
type textarea "they've approved the X-Ray and a Lab test. The request contains [MEDICAL_DATA] …"
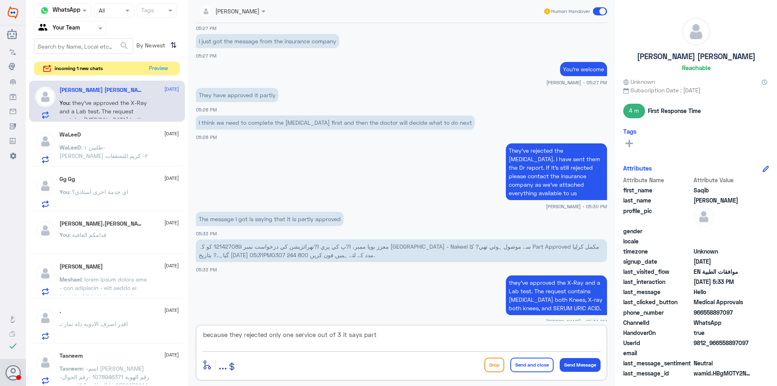
scroll to position [473, 0]
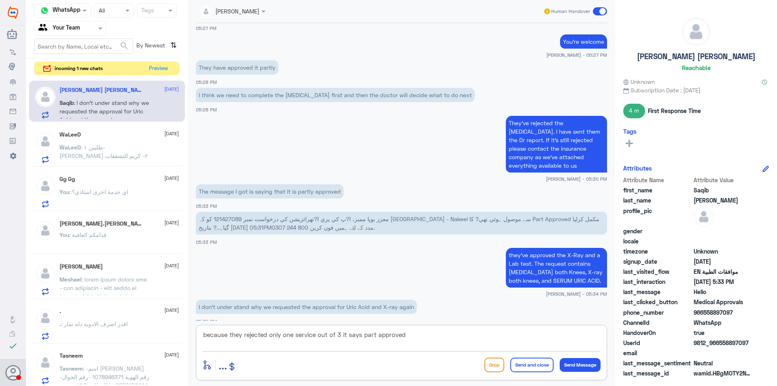
type textarea "because they rejected only one service out of 3 it says part approved"
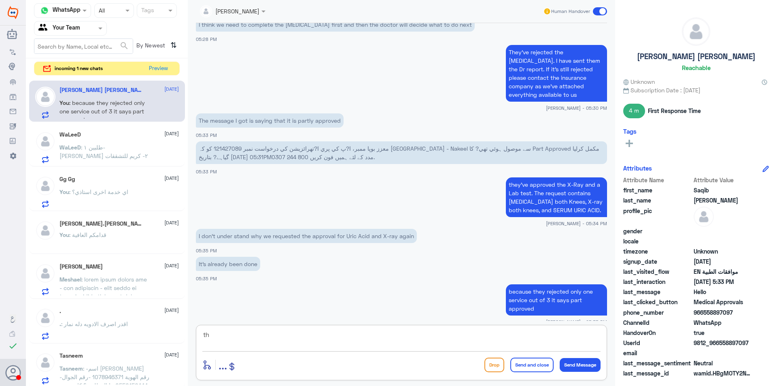
type textarea "t"
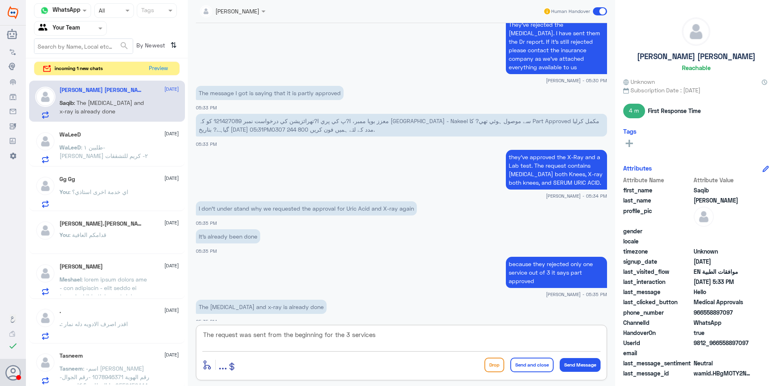
type textarea "The request was sent from the beginning for the 3 services"
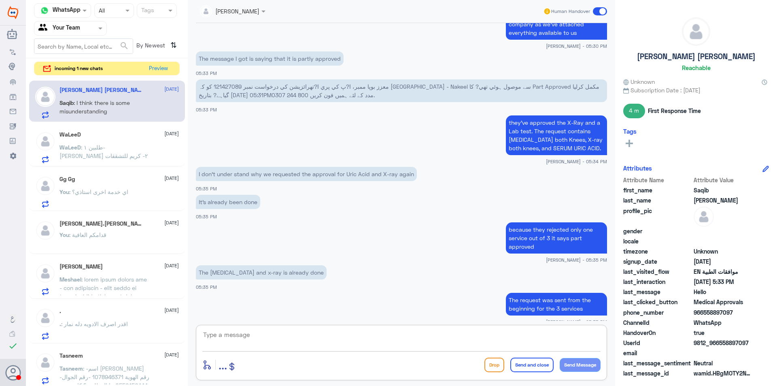
scroll to position [634, 0]
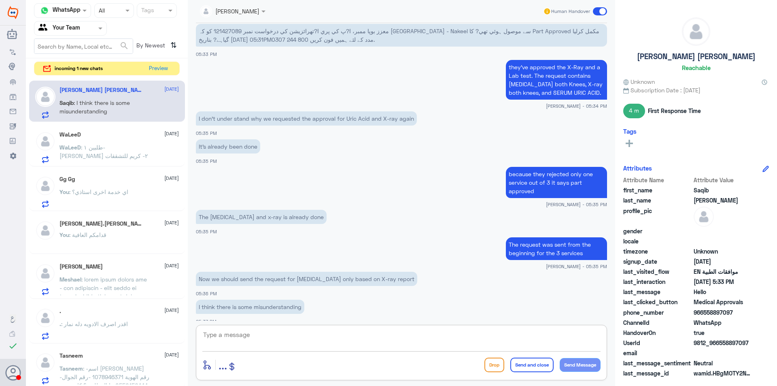
click at [281, 336] on textarea at bounding box center [401, 339] width 398 height 20
type textarea "i"
type textarea "Don't worry about the others, Our only focus is the [MEDICAL_DATA]."
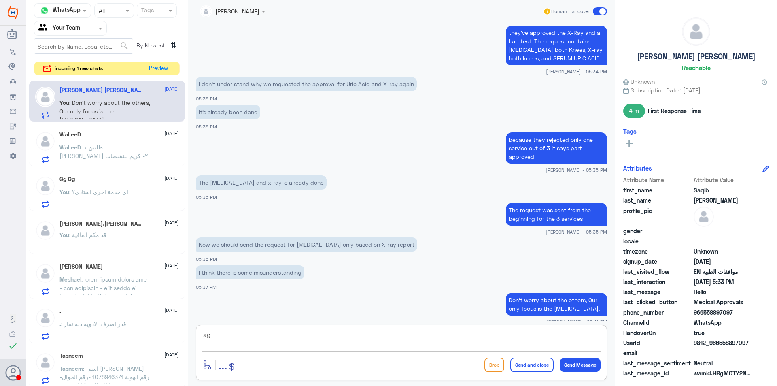
type textarea "a"
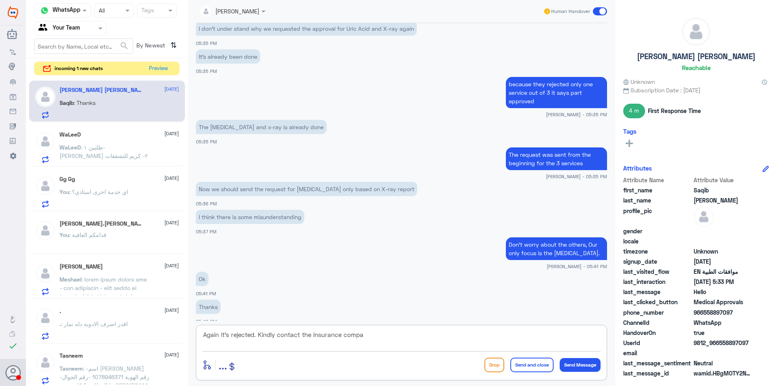
scroll to position [751, 0]
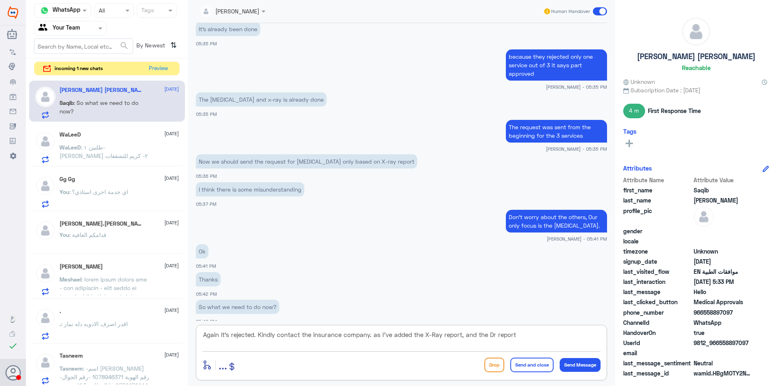
type textarea "Again it's rejected. Kindly contact the insurance company. as I've added the X-…"
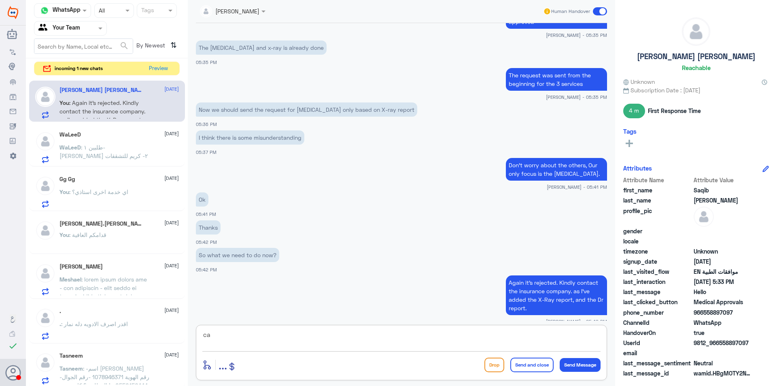
type textarea "c"
type textarea "Can I help you with anything else?"
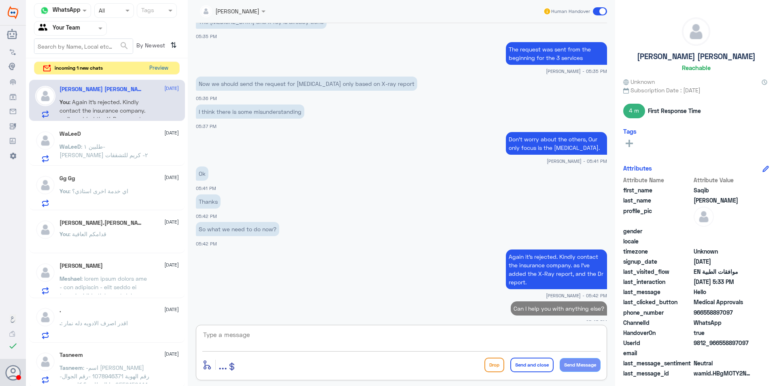
click at [151, 71] on button "Preview" at bounding box center [158, 68] width 25 height 13
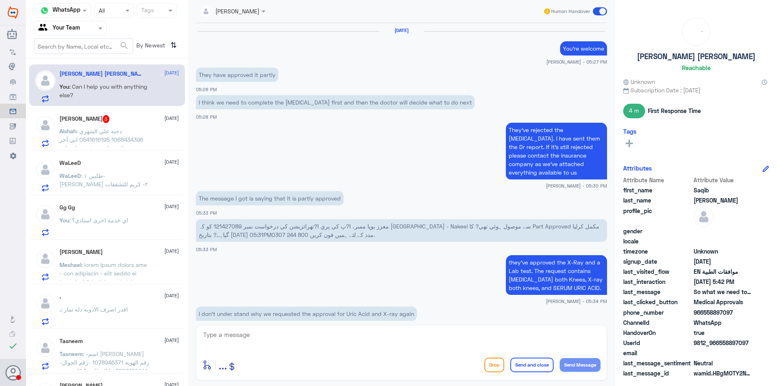
scroll to position [416, 0]
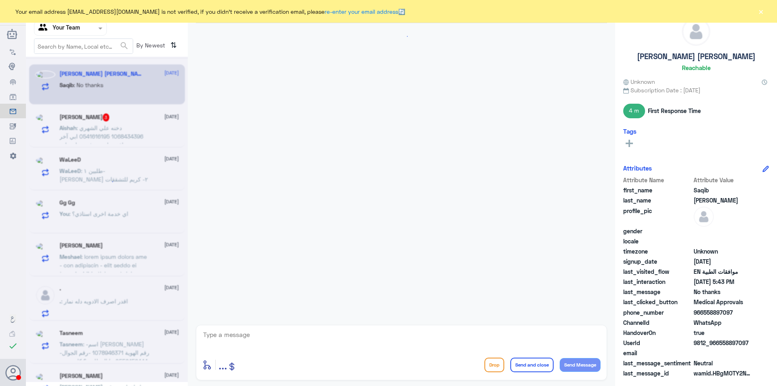
scroll to position [392, 0]
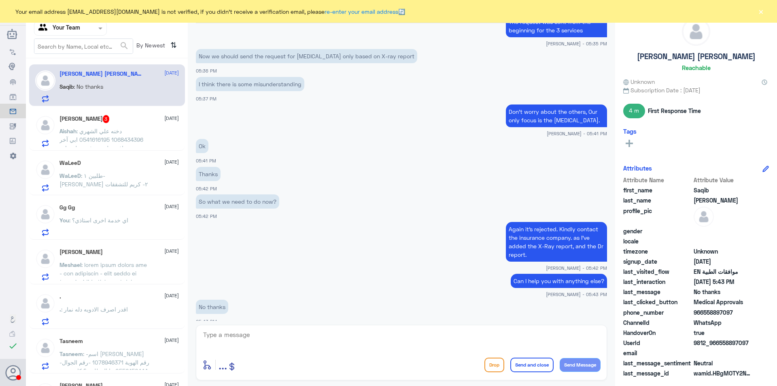
click at [297, 332] on textarea at bounding box center [401, 339] width 398 height 20
type textarea "y"
type textarea "T"
type textarea "You're welcome"
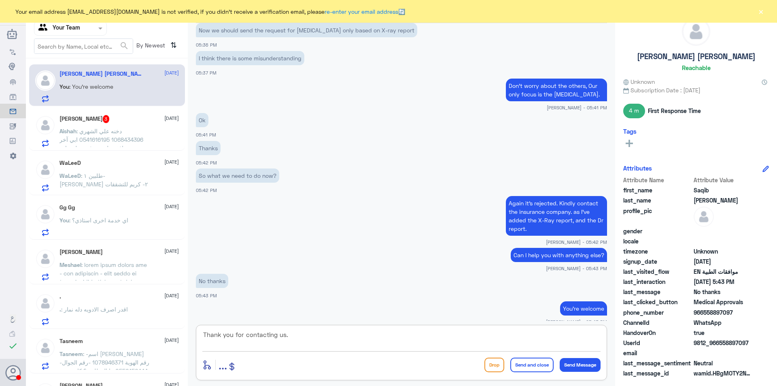
type textarea "Thank you for contacting us."
click at [524, 364] on button "Send and close" at bounding box center [532, 365] width 43 height 15
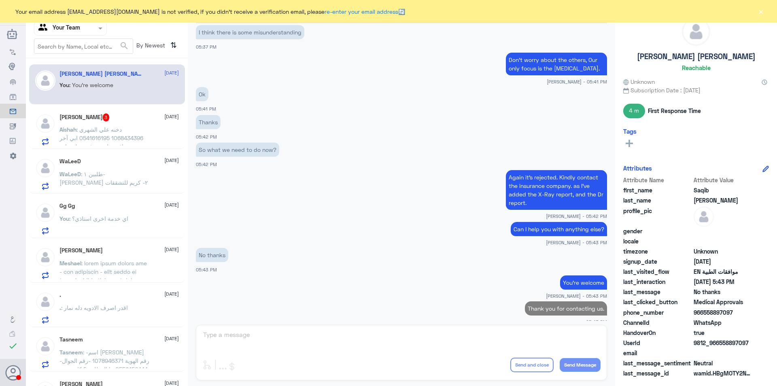
click at [104, 138] on span ": دخنه علي الشهري 1068434396 0541616195 ابي آخر موافقه طبيه مرفوضه لمنجارو" at bounding box center [102, 138] width 84 height 24
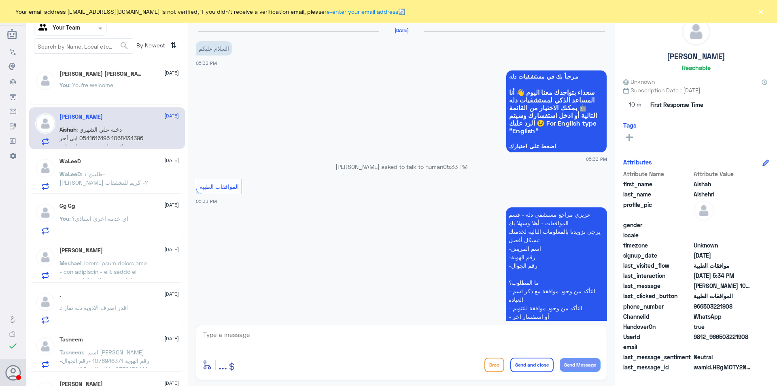
scroll to position [152, 0]
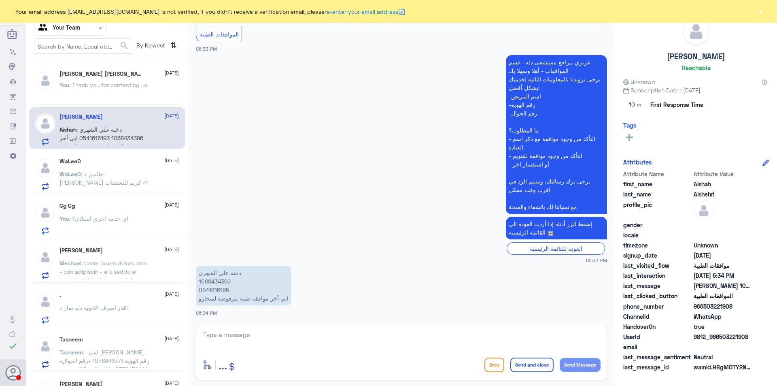
click at [217, 279] on p "[PERSON_NAME] 1068434396 0541616195 ابي آخر موافقه طبيه مرفوضه لمنجارو" at bounding box center [244, 286] width 96 height 40
copy p "1068434396"
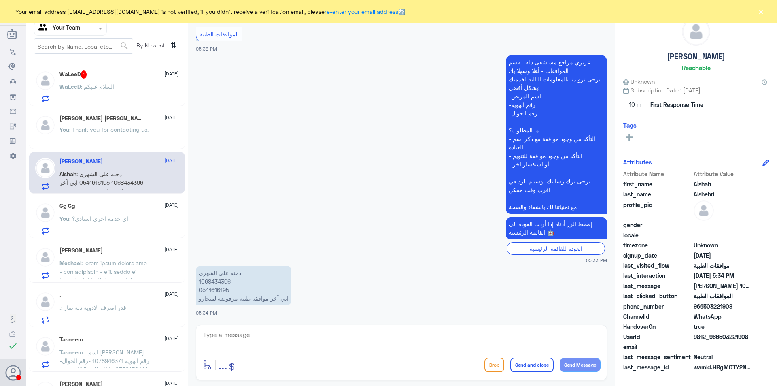
click at [98, 88] on span ": السلام علبكم" at bounding box center [97, 86] width 33 height 7
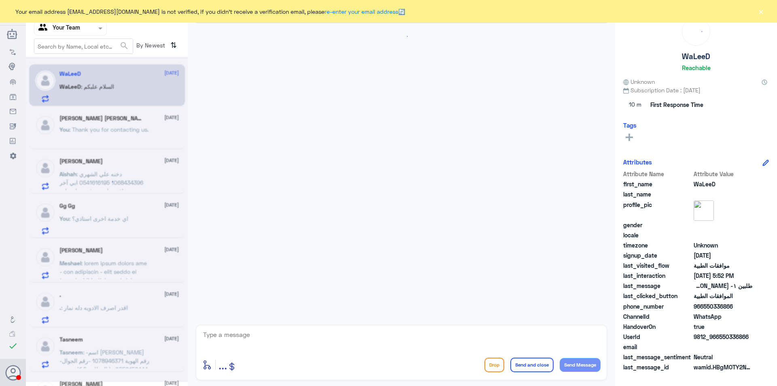
scroll to position [301, 0]
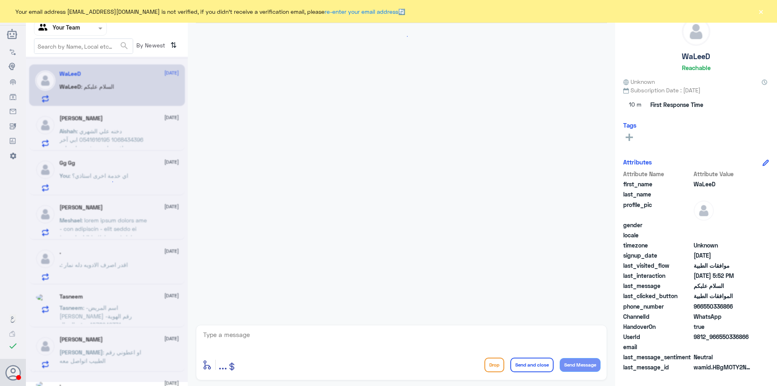
scroll to position [301, 0]
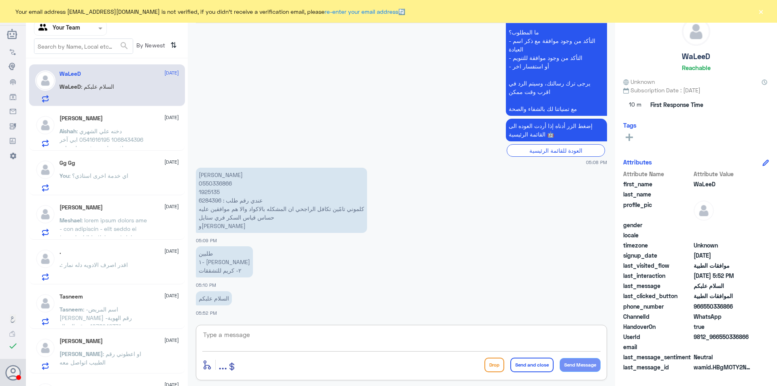
click at [253, 335] on textarea at bounding box center [401, 339] width 398 height 20
type textarea "u"
type textarea "عليكم السلام و رحمة الله"
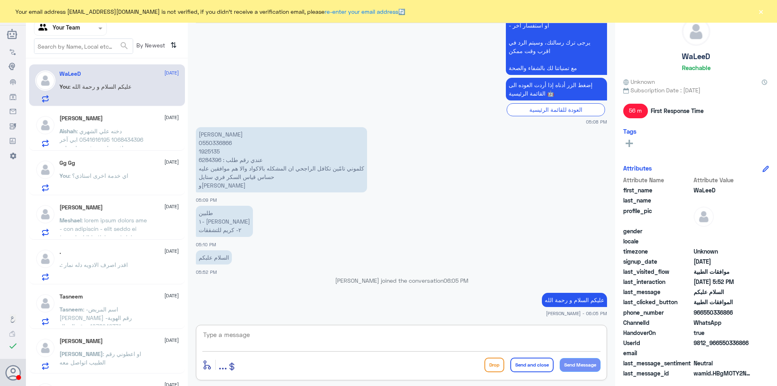
click at [209, 151] on p "وليد نعمان علي المعطري 0550336866 1925135 عندي رقم طلب : 6284396 كلموني تامّين …" at bounding box center [281, 159] width 171 height 65
copy p "1925135"
click at [314, 328] on div "enter flow name ... Drop Send and close Send Message" at bounding box center [401, 352] width 411 height 55
click at [311, 336] on textarea at bounding box center [401, 339] width 398 height 20
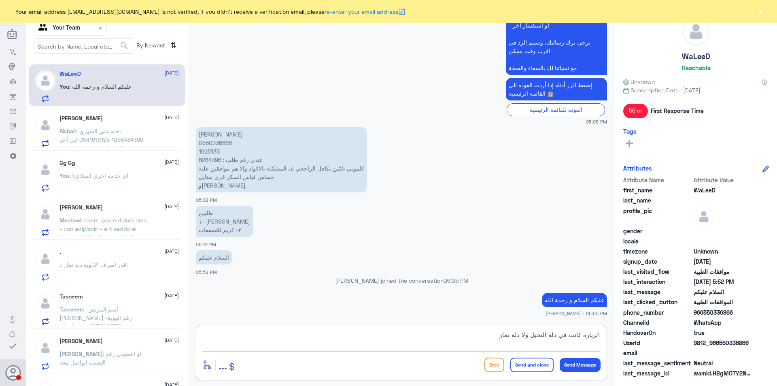
type textarea "الزيارة كانت في دلة النخيل ولا دلة نمار؟"
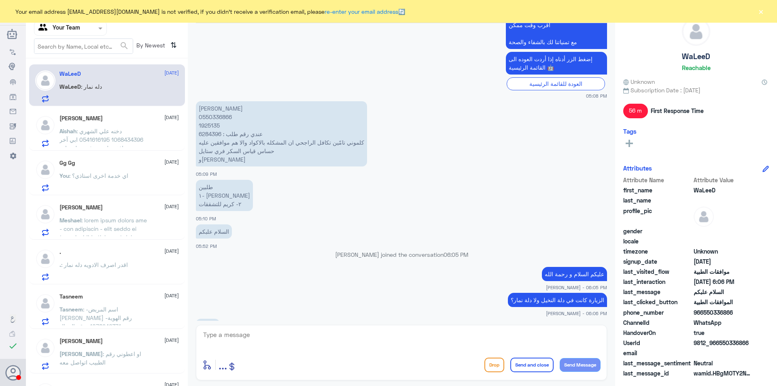
scroll to position [381, 0]
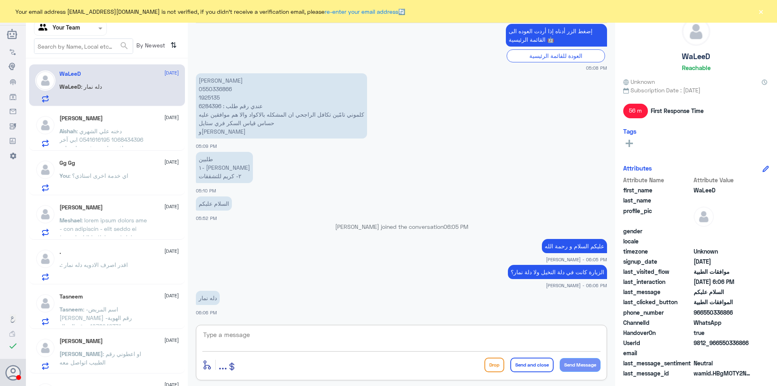
click at [270, 333] on textarea at bounding box center [401, 339] width 398 height 20
type textarea "ارجوا التواصل مع فرع دلة نمار. هنا فرع دلة النخيل استاذي"
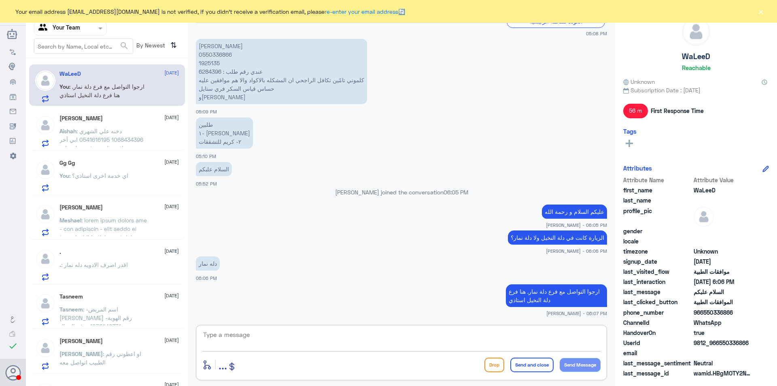
click at [270, 335] on textarea at bounding box center [401, 339] width 398 height 20
paste textarea "0112995140 , 0546022896"
type textarea "0112995140 , 0546022896"
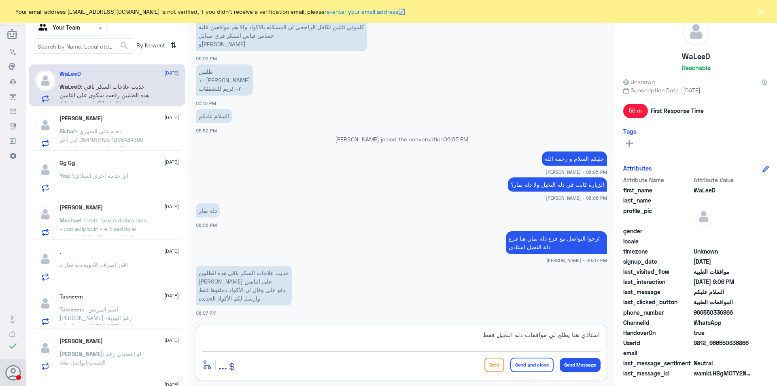
type textarea "استاذي هنا يطلع لي موافقات دلة النخيل فقط"
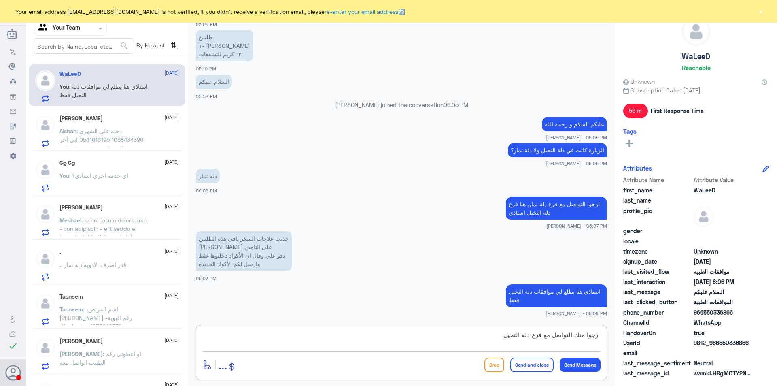
type textarea "ارجوا منك التواصل مع فرع دلة النخيل"
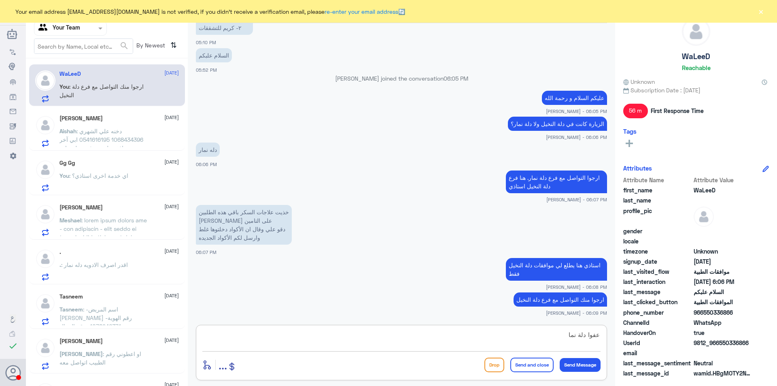
type textarea "عفوا دلة نمار"
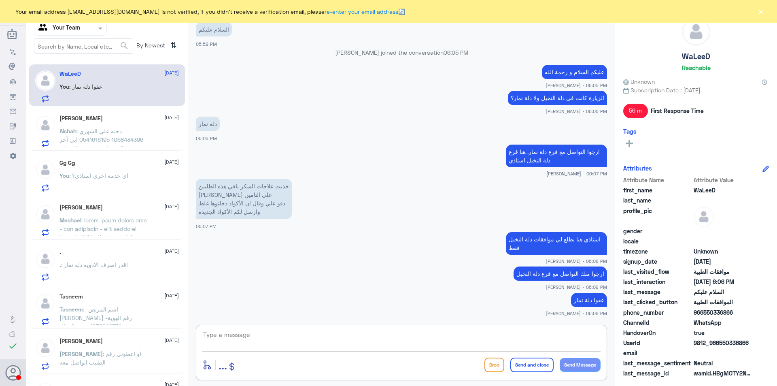
click at [544, 281] on p "ارجوا منك التواصل مع فرع دلة النخيل" at bounding box center [561, 273] width 94 height 14
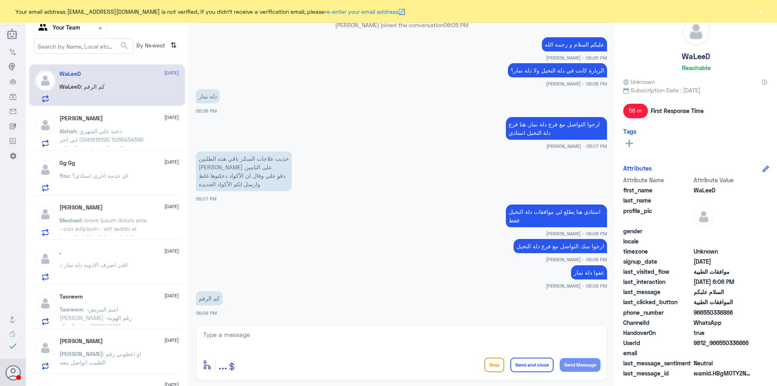
click at [555, 269] on app-msgs-text "عفوا دلة نمار" at bounding box center [401, 272] width 411 height 15
click at [274, 338] on textarea at bounding box center [401, 339] width 398 height 20
paste textarea "0112995140 , 0546022896"
type textarea "0112995140 , 0546022896"
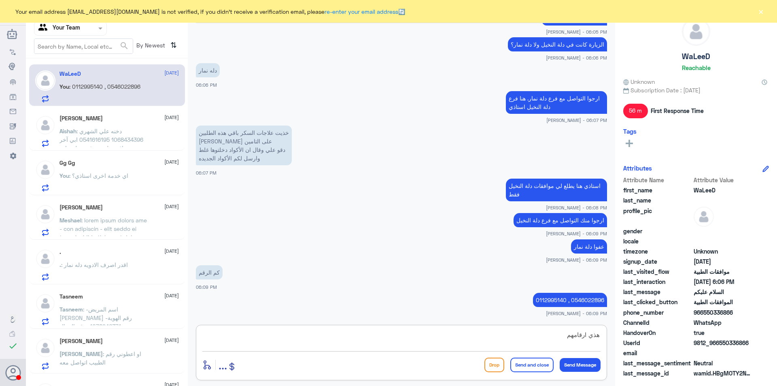
type textarea "هذي ارقامهم"
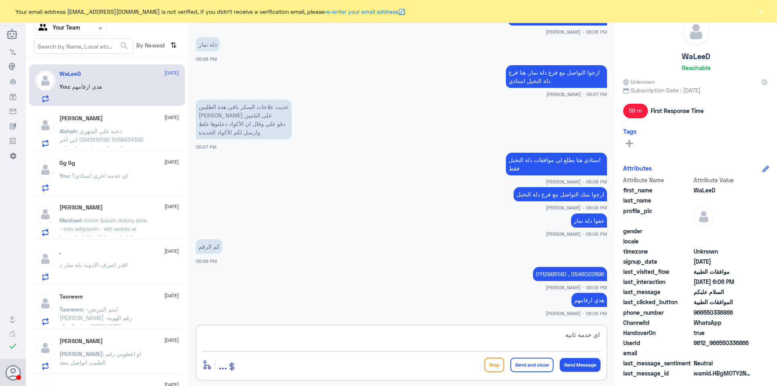
type textarea "اي خدمة ثانية؟"
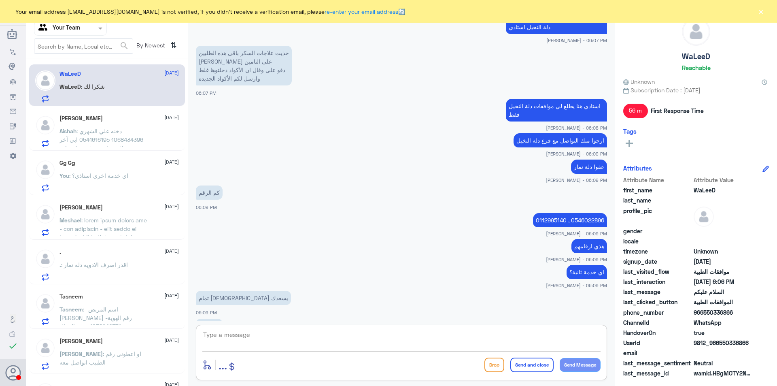
scroll to position [716, 0]
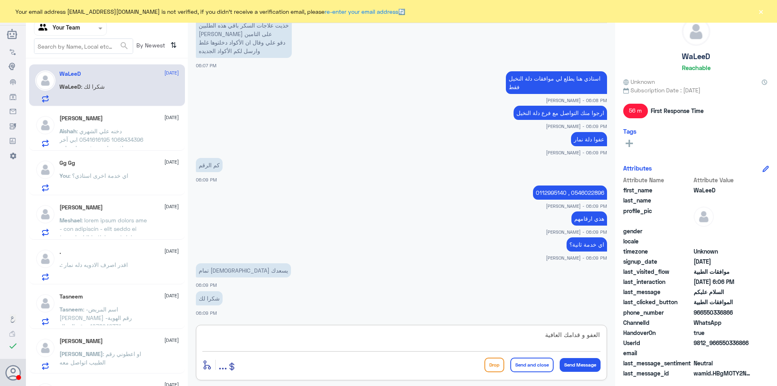
type textarea "العفو و قدامك العافية"
click at [511, 363] on button "Send and close" at bounding box center [532, 365] width 43 height 15
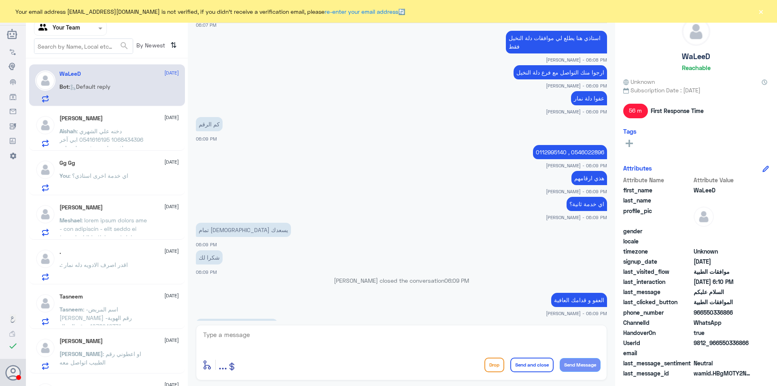
scroll to position [865, 0]
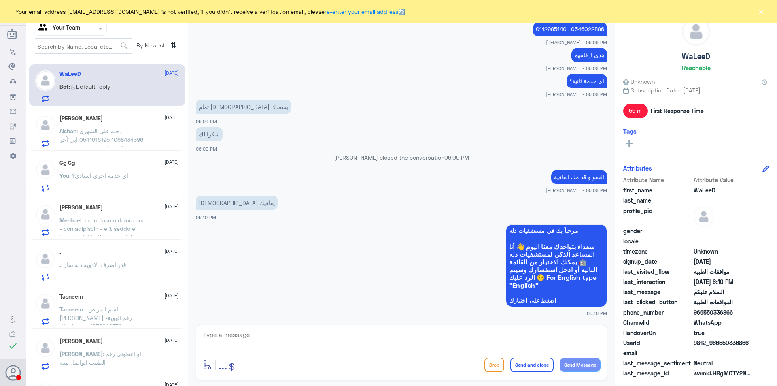
click at [132, 136] on span ": دخنه علي الشهري 1068434396 0541616195 ابي آخر موافقه طبيه مرفوضه لمنجارو" at bounding box center [102, 140] width 84 height 24
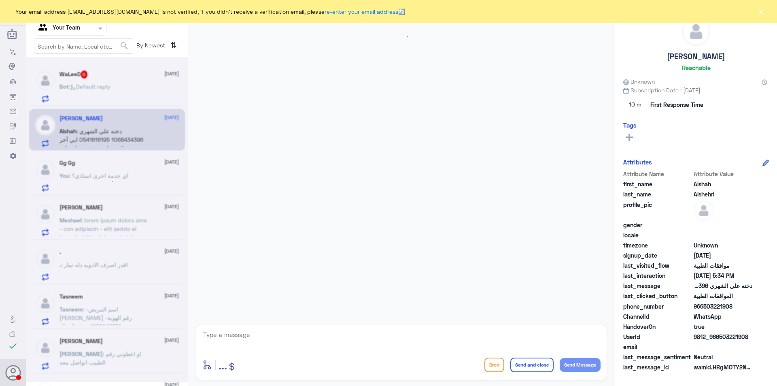
scroll to position [152, 0]
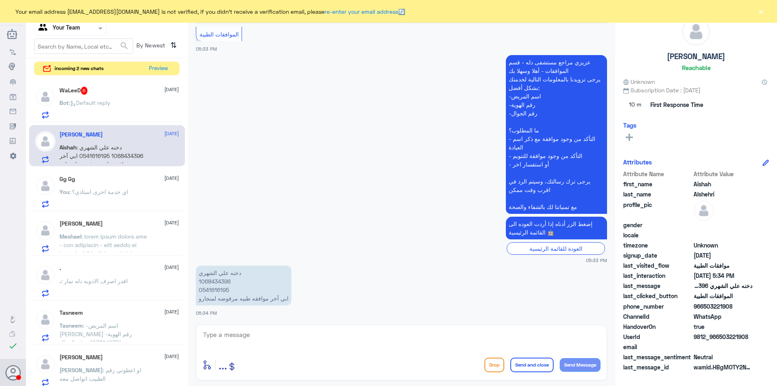
click at [85, 109] on p "Bot : Default reply" at bounding box center [85, 108] width 51 height 20
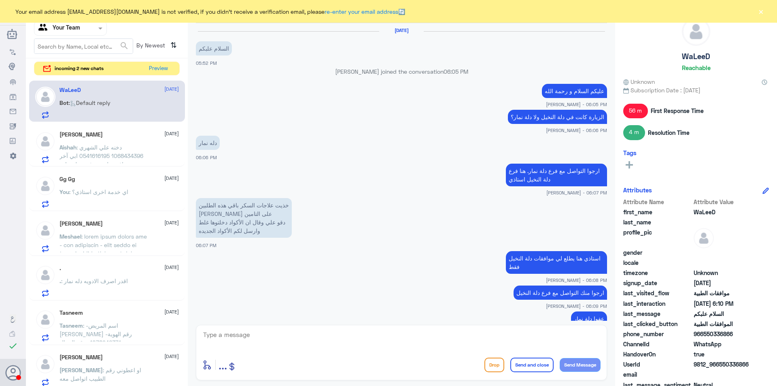
scroll to position [343, 0]
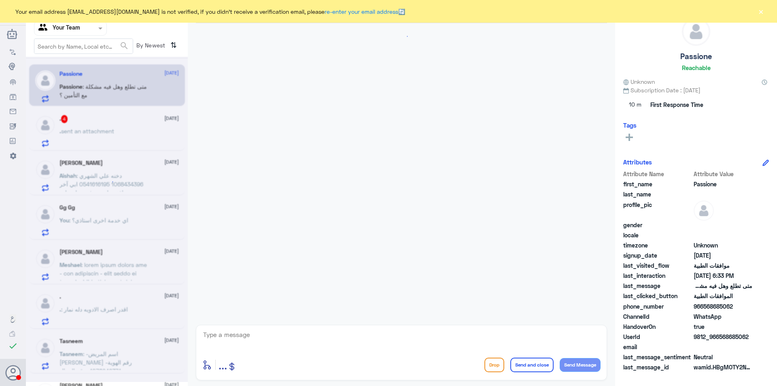
scroll to position [206, 0]
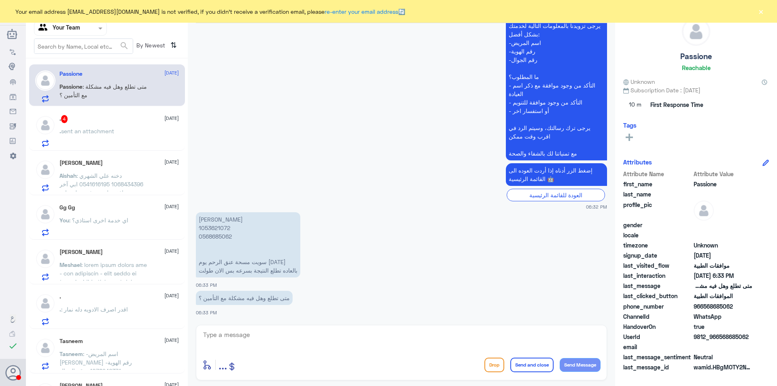
click at [72, 131] on span "sent an attachment" at bounding box center [87, 131] width 53 height 7
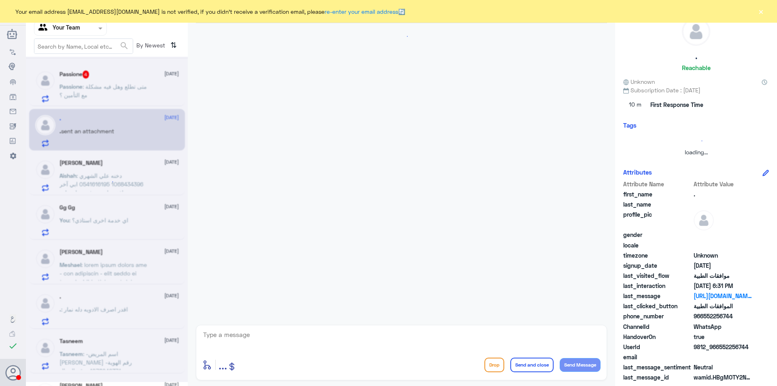
scroll to position [256, 0]
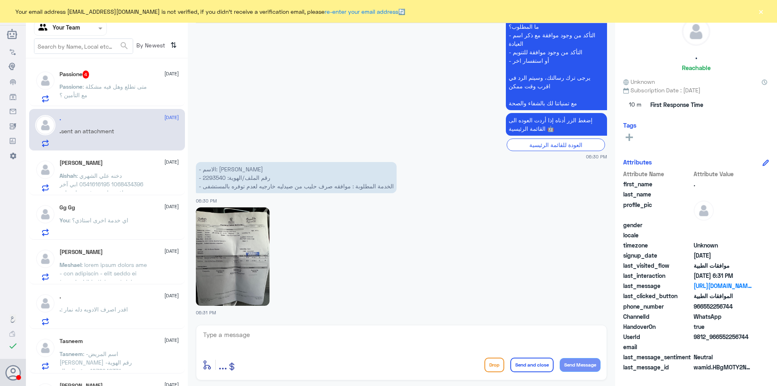
click at [234, 258] on img at bounding box center [233, 256] width 74 height 98
click at [220, 175] on p "- الاسم: [PERSON_NAME] - رقم الملف/الهوية: 2293540 - الخدمة المطلوبة : موافقه ص…" at bounding box center [296, 177] width 201 height 31
copy p "2293540"
click at [104, 88] on span ": متى تطلع وهل فيه مشكلة مع التأمين ؟" at bounding box center [103, 90] width 87 height 15
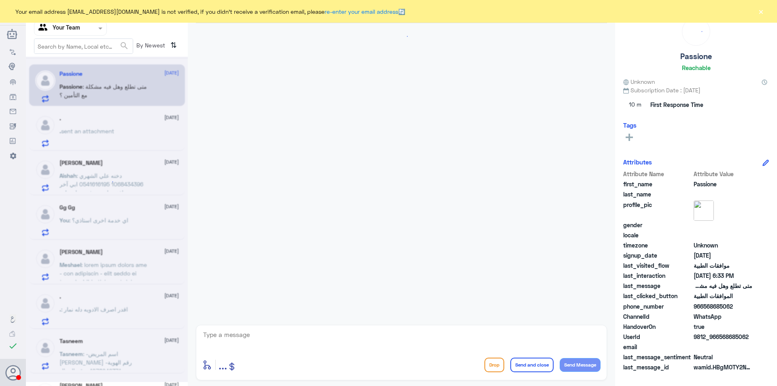
scroll to position [206, 0]
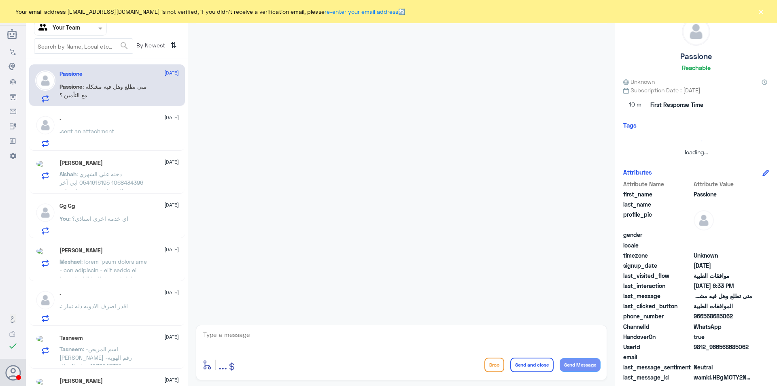
click at [765, 13] on button "×" at bounding box center [761, 11] width 8 height 8
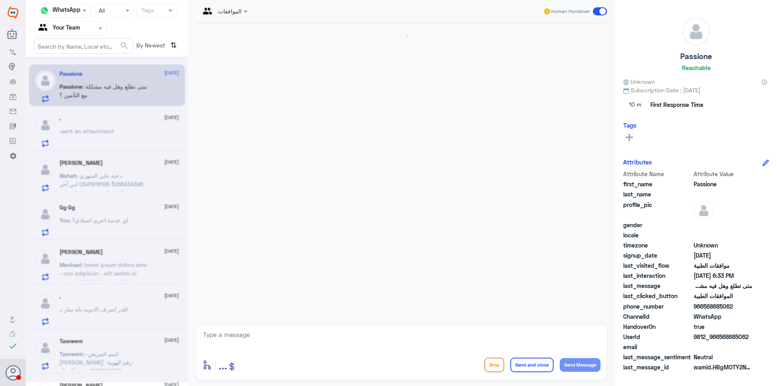
scroll to position [206, 0]
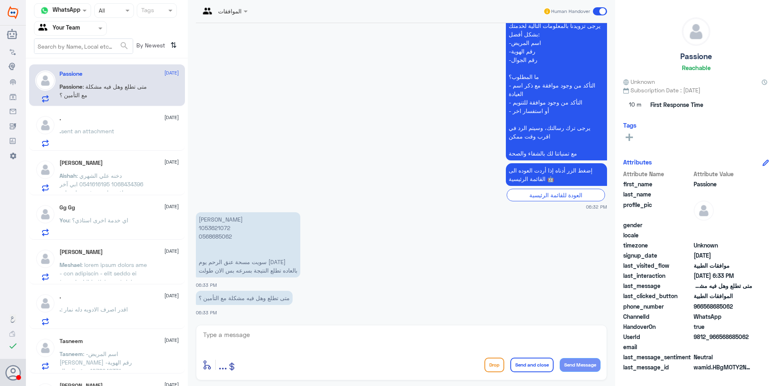
click at [217, 228] on p "[PERSON_NAME] 1053621072 0568685062 سويت مسحة عنق الرحم يوم [DATE] بالعاده تطلع…" at bounding box center [248, 244] width 104 height 65
copy p "1053621072"
click at [102, 134] on span "sent an attachment" at bounding box center [87, 131] width 53 height 7
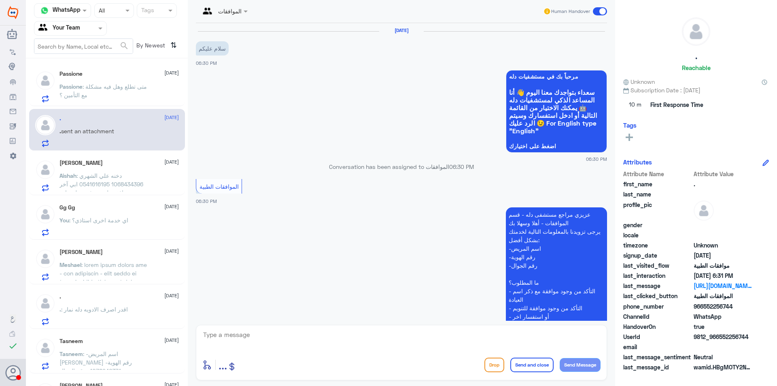
scroll to position [256, 0]
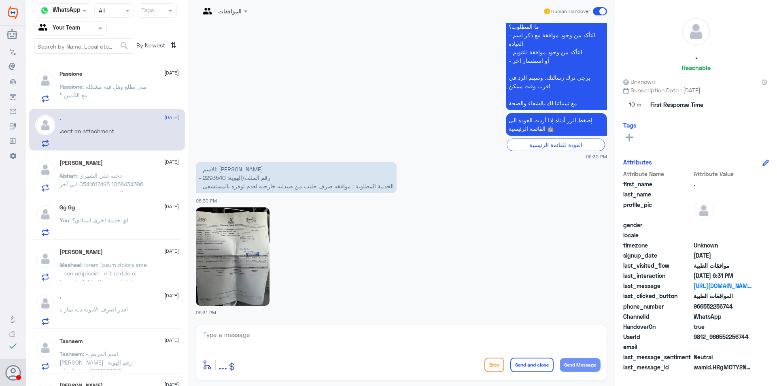
click at [218, 178] on p "- الاسم: [PERSON_NAME] - رقم الملف/الهوية: 2293540 - الخدمة المطلوبة : موافقه ص…" at bounding box center [296, 177] width 201 height 31
copy p "2293540"
click at [249, 266] on img at bounding box center [233, 256] width 74 height 98
click at [292, 337] on textarea at bounding box center [401, 339] width 398 height 20
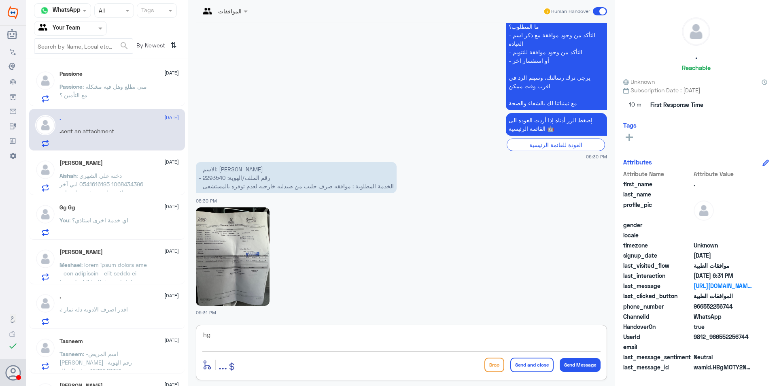
type textarea "h"
type textarea "السلام عليكم و رحمة الله"
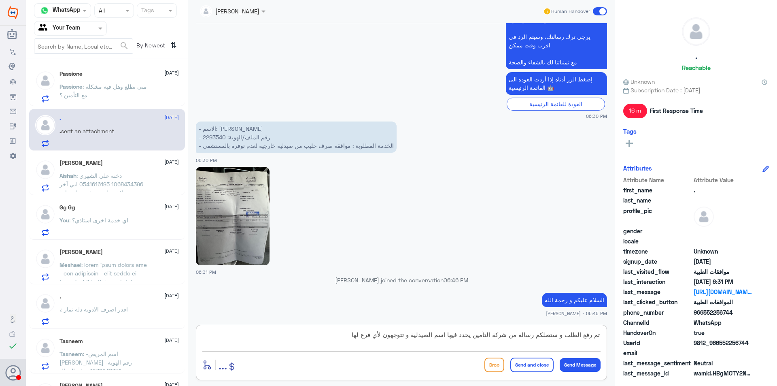
type textarea "تم رفع الطلب و ستصلكم رسالة من شركة التأمين يحدد فيها اسم الصيدلية و تتوجهون لأ…"
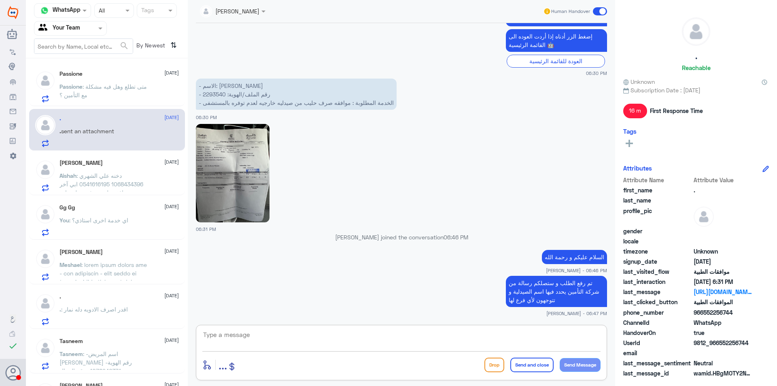
click at [321, 337] on textarea at bounding box center [401, 339] width 398 height 20
type textarea "h"
type textarea "اي خدمة اخرى؟"
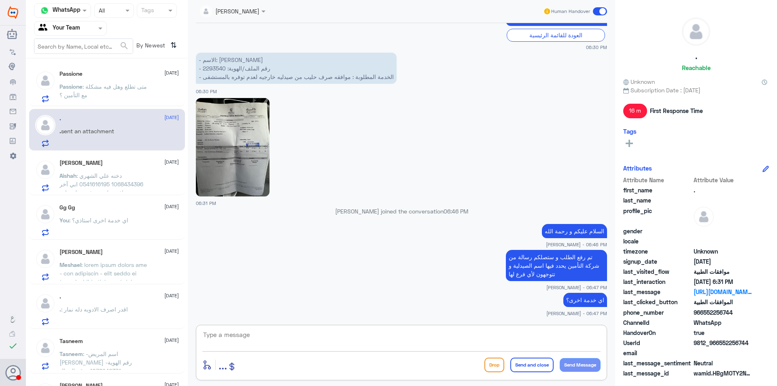
click at [116, 264] on span at bounding box center [105, 353] width 91 height 185
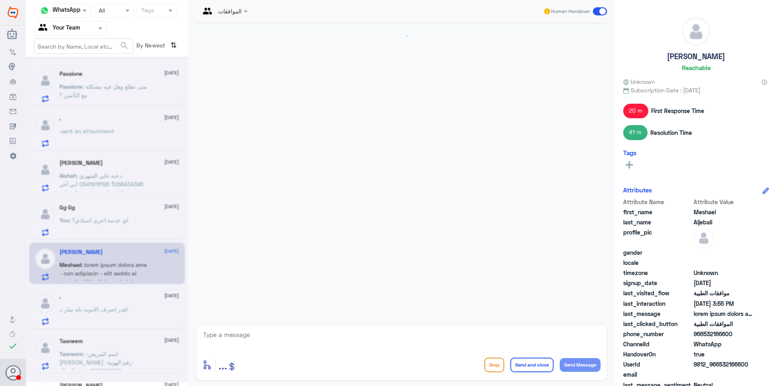
scroll to position [1011, 0]
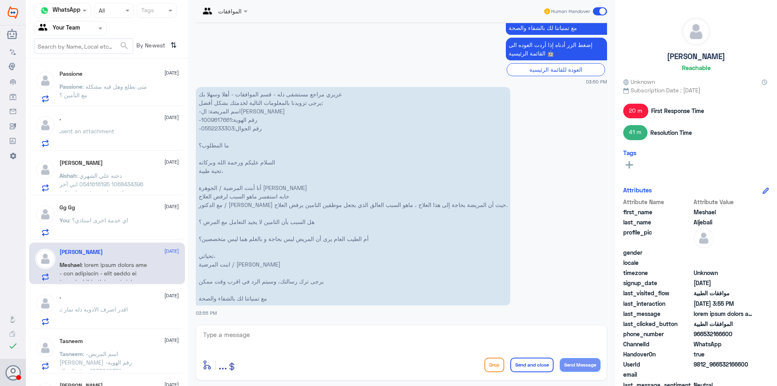
click at [226, 119] on p "عزيزي مراجع مستشفى دله - قسم الموافقات - أهلا وسهلا بك يرجى تزويدنا بالمعلومات …" at bounding box center [353, 196] width 315 height 218
copy p "1009617661"
click at [114, 97] on div ". : شكرا" at bounding box center [119, 93] width 119 height 18
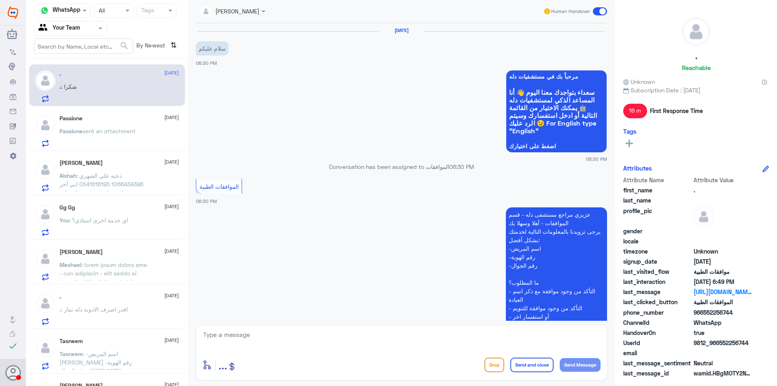
scroll to position [393, 0]
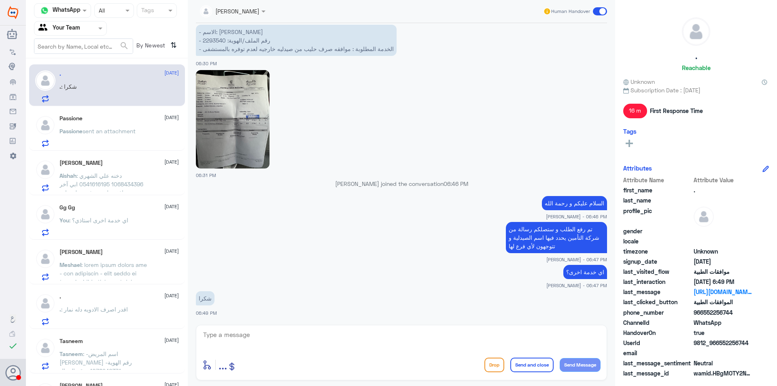
click at [321, 339] on textarea at bounding box center [401, 339] width 398 height 20
type textarea "العفو و قدامكم العافيه"
click at [523, 363] on button "Send and close" at bounding box center [532, 365] width 43 height 15
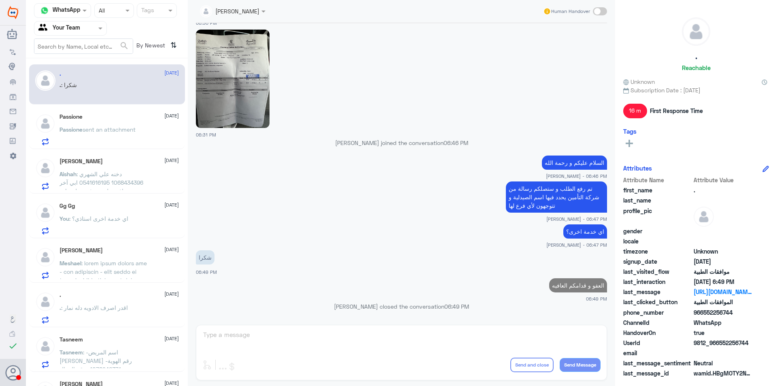
click at [90, 132] on span "sent an attachment" at bounding box center [109, 129] width 53 height 7
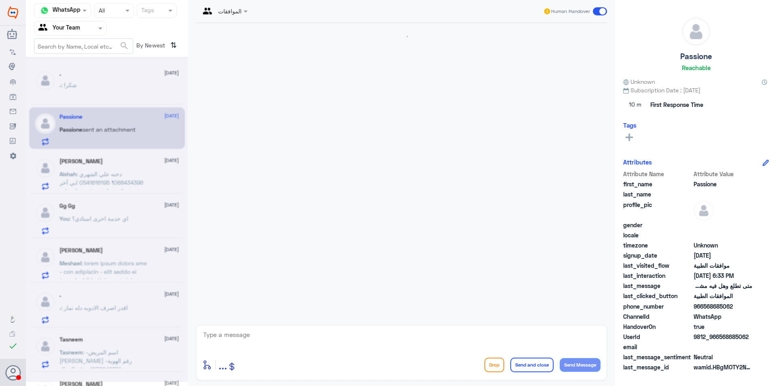
scroll to position [206, 0]
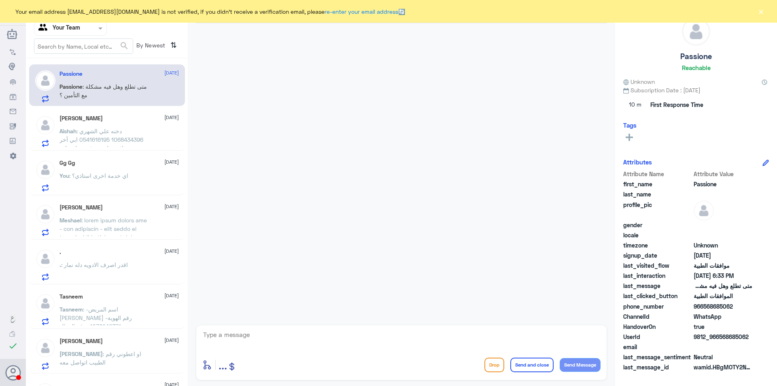
click at [102, 125] on div "[PERSON_NAME] [DATE][PERSON_NAME] : دخنه علي الشهري 1068434396 0541616195 ابي آ…" at bounding box center [119, 131] width 119 height 32
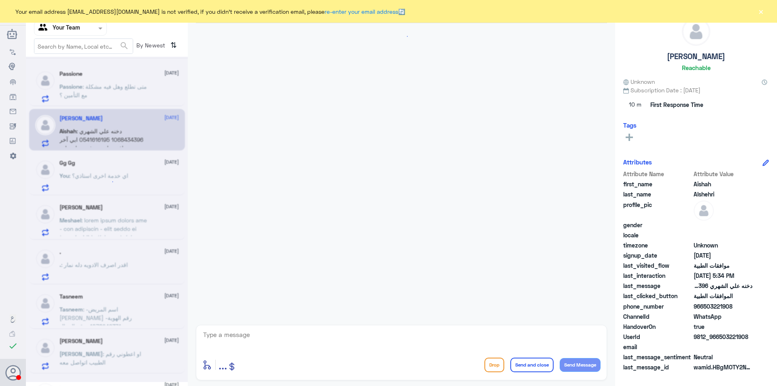
scroll to position [152, 0]
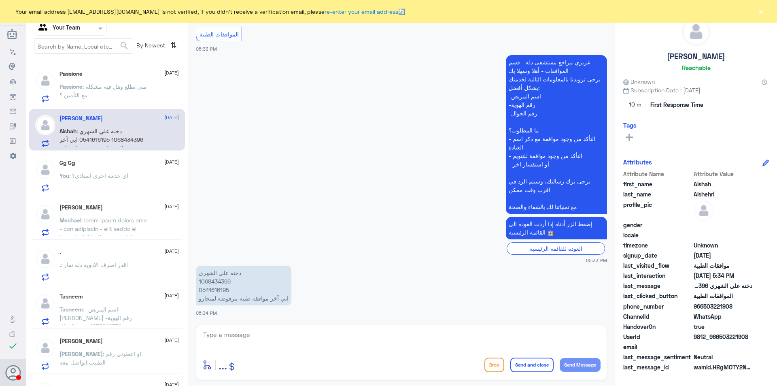
click at [224, 283] on p "دخنه علي الشهري 1068434396 0541616195 ابي آخر موافقه طبيه مرفوضه لمنجارو" at bounding box center [244, 286] width 96 height 40
copy p "1068434396"
click at [293, 332] on textarea at bounding box center [401, 339] width 398 height 20
type textarea "السلام عليكم و رحمة الله"
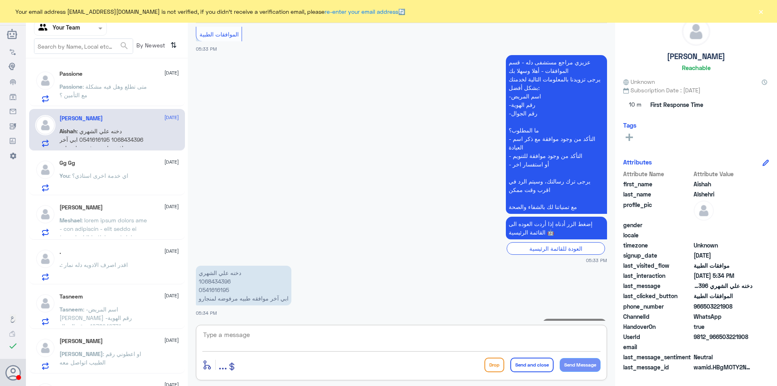
scroll to position [179, 0]
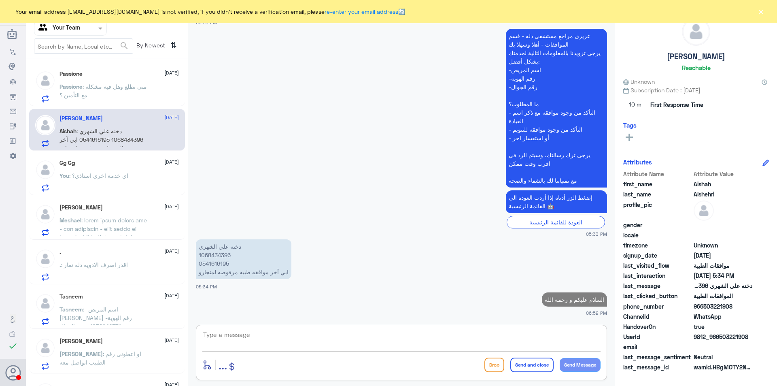
type textarea "ط"
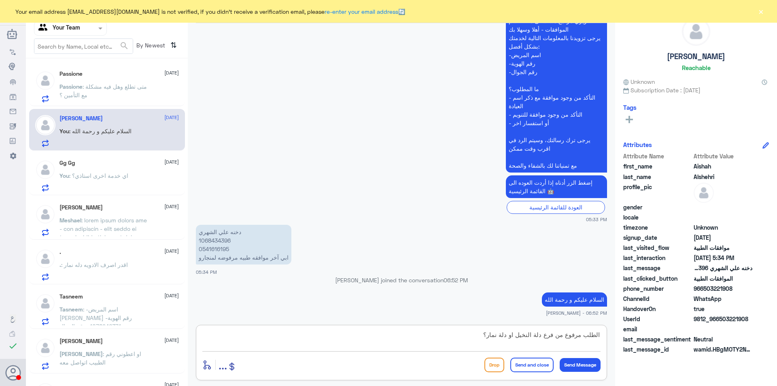
type textarea "الطلب مرفوع من فرع دلة النخيل او دلة نمار؟"
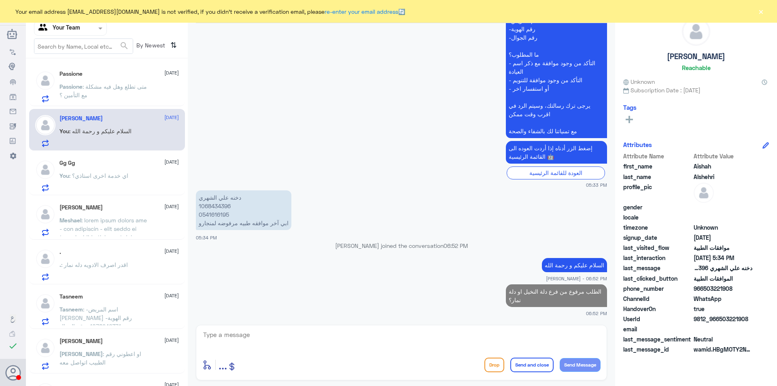
click at [84, 168] on div "Gg Gg [DATE] You : اي خدمة اخرى استاذي؟" at bounding box center [119, 176] width 119 height 32
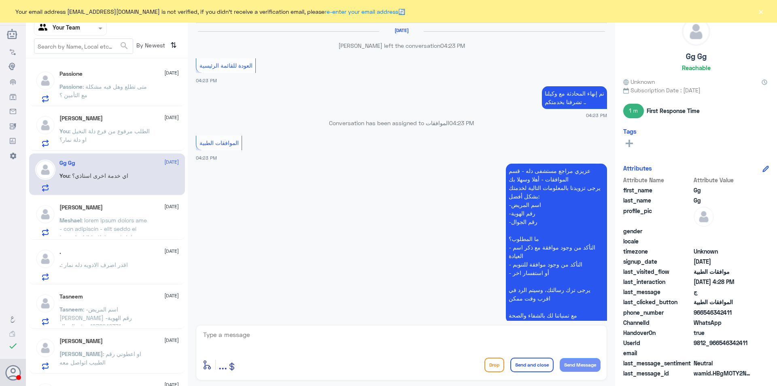
scroll to position [502, 0]
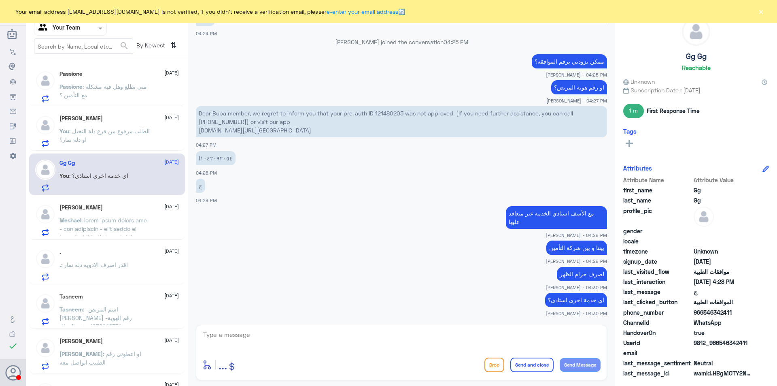
click at [86, 216] on p "Meshael" at bounding box center [105, 226] width 91 height 20
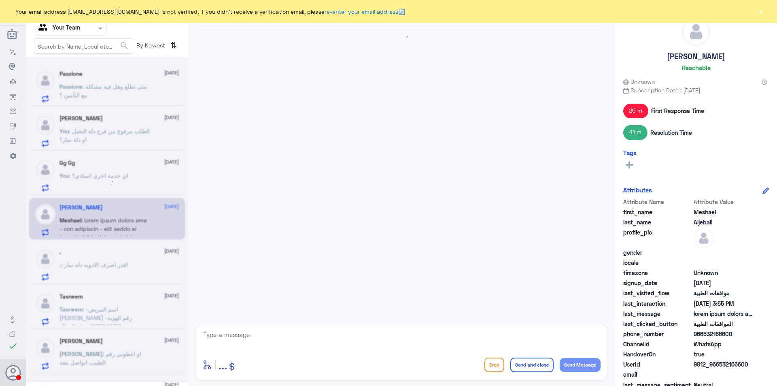
scroll to position [1011, 0]
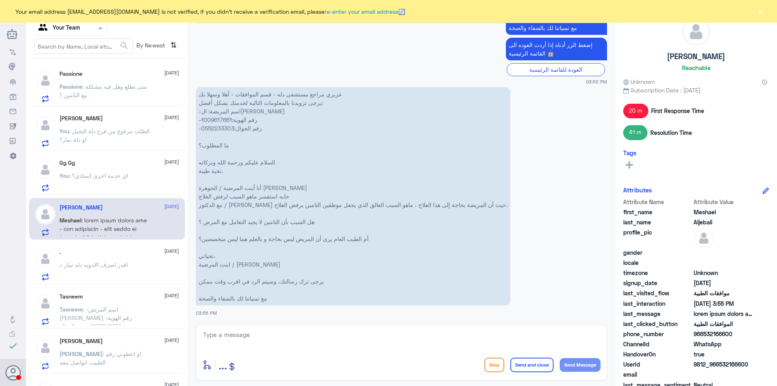
click at [215, 120] on p "عزيزي مراجع مستشفى دله - قسم الموافقات - أهلا وسهلا بك يرجى تزويدنا بالمعلومات …" at bounding box center [353, 196] width 315 height 218
copy p "1009617661"
click at [283, 339] on textarea at bounding box center [401, 339] width 398 height 20
type textarea "السلام عليكم و رحمة الله"
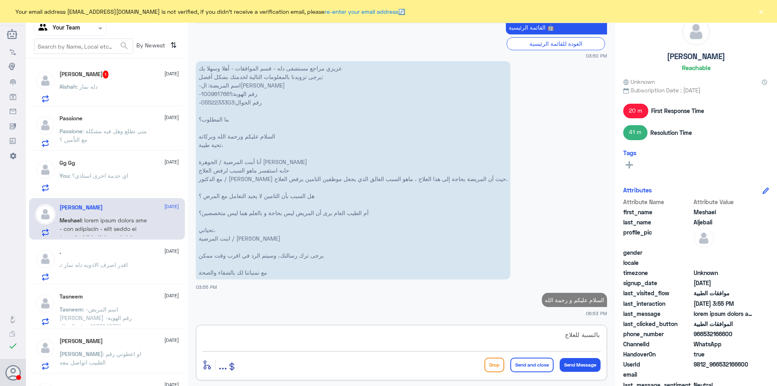
scroll to position [1035, 0]
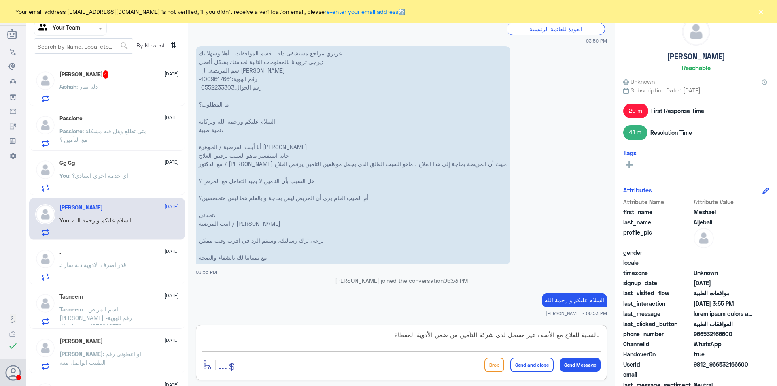
type textarea "بالنسبة للعلاج مع الأسف غير مسجل لدى شركة التأمين من ضمن الأدوية المغطاة"
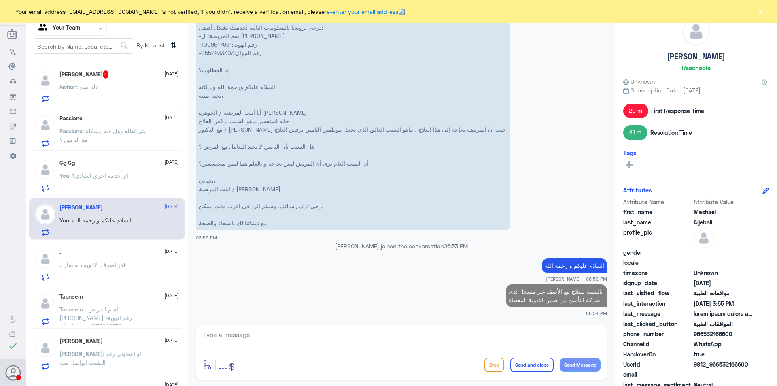
click at [100, 77] on h5 "[PERSON_NAME] 1" at bounding box center [84, 74] width 49 height 8
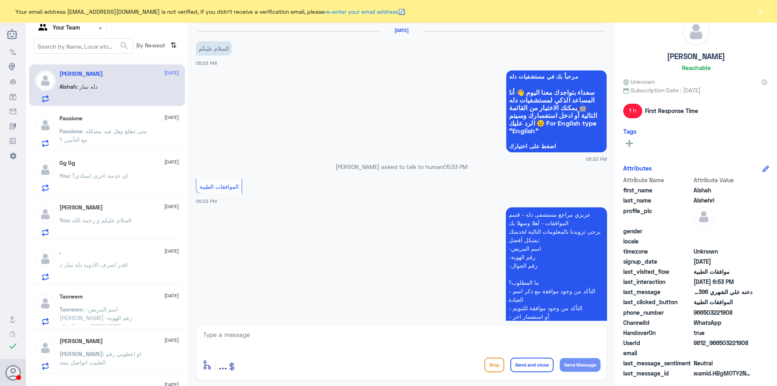
scroll to position [255, 0]
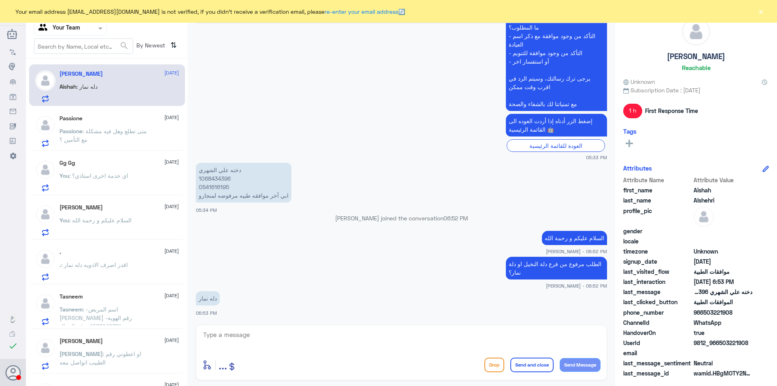
click at [243, 339] on textarea at bounding box center [401, 339] width 398 height 20
type textarea "ارجو منكم التواصل مع فرع دلة نمار"
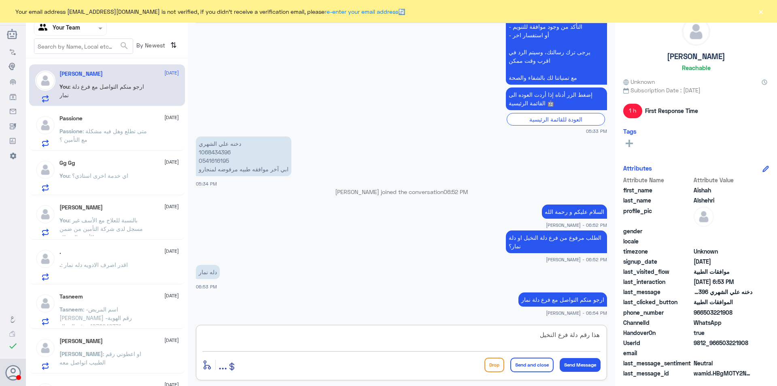
type textarea "هذا رقم دلة فرع النخيل"
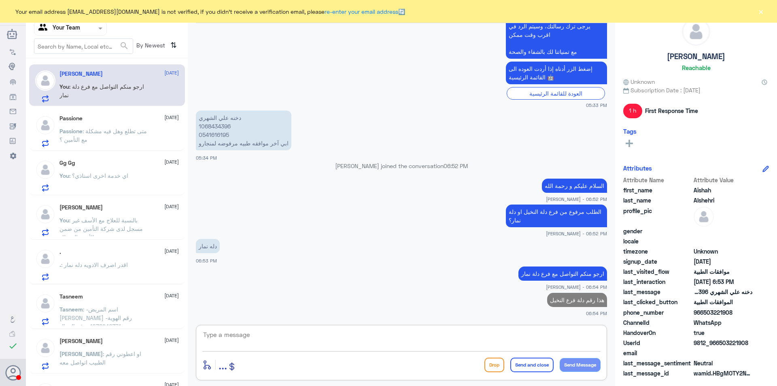
click at [128, 133] on span ": متى تطلع وهل فيه مشكلة مع التأمين ؟" at bounding box center [103, 135] width 87 height 15
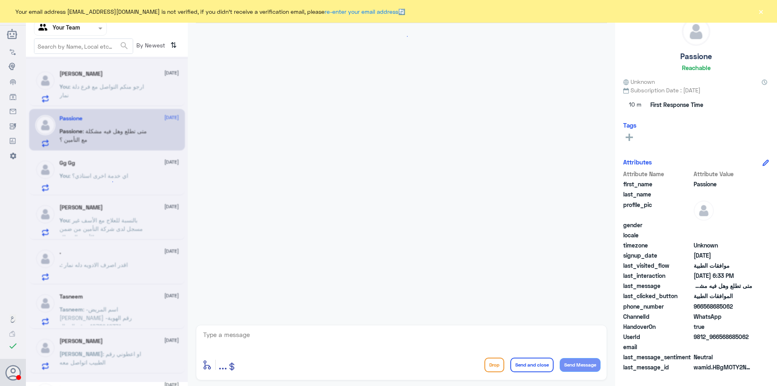
scroll to position [206, 0]
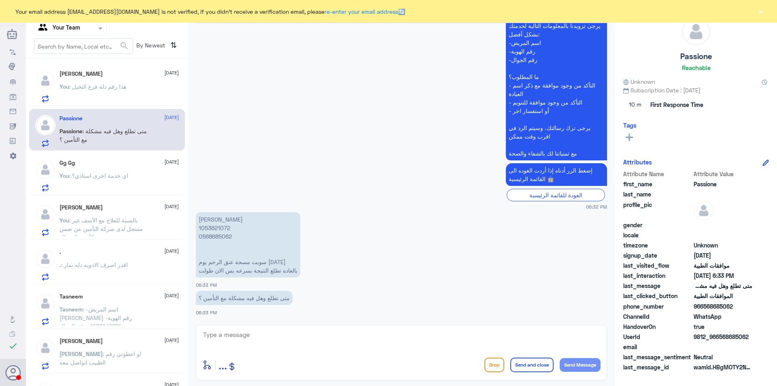
click at [111, 226] on span ": بالنسبة للعلاج مع الأسف غير مسجل لدى شركة التأمين من ضمن الأدوية المغطاة" at bounding box center [101, 229] width 83 height 24
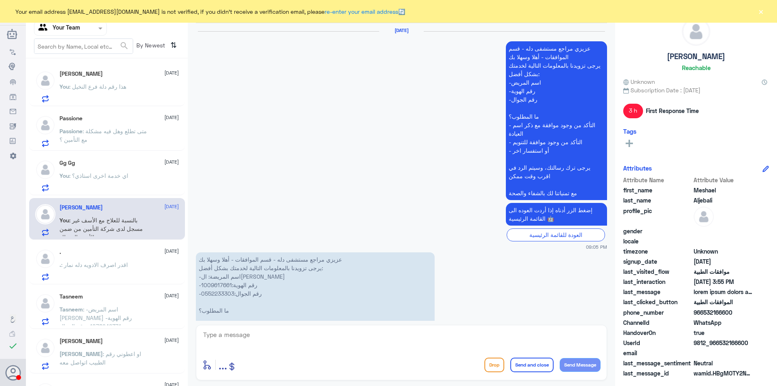
scroll to position [1050, 0]
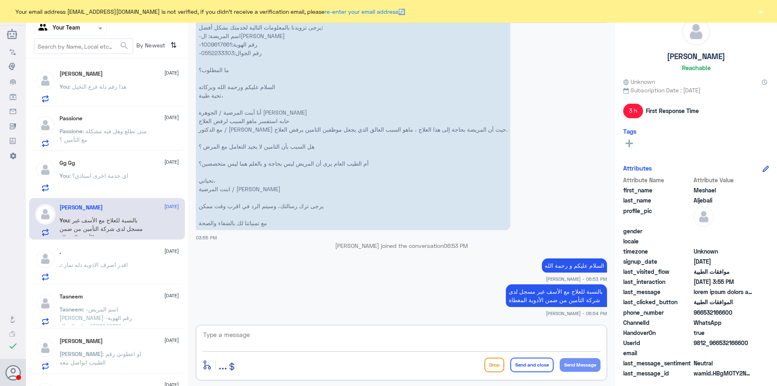
click at [441, 343] on textarea at bounding box center [401, 339] width 398 height 20
type textarea "نرجوا مراجعة الطبيب لكتابة علاجات اخرى او زيارة الصيدلية"
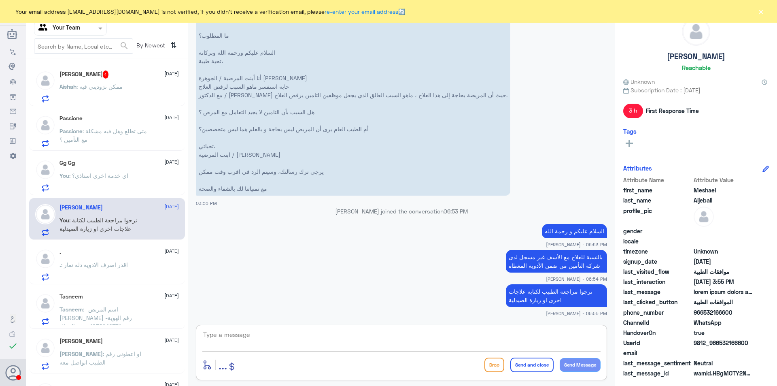
click at [108, 85] on span ": ممكن تزوديني فيه" at bounding box center [100, 86] width 46 height 7
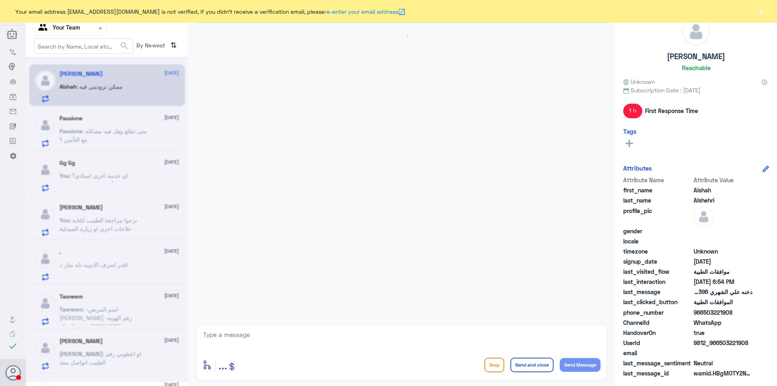
scroll to position [362, 0]
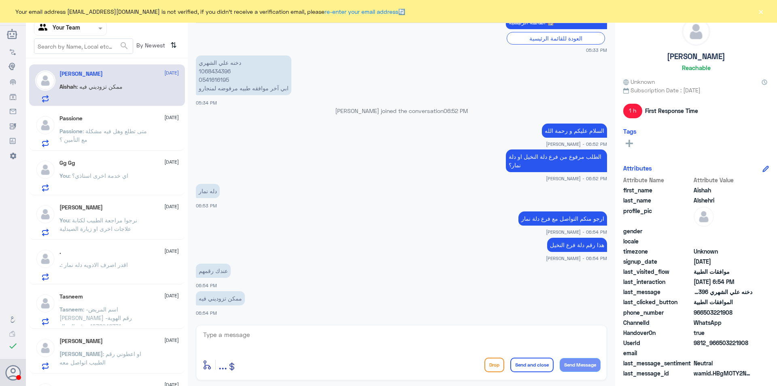
click at [288, 336] on textarea at bounding box center [401, 339] width 398 height 20
paste textarea "0112995140 , 0546022896"
type textarea "0112995140 , 0546022896"
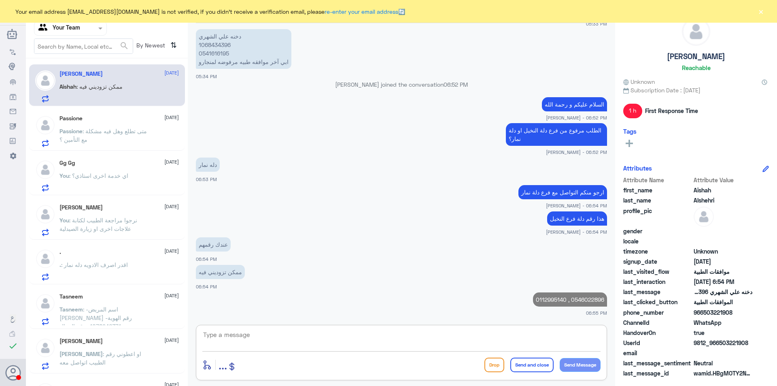
click at [299, 336] on textarea at bounding box center [401, 339] width 398 height 20
type textarea "هذي ارقامهم"
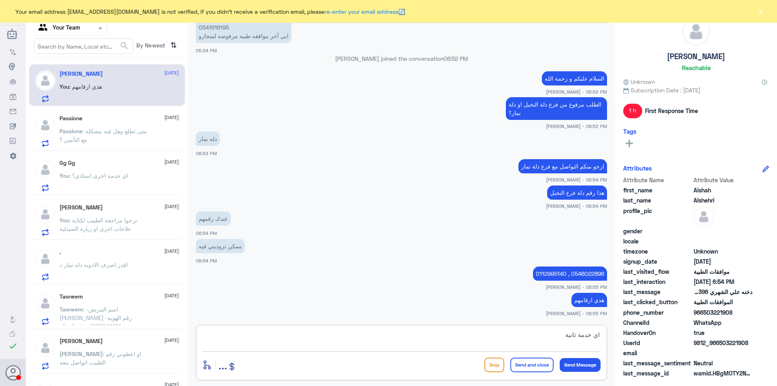
type textarea "اي خدمة ثانية؟"
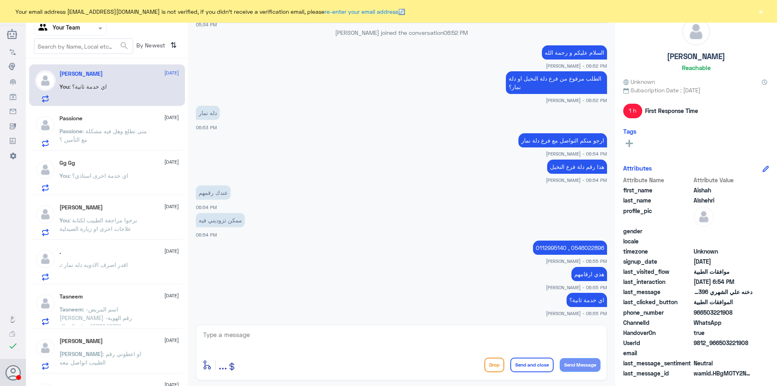
click at [84, 226] on span ": نرجوا مراجعة الطبيب لكتابة علاجات اخرى او زيارة الصيدلية" at bounding box center [99, 224] width 78 height 15
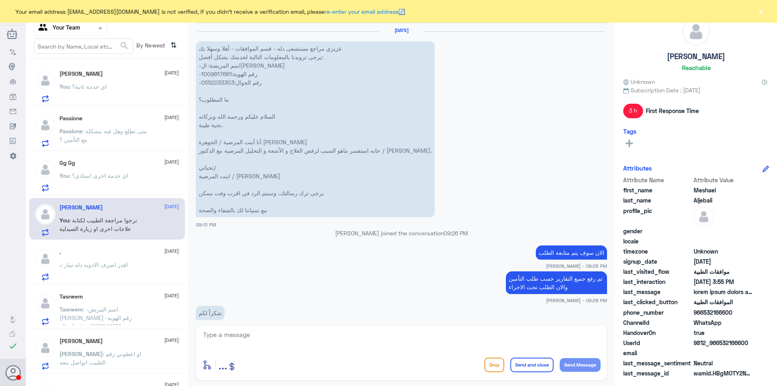
scroll to position [874, 0]
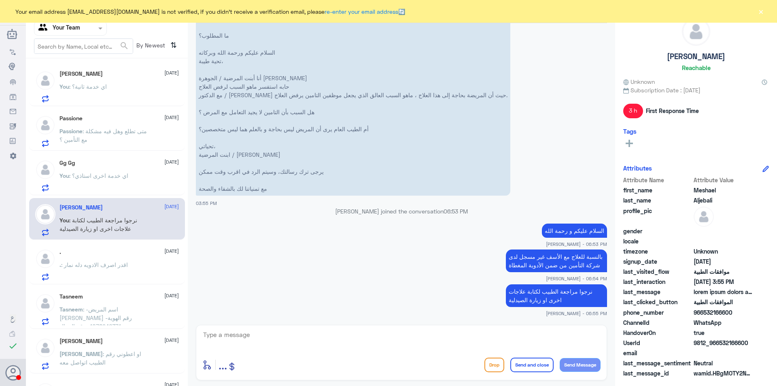
click at [348, 342] on textarea at bounding box center [401, 339] width 398 height 20
type textarea "اي خدمة ثانية ؟"
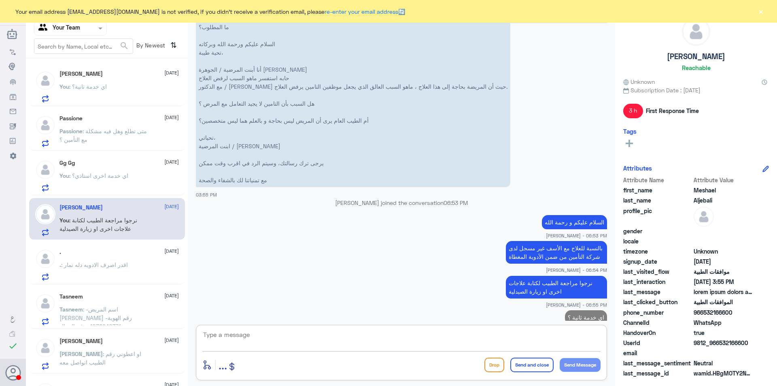
scroll to position [900, 0]
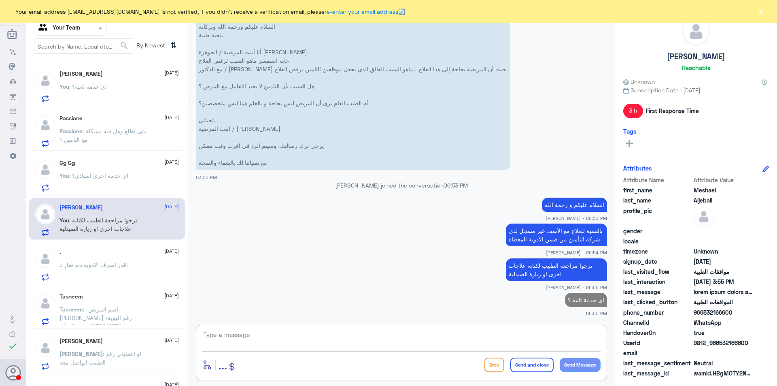
click at [100, 263] on span ": اقدر اصرف الادويه دله نمار" at bounding box center [94, 264] width 67 height 7
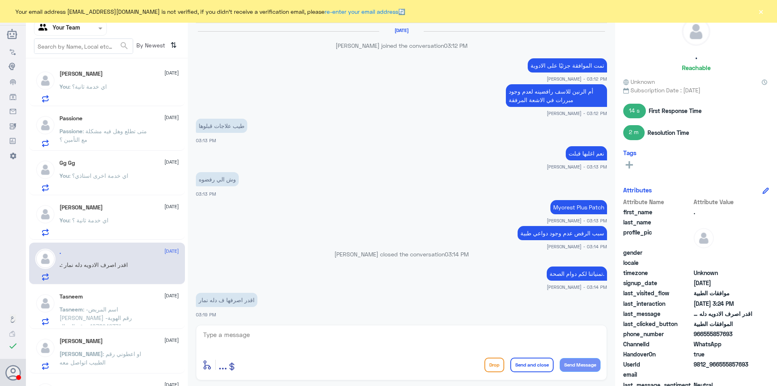
scroll to position [461, 0]
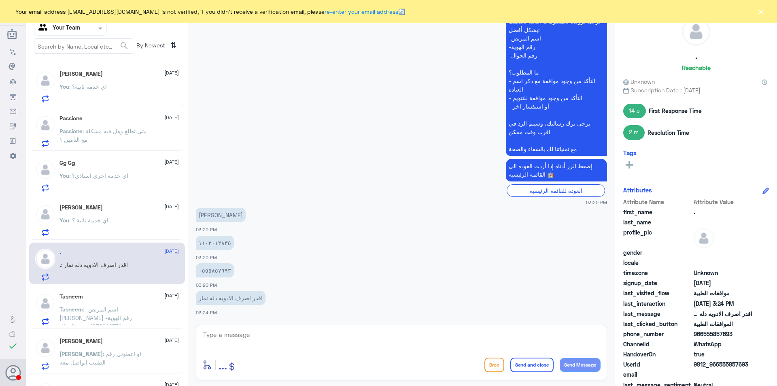
click at [107, 89] on span ": اي خدمة ثانية؟" at bounding box center [88, 86] width 38 height 7
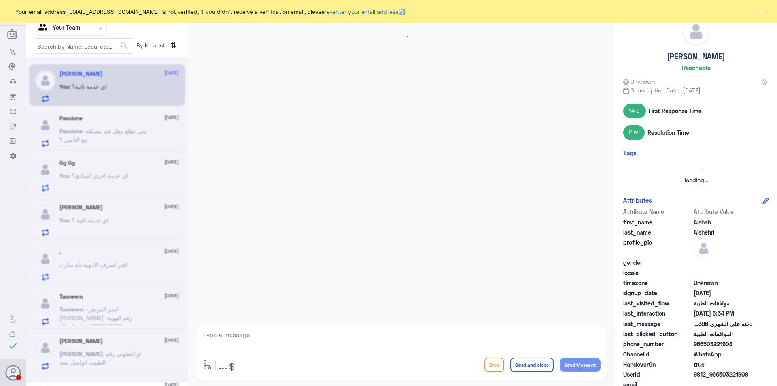
scroll to position [441, 0]
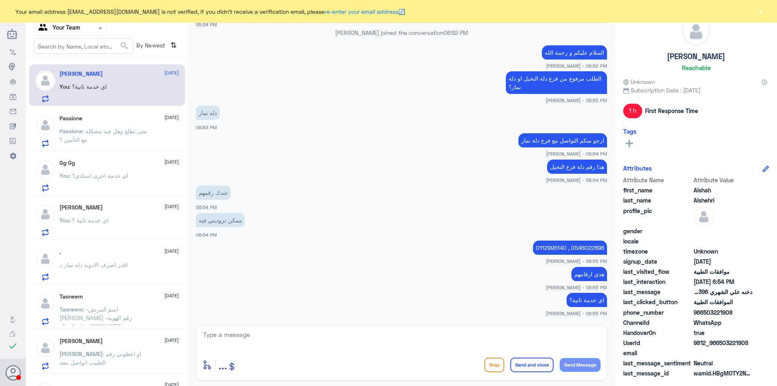
click at [101, 138] on span ": متى تطلع وهل فيه مشكلة مع التأمين ؟" at bounding box center [103, 135] width 87 height 15
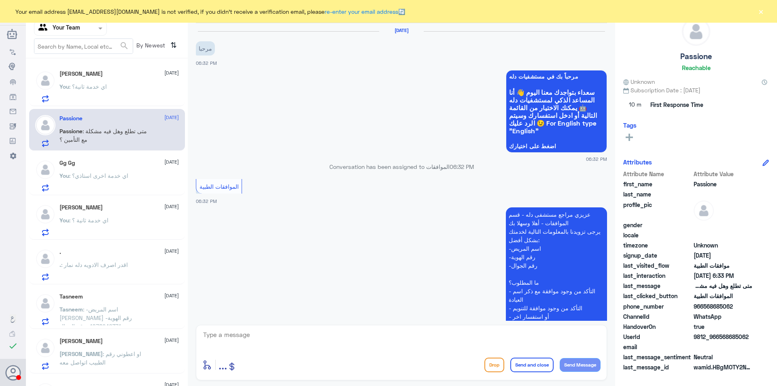
scroll to position [206, 0]
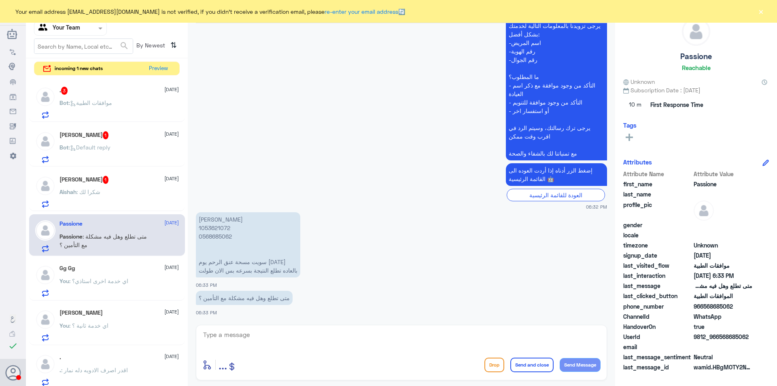
click at [115, 181] on div "[PERSON_NAME] 1 [DATE]" at bounding box center [119, 180] width 119 height 8
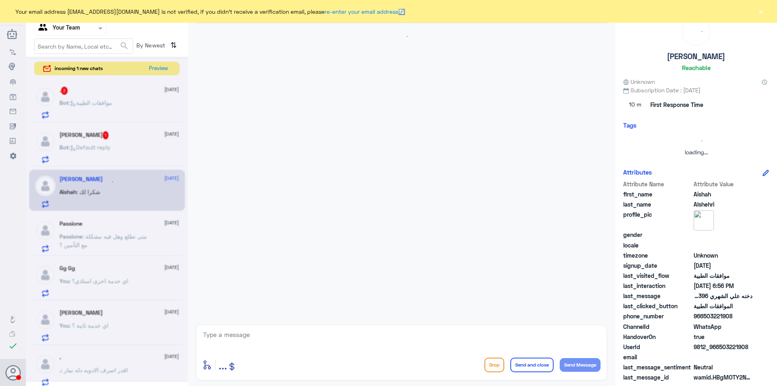
scroll to position [468, 0]
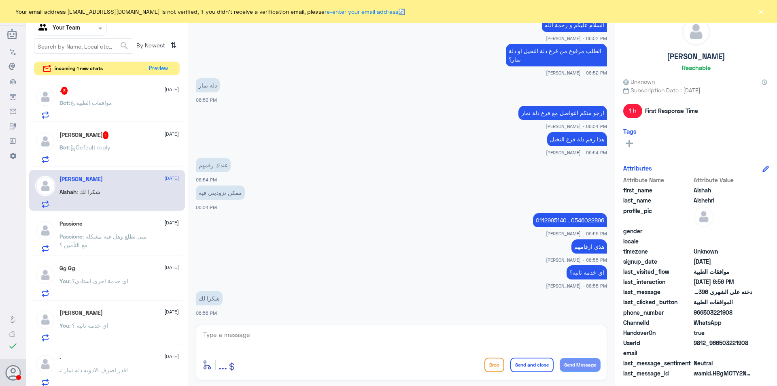
click at [294, 338] on textarea at bounding box center [401, 339] width 398 height 20
type textarea "r]hl;l h"
type textarea "قدامكم العافية"
click at [534, 366] on button "Send and close" at bounding box center [532, 365] width 43 height 15
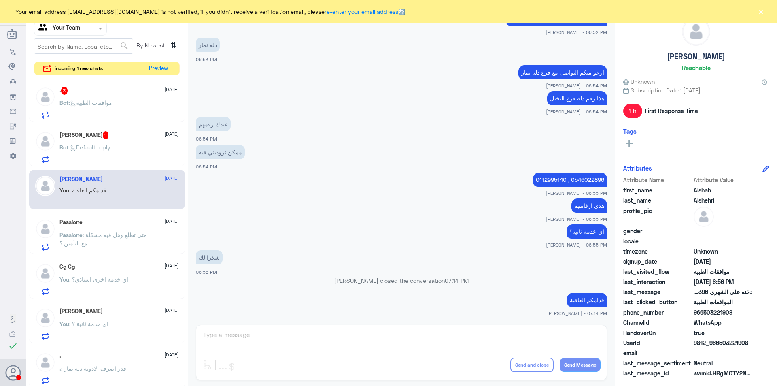
click at [99, 147] on span ": Default reply" at bounding box center [90, 147] width 42 height 7
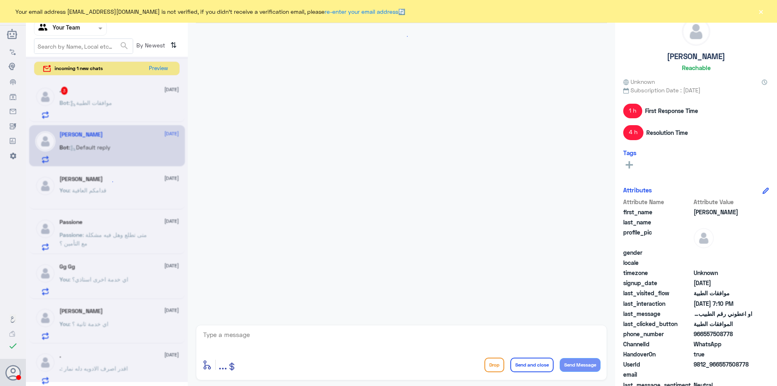
scroll to position [526, 0]
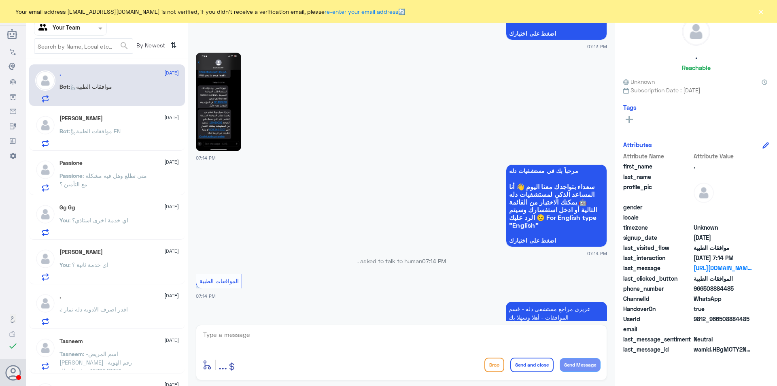
scroll to position [684, 0]
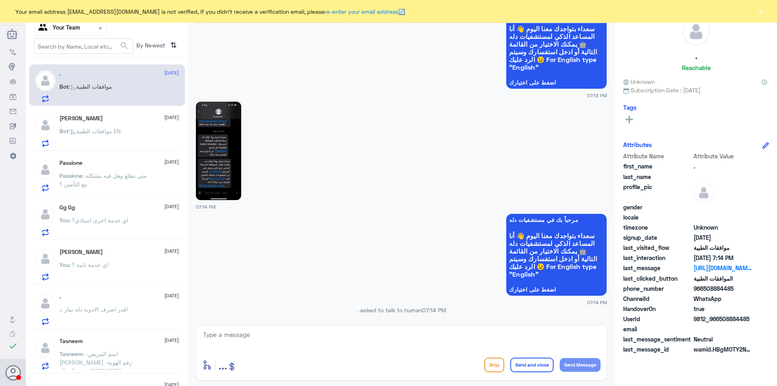
click at [225, 174] on img at bounding box center [218, 151] width 45 height 98
click at [97, 134] on span "Bot : موافقات الطبية EN" at bounding box center [90, 131] width 61 height 7
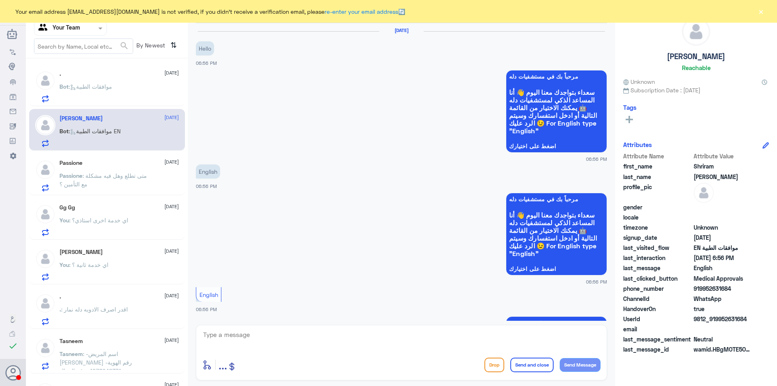
scroll to position [311, 0]
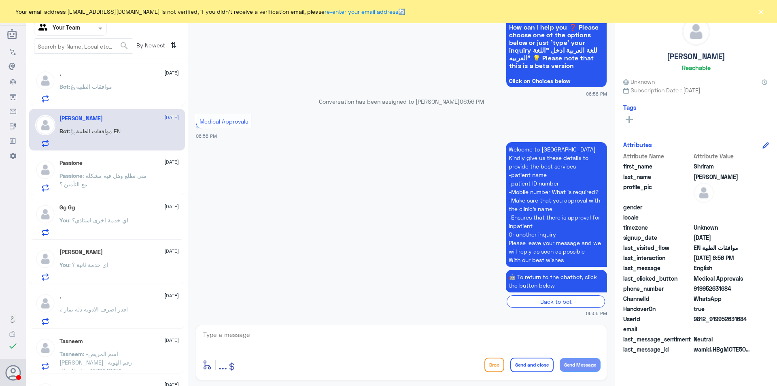
click at [307, 335] on textarea at bounding box center [401, 339] width 398 height 20
type textarea "أ"
type textarea "Hello, How may I help you?"
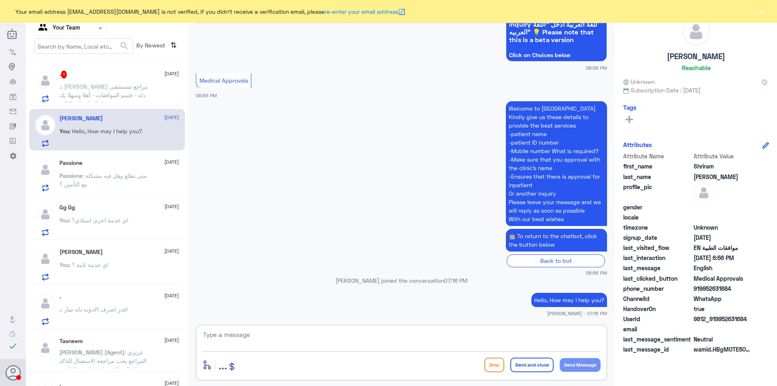
click at [92, 34] on div "Agent Filter Your Team" at bounding box center [65, 28] width 62 height 12
click at [78, 79] on Inbox "Your Inbox" at bounding box center [66, 81] width 28 height 7
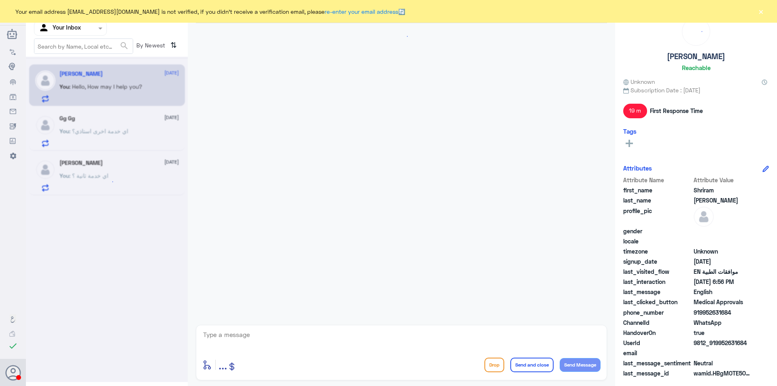
scroll to position [352, 0]
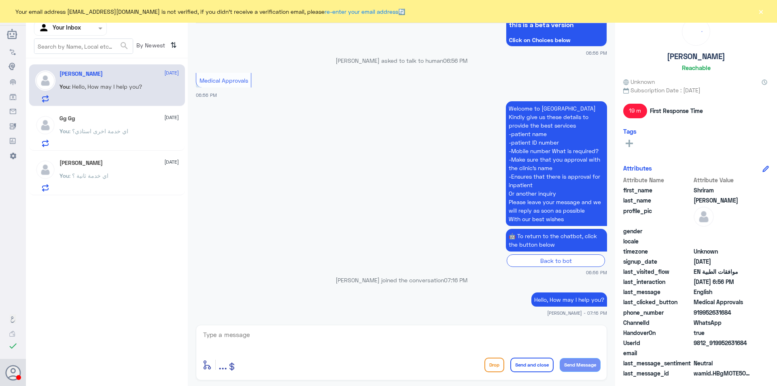
click at [130, 175] on div "You : اي خدمة ثانية ؟" at bounding box center [119, 182] width 119 height 18
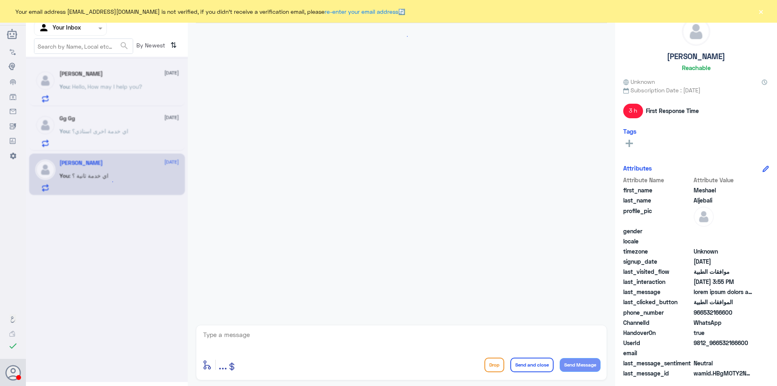
scroll to position [712, 0]
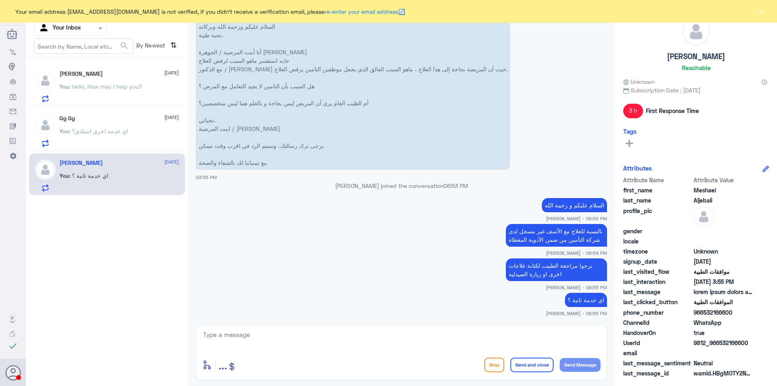
click at [154, 137] on div "You : اي خدمة اخرى استاذي؟" at bounding box center [119, 138] width 119 height 18
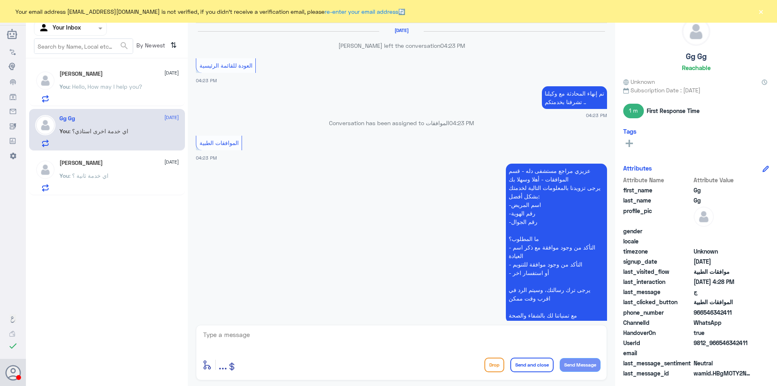
scroll to position [502, 0]
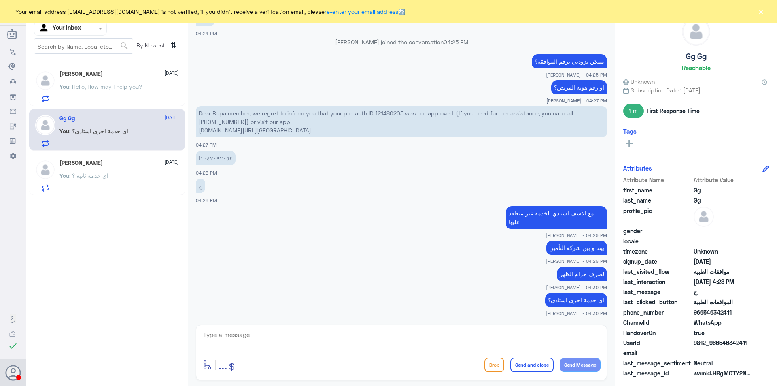
click at [109, 83] on span ": Hello, How may I help you?" at bounding box center [105, 86] width 73 height 7
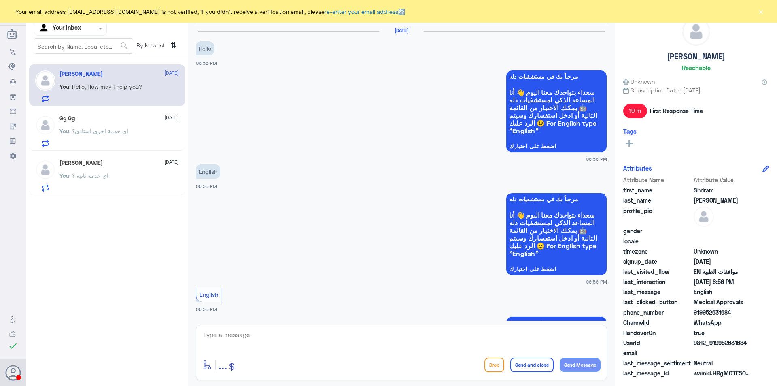
scroll to position [352, 0]
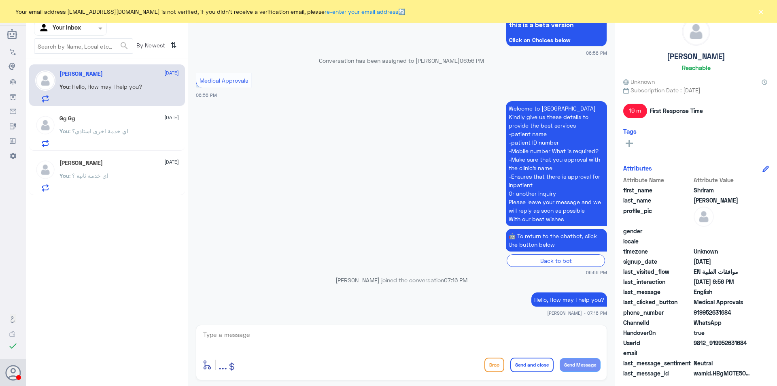
click at [83, 23] on div "Agent Filter Your Inbox" at bounding box center [65, 28] width 62 height 12
click at [82, 89] on div "Your Team" at bounding box center [70, 91] width 73 height 19
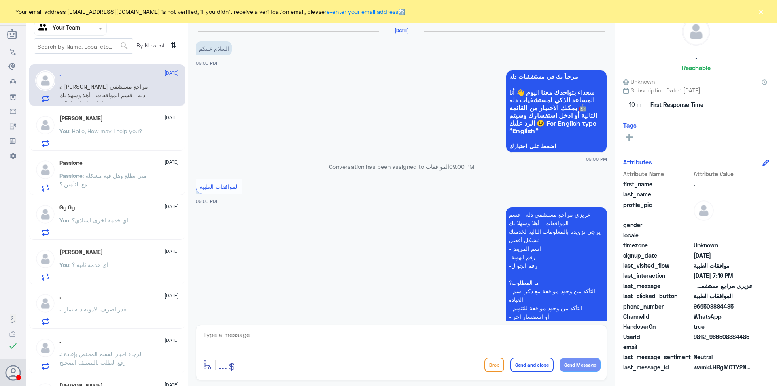
scroll to position [1091, 0]
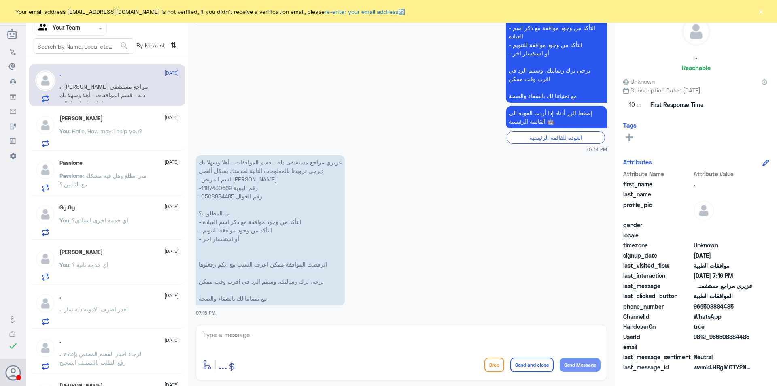
click at [763, 11] on button "×" at bounding box center [761, 11] width 8 height 8
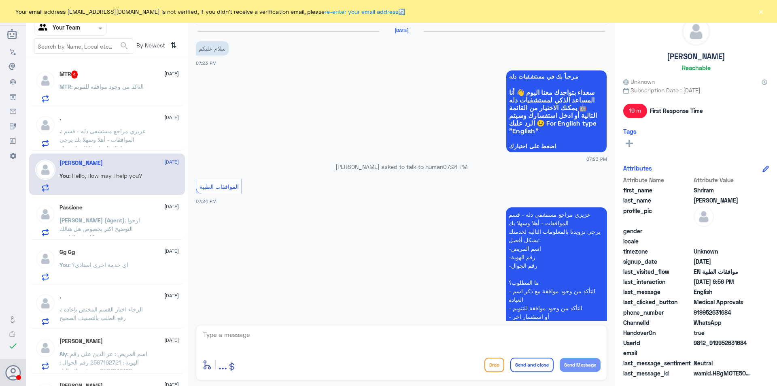
scroll to position [163, 0]
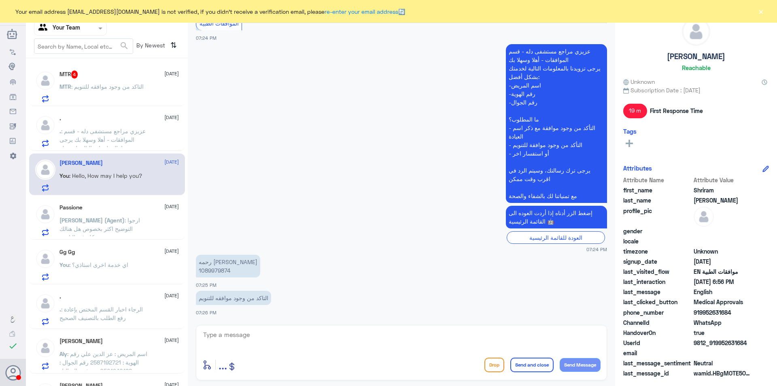
click at [113, 129] on span ": عزيزي مراجع مستشفى دله - قسم الموافقات - أهلا وسهلا بك يرجى تزويدنا بالمعلوما…" at bounding box center [105, 186] width 91 height 117
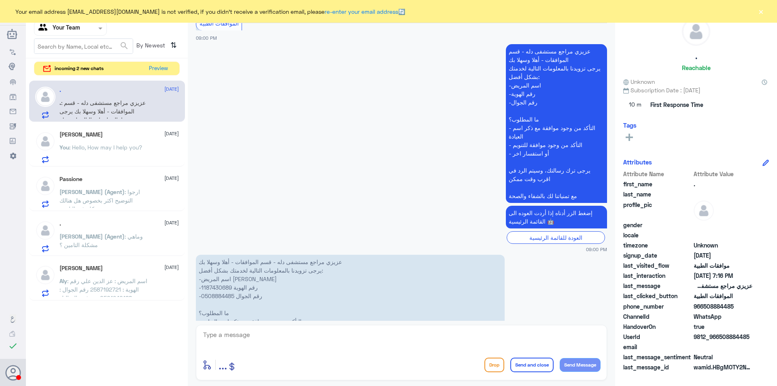
scroll to position [1091, 0]
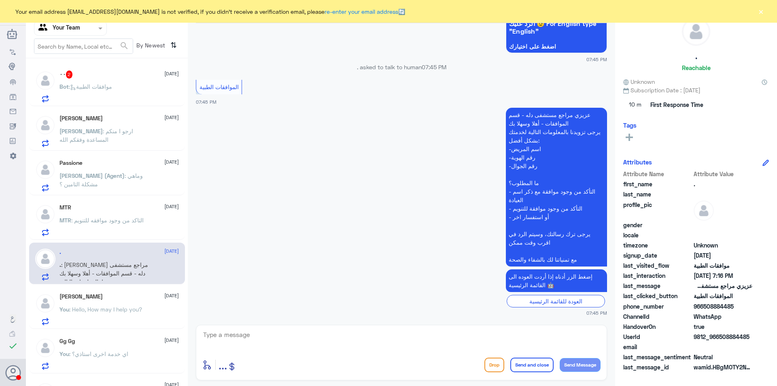
click at [98, 126] on div "[PERSON_NAME] [DATE][PERSON_NAME] : ارجو ا منكم المساعدة وفقكم الله" at bounding box center [119, 131] width 119 height 32
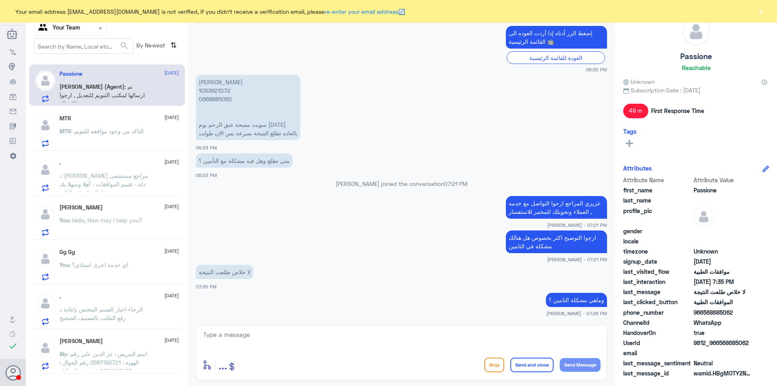
scroll to position [343, 0]
